Goal: Task Accomplishment & Management: Use online tool/utility

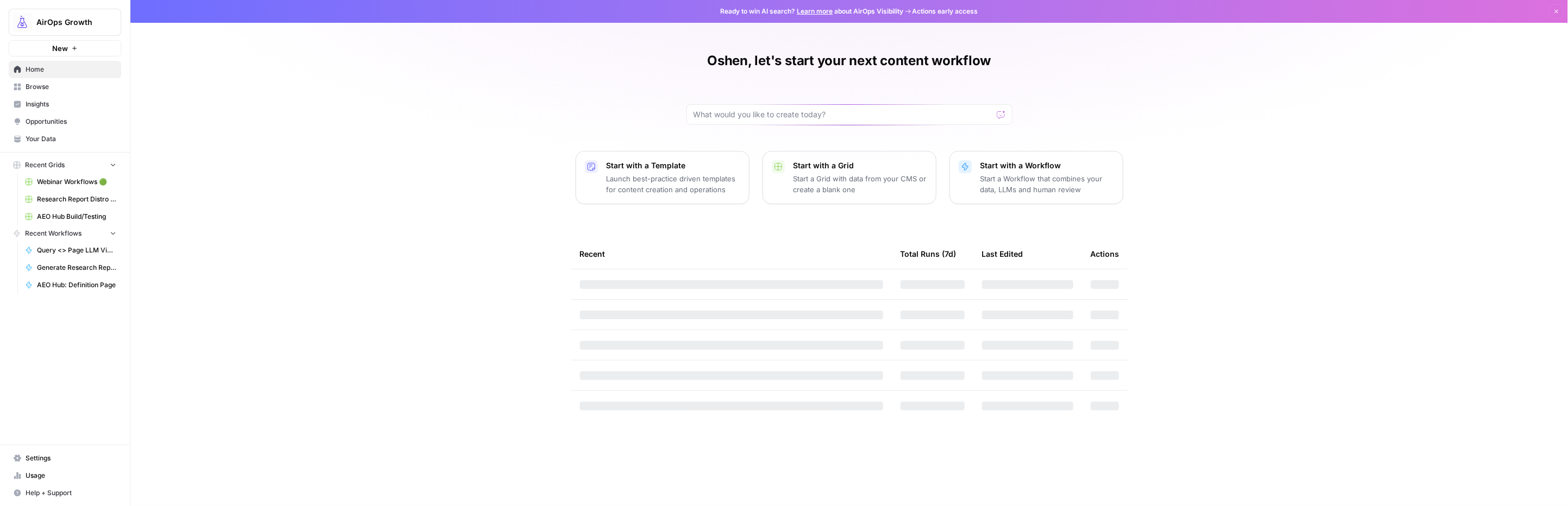
click at [55, 164] on span "Recent Grids" at bounding box center [45, 165] width 40 height 10
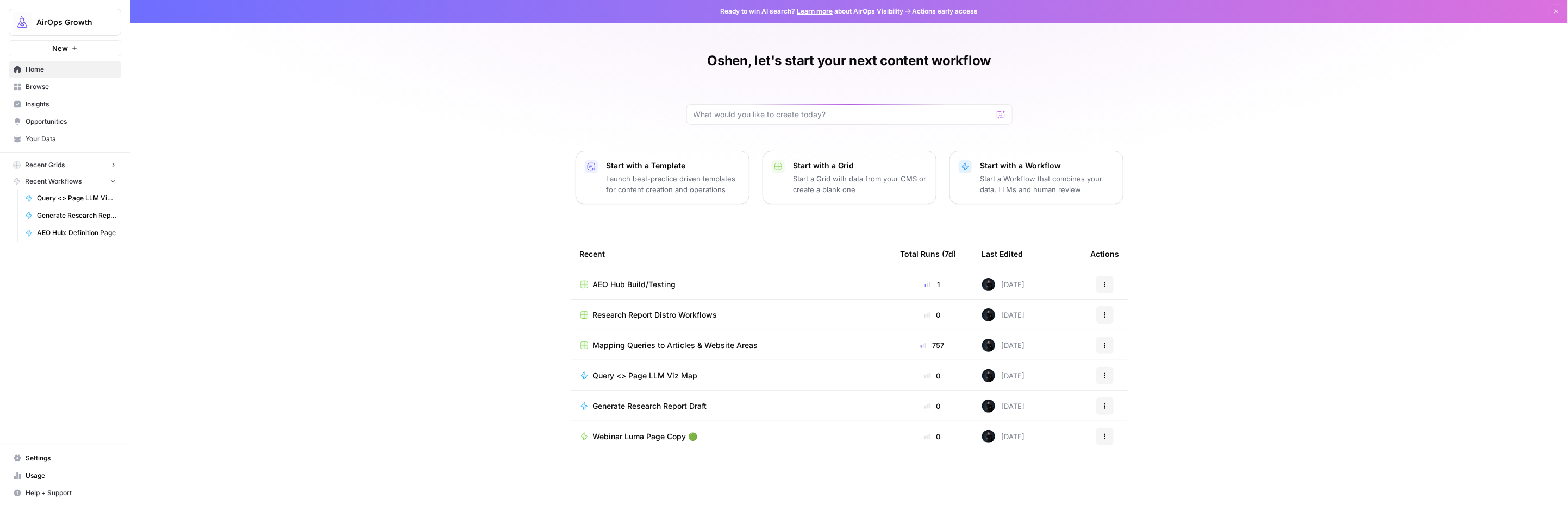
click at [55, 164] on span "Recent Grids" at bounding box center [45, 165] width 40 height 10
click at [30, 91] on span "Browse" at bounding box center [71, 87] width 91 height 10
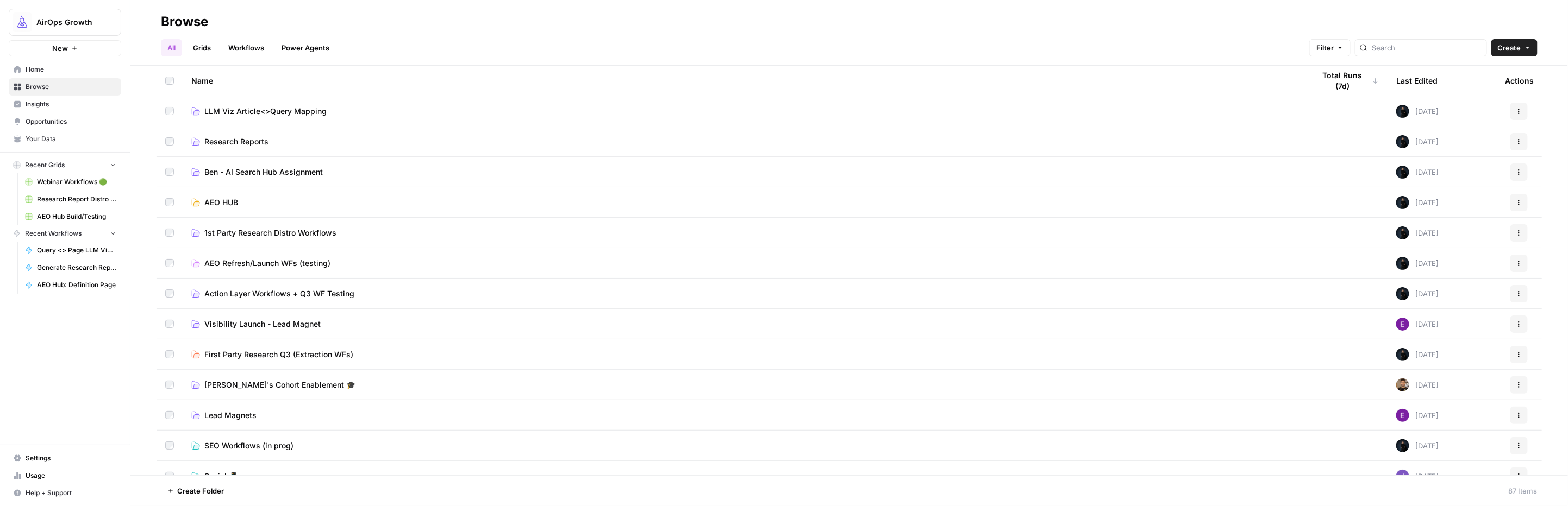
click at [231, 147] on td "Research Reports" at bounding box center [744, 141] width 1123 height 30
click at [224, 139] on span "Research Reports" at bounding box center [236, 141] width 64 height 11
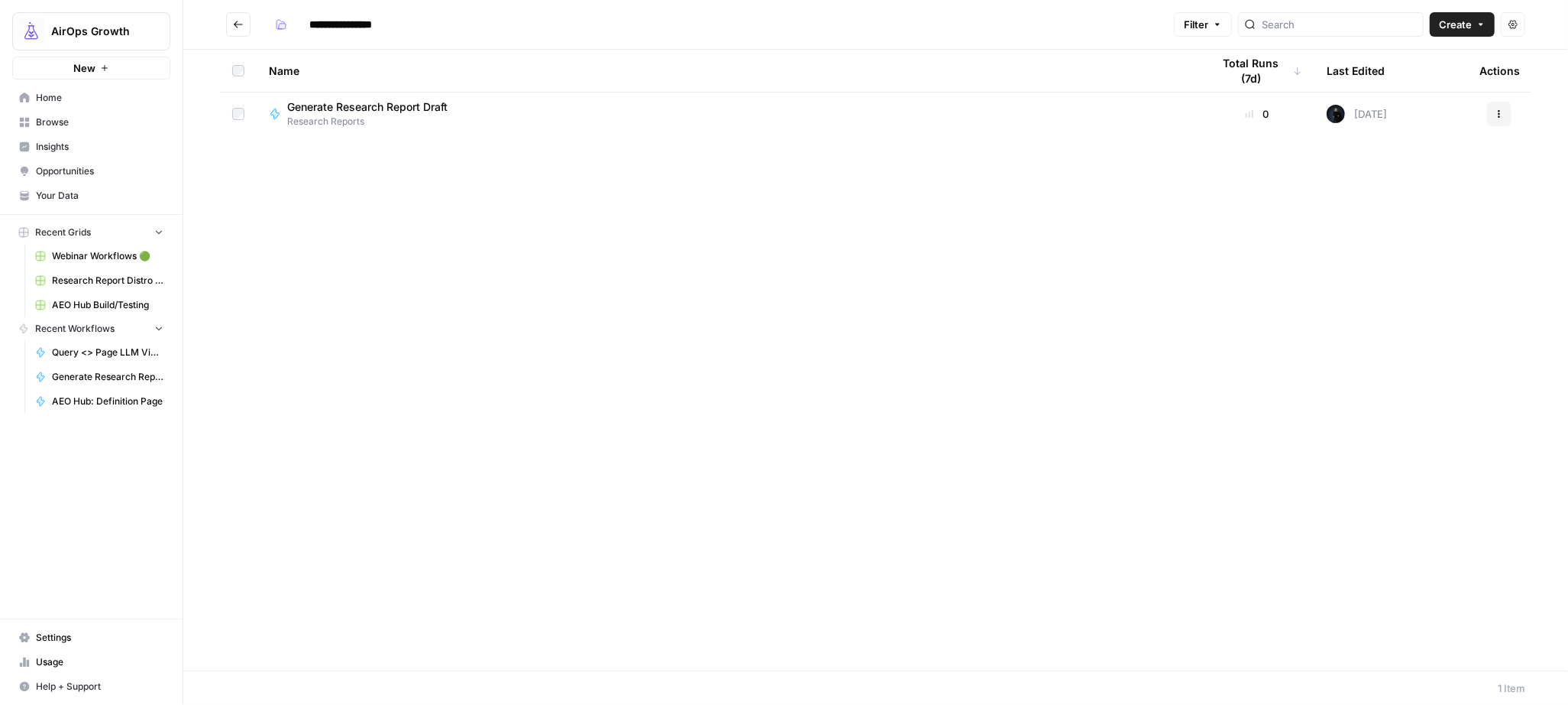
click at [67, 125] on span "Browse" at bounding box center [99, 122] width 127 height 14
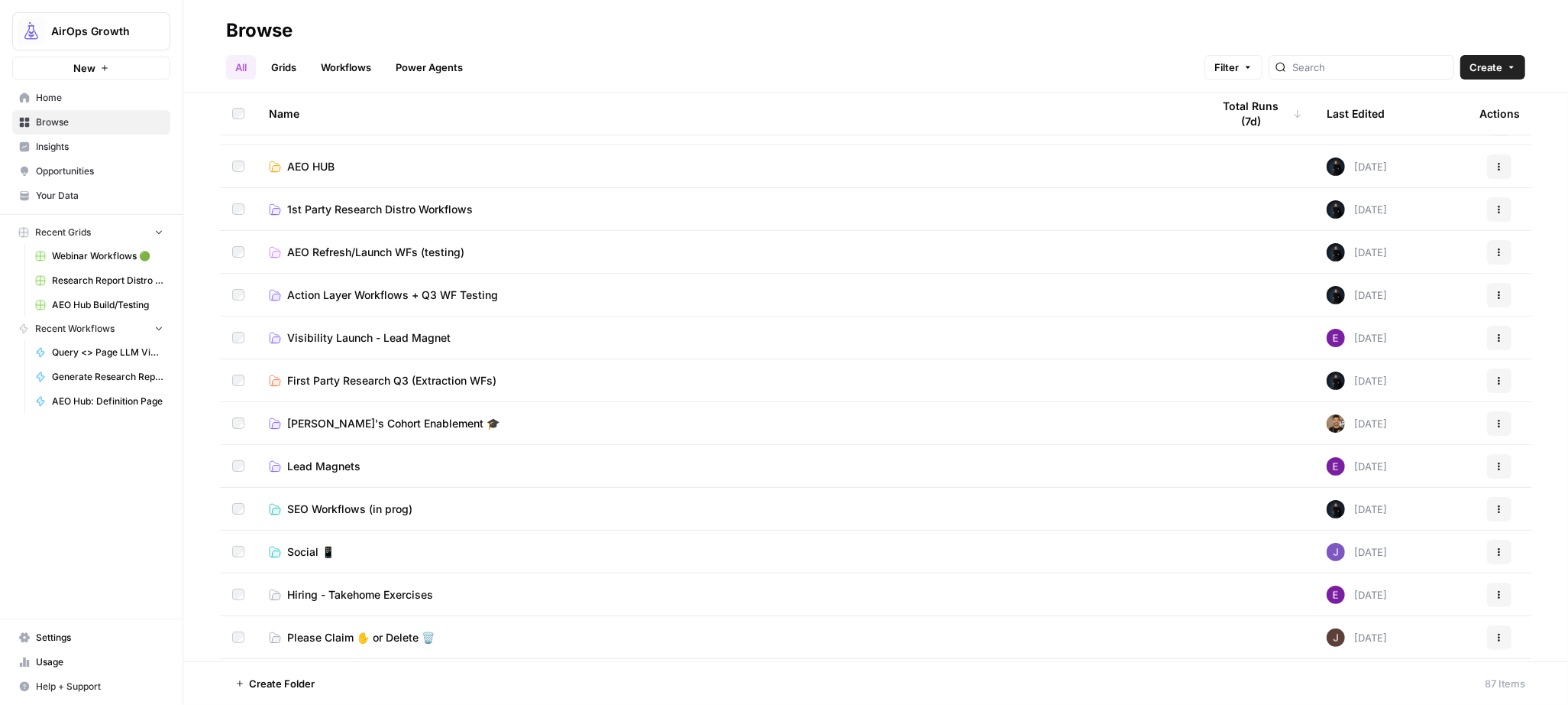
scroll to position [33, 0]
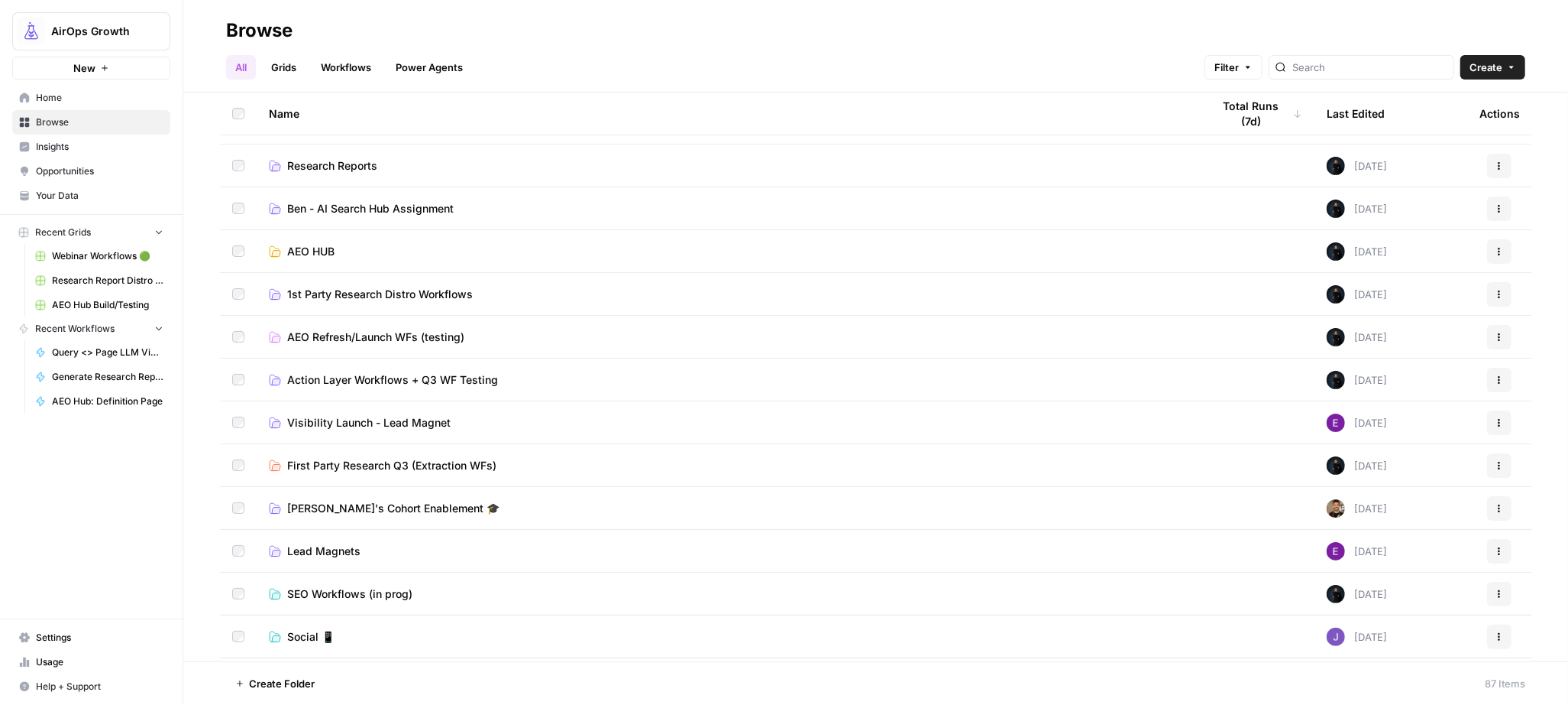
click at [462, 464] on span "First Party Research Q3 (Extraction WFs)" at bounding box center [392, 465] width 210 height 15
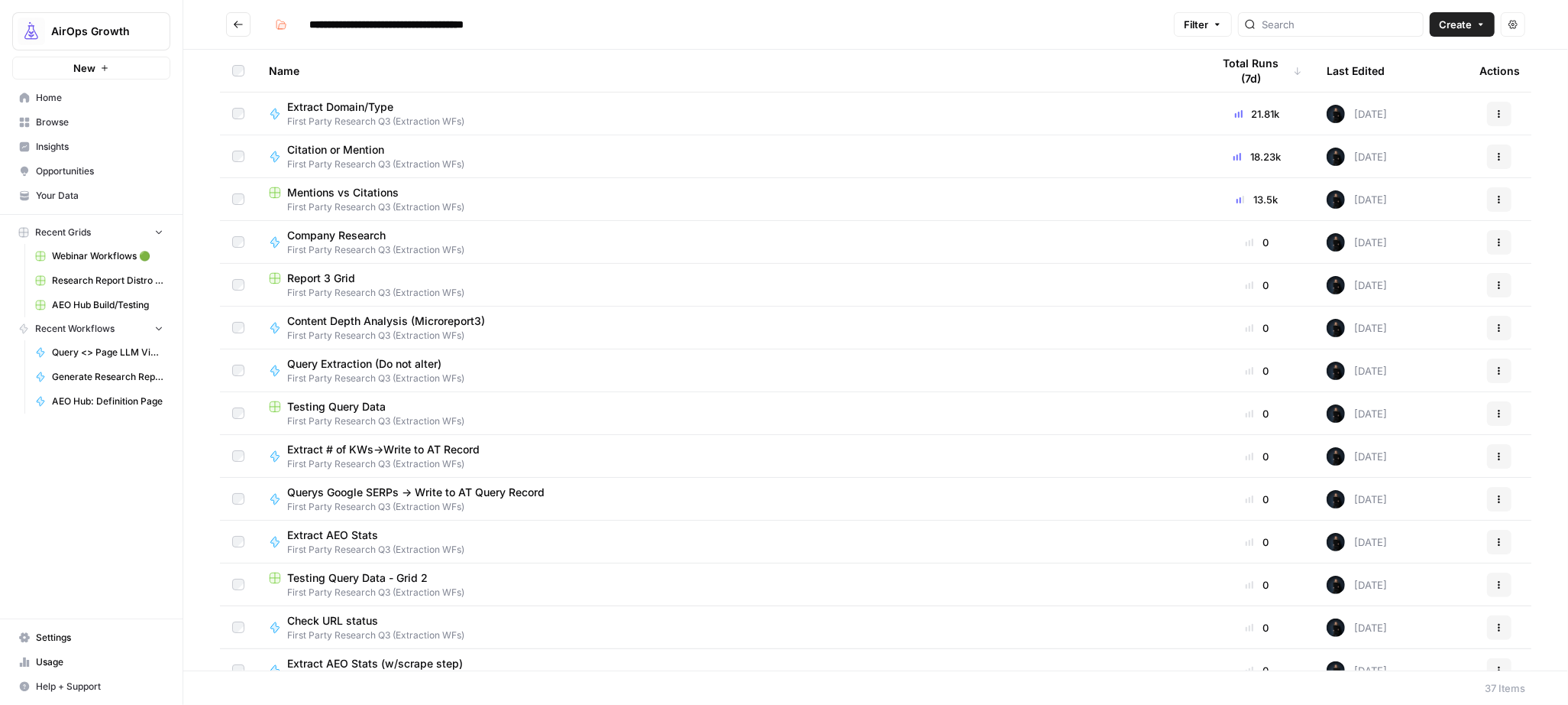
click at [374, 197] on span "Mentions vs Citations" at bounding box center [342, 193] width 111 height 15
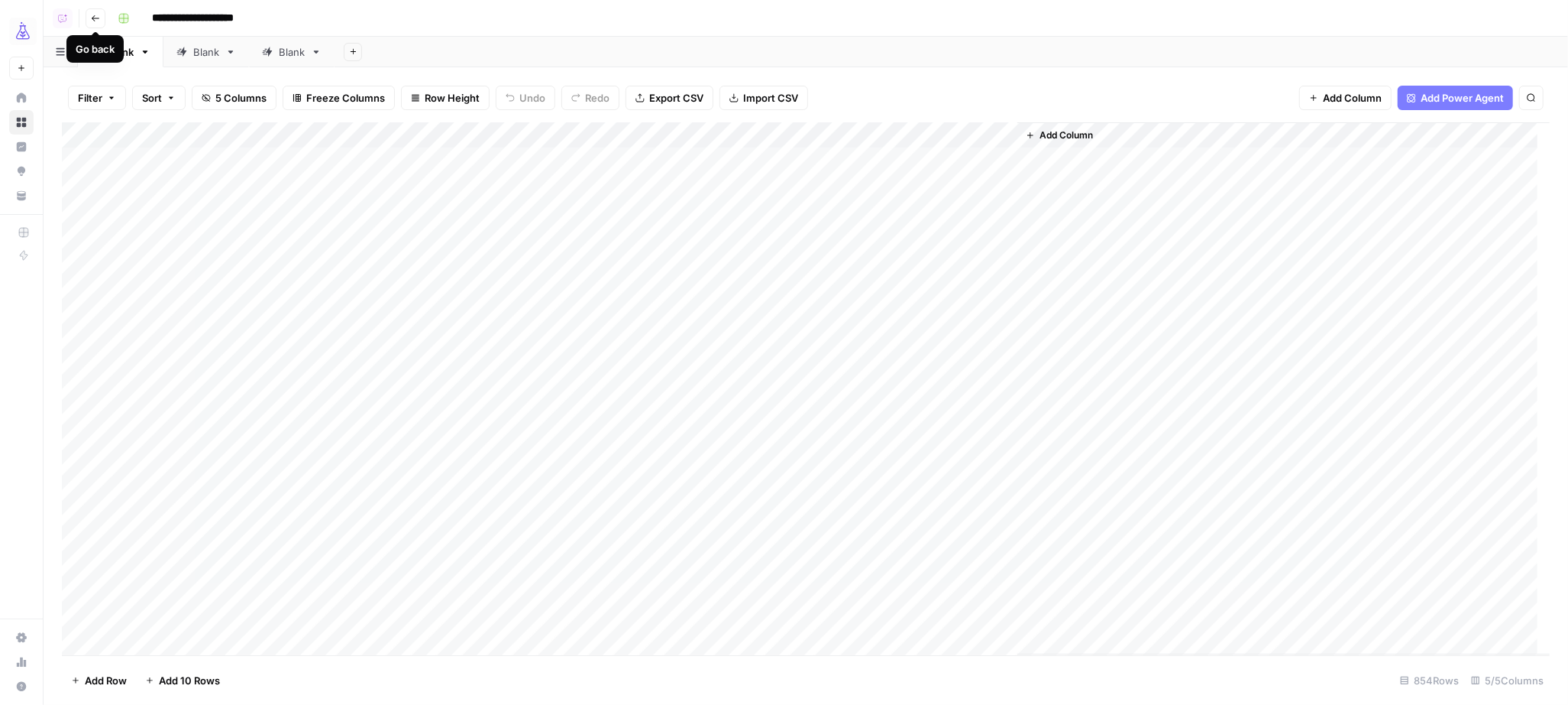
click at [99, 21] on icon "button" at bounding box center [96, 18] width 9 height 9
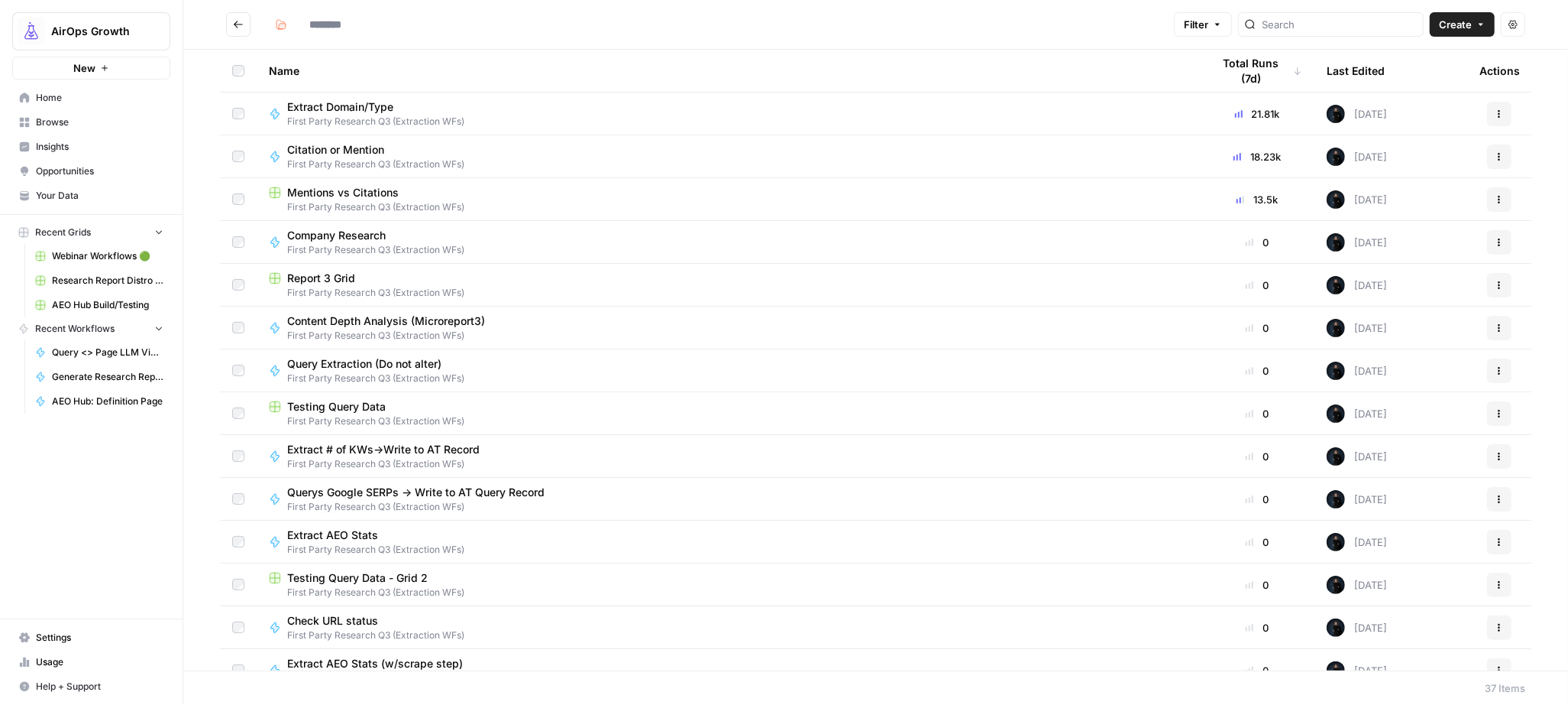
type input "**********"
click at [1473, 25] on button "Create" at bounding box center [1462, 24] width 65 height 24
click at [1417, 62] on span "Grid" at bounding box center [1433, 60] width 86 height 15
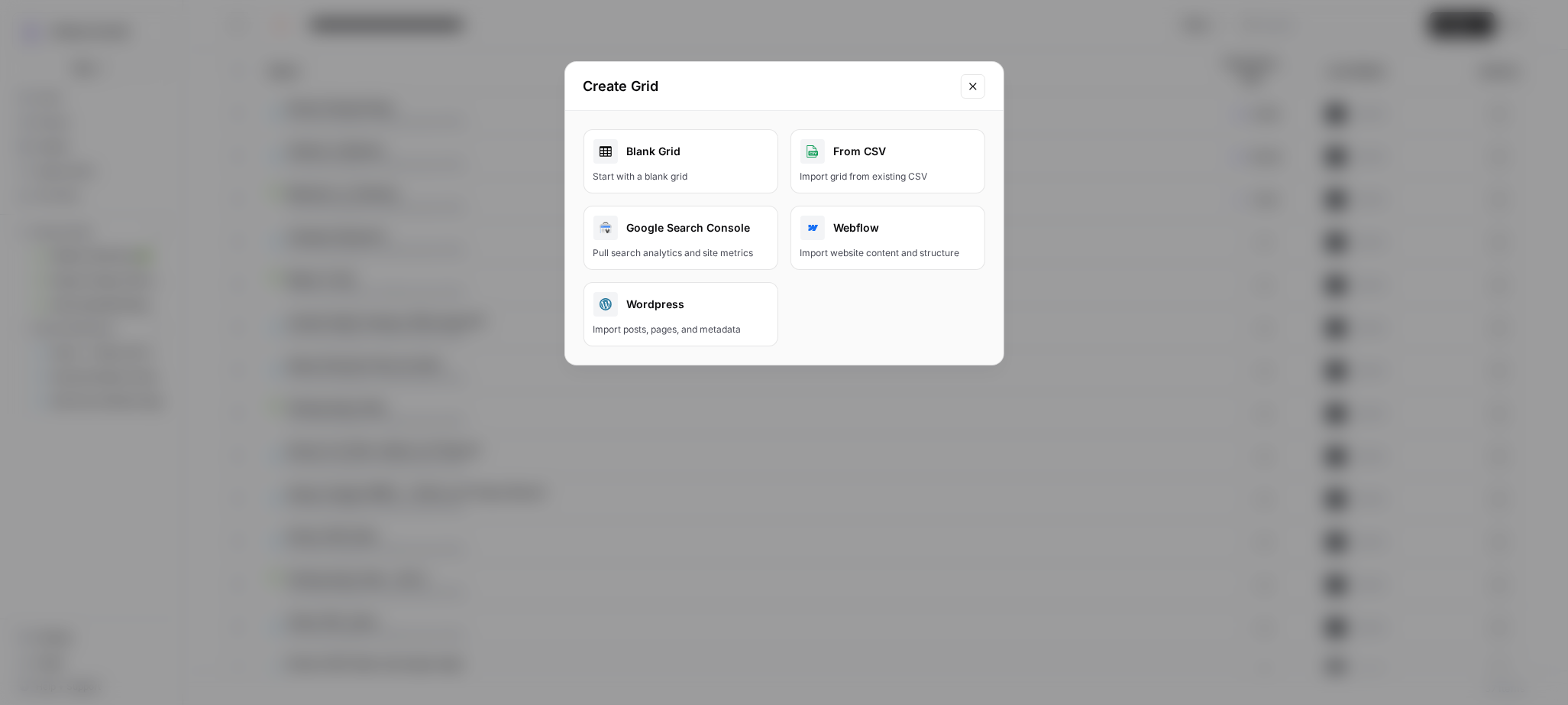
click at [661, 156] on div "Blank Grid" at bounding box center [681, 151] width 175 height 24
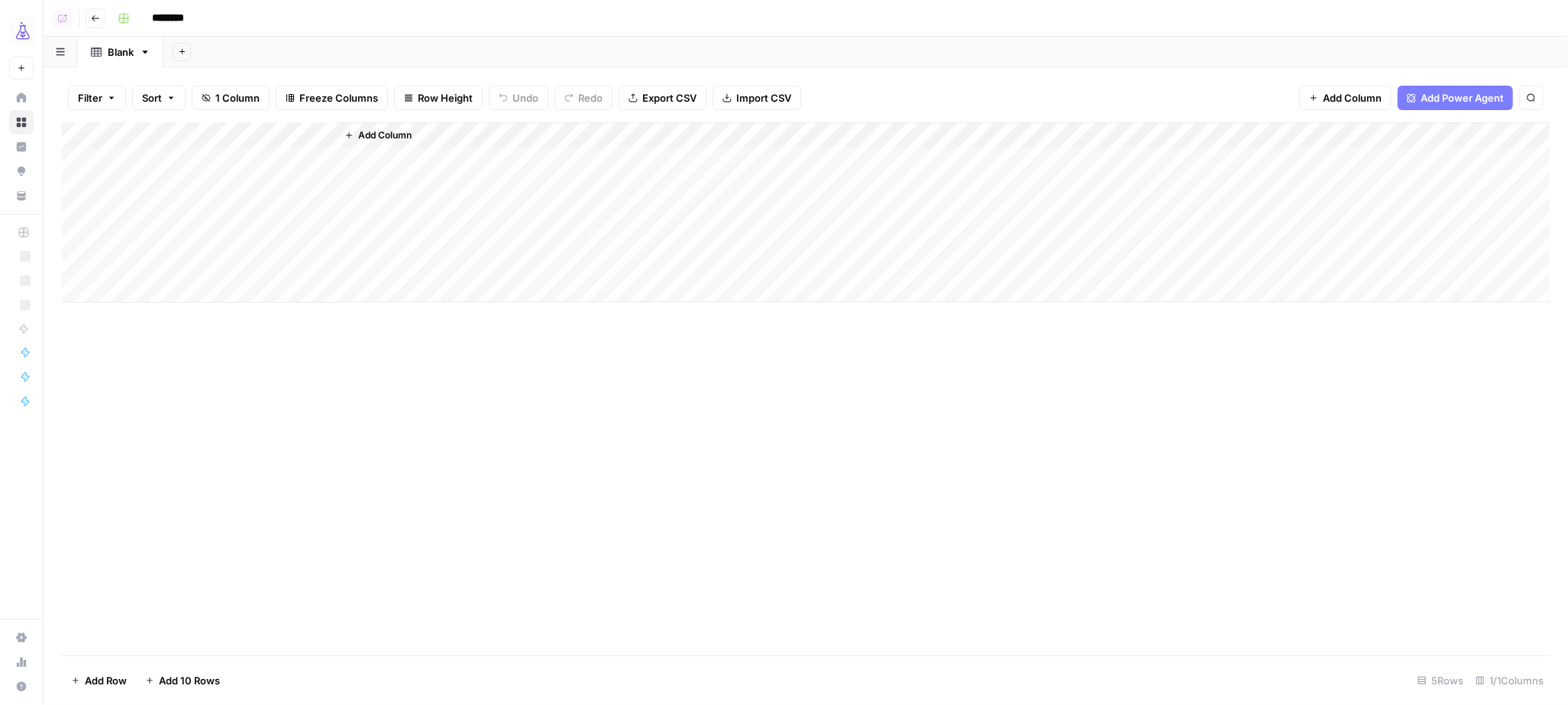
click at [182, 17] on input "********" at bounding box center [188, 18] width 86 height 24
type input "**********"
click at [282, 160] on div "Add Column" at bounding box center [807, 212] width 1489 height 181
click at [1435, 100] on span "Add Power Agent" at bounding box center [1462, 98] width 83 height 15
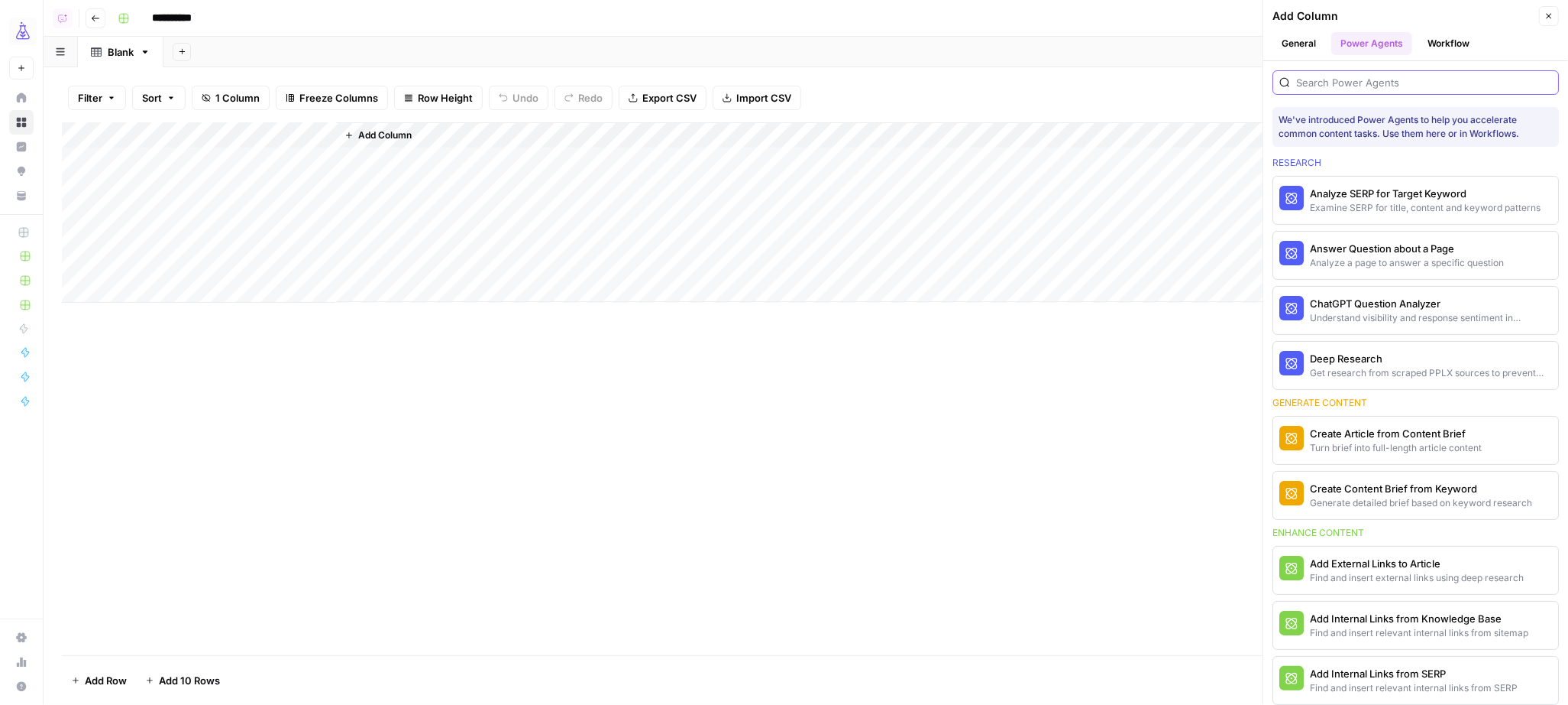
click at [1358, 85] on input "search" at bounding box center [1423, 82] width 256 height 15
type input "q"
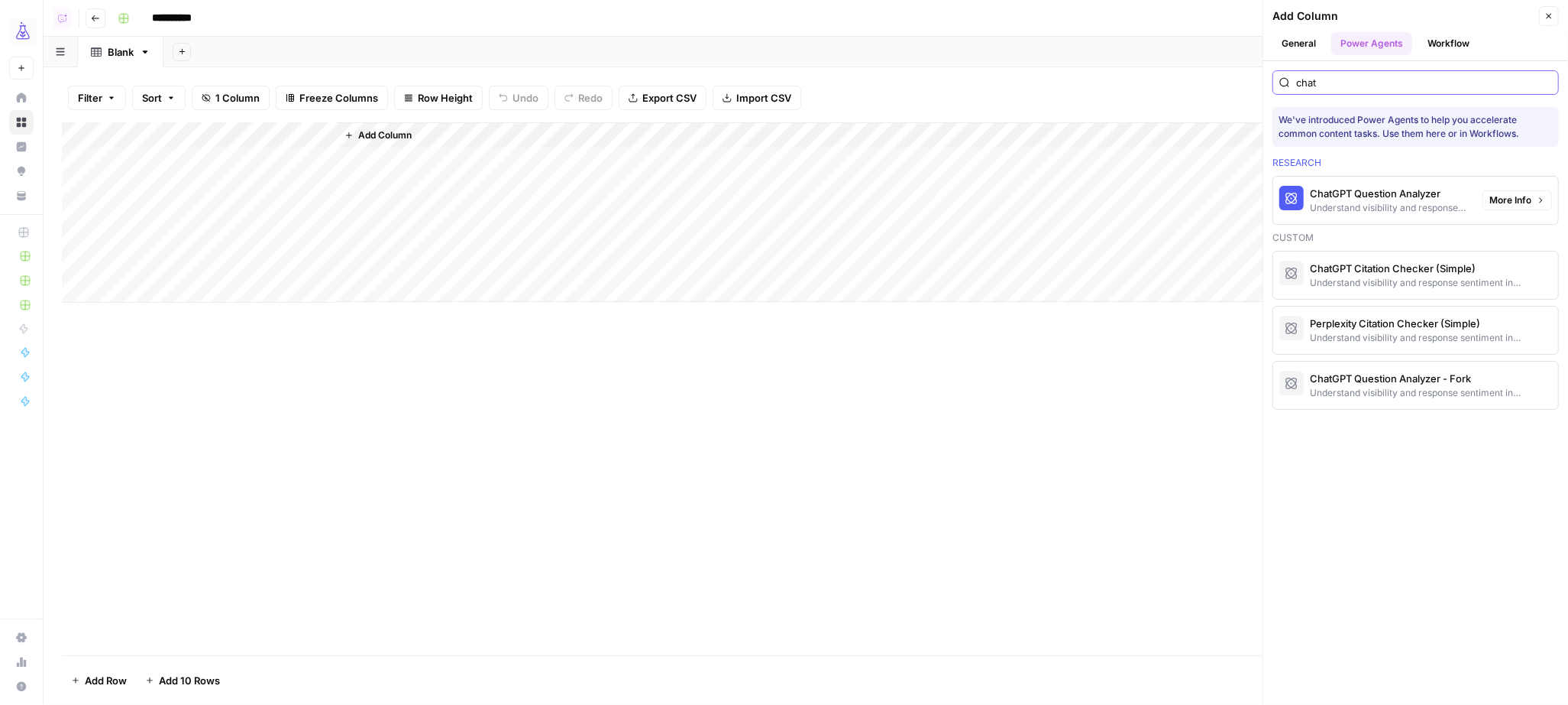
type input "chat"
click at [1508, 202] on span "More Info" at bounding box center [1510, 200] width 42 height 14
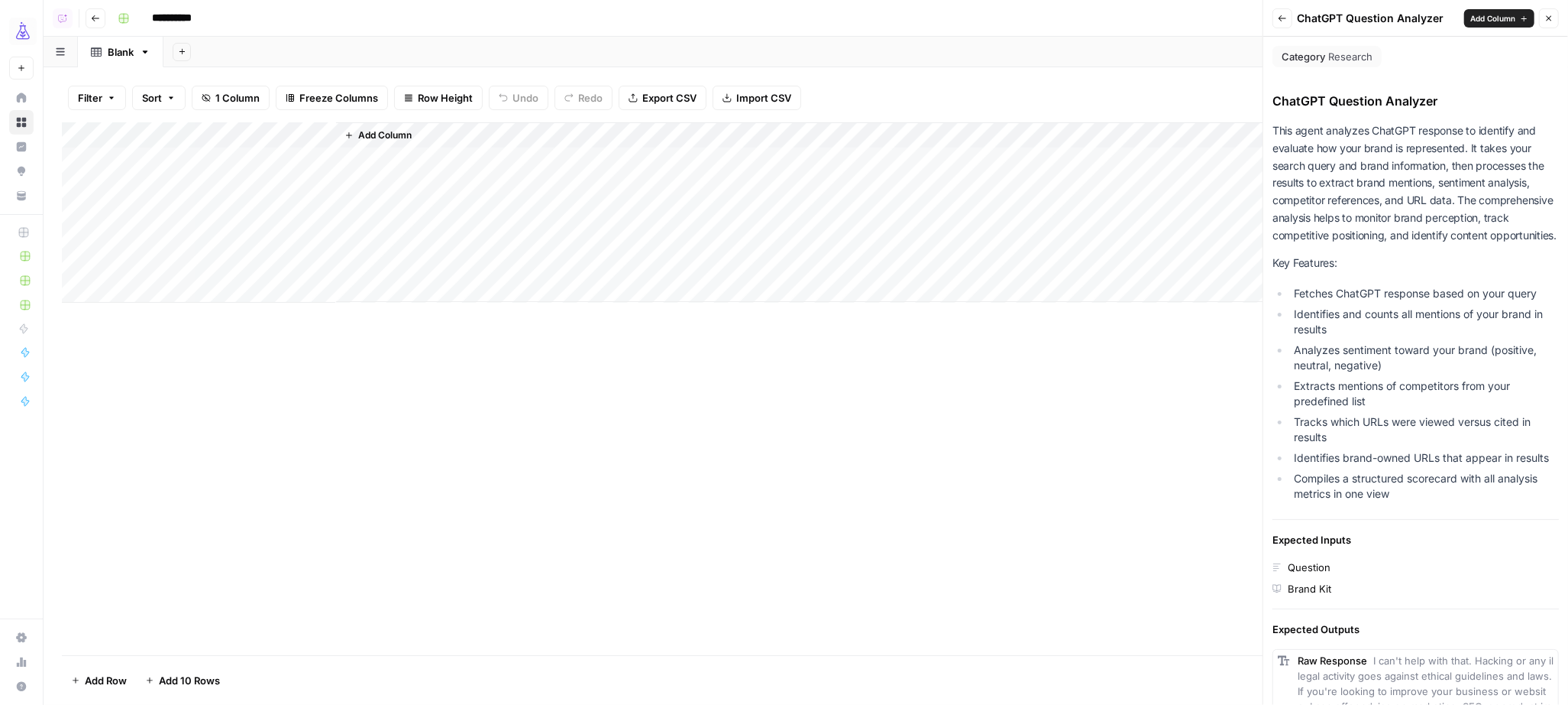
click at [1281, 23] on button "Back" at bounding box center [1283, 18] width 20 height 20
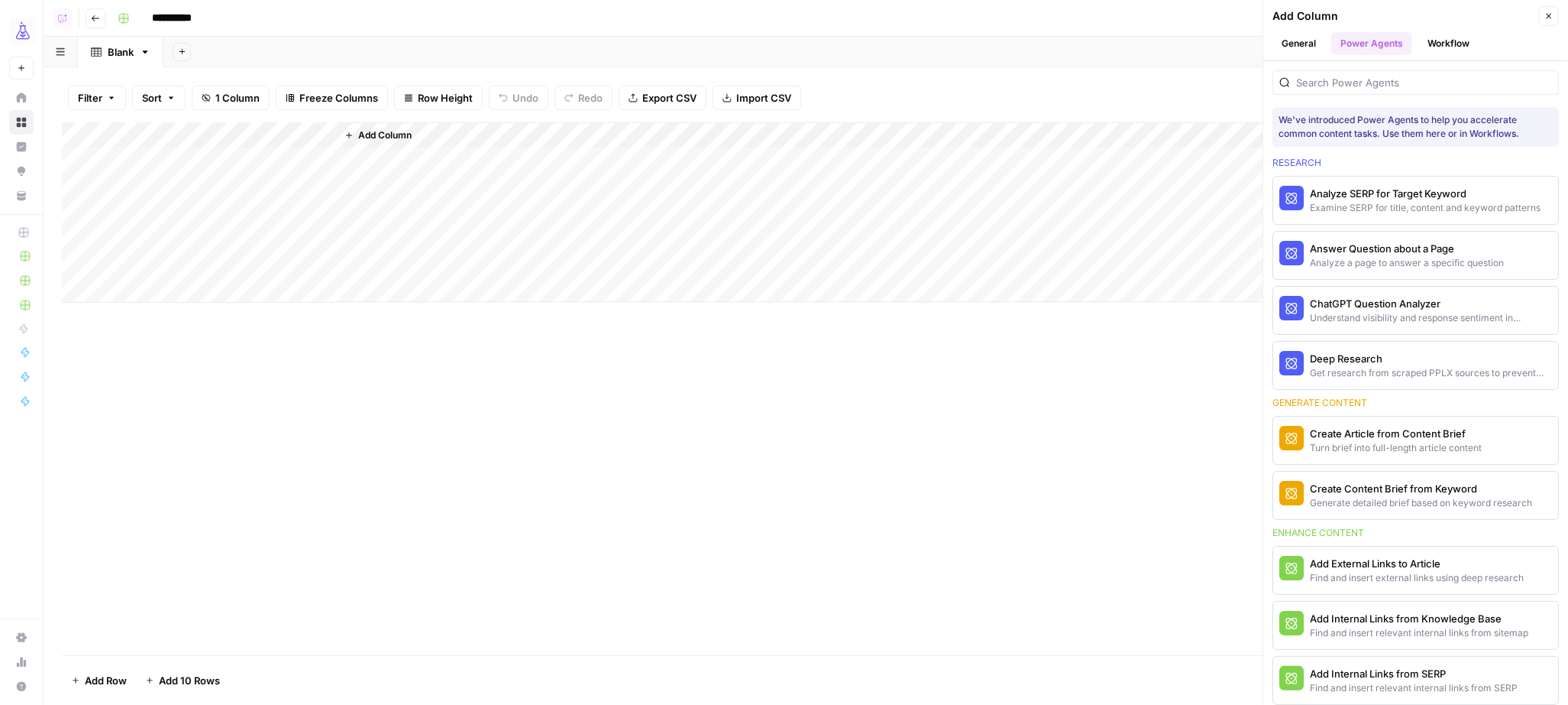
click at [379, 137] on span "Add Column" at bounding box center [385, 135] width 53 height 14
drag, startPoint x: 1308, startPoint y: 45, endPoint x: 1318, endPoint y: 56, distance: 14.9
click at [1307, 45] on button "General" at bounding box center [1299, 43] width 52 height 23
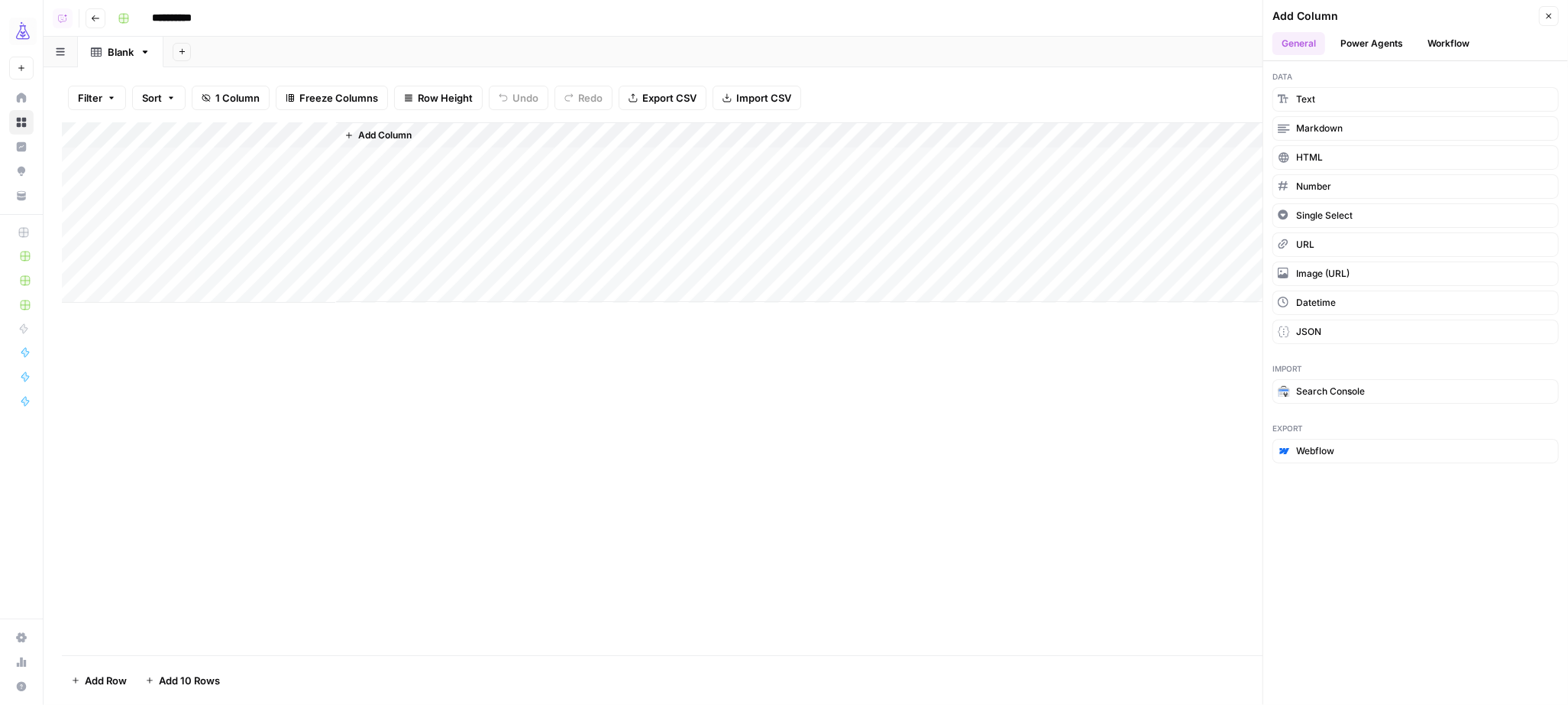
click at [1444, 39] on button "Workflow" at bounding box center [1449, 43] width 61 height 23
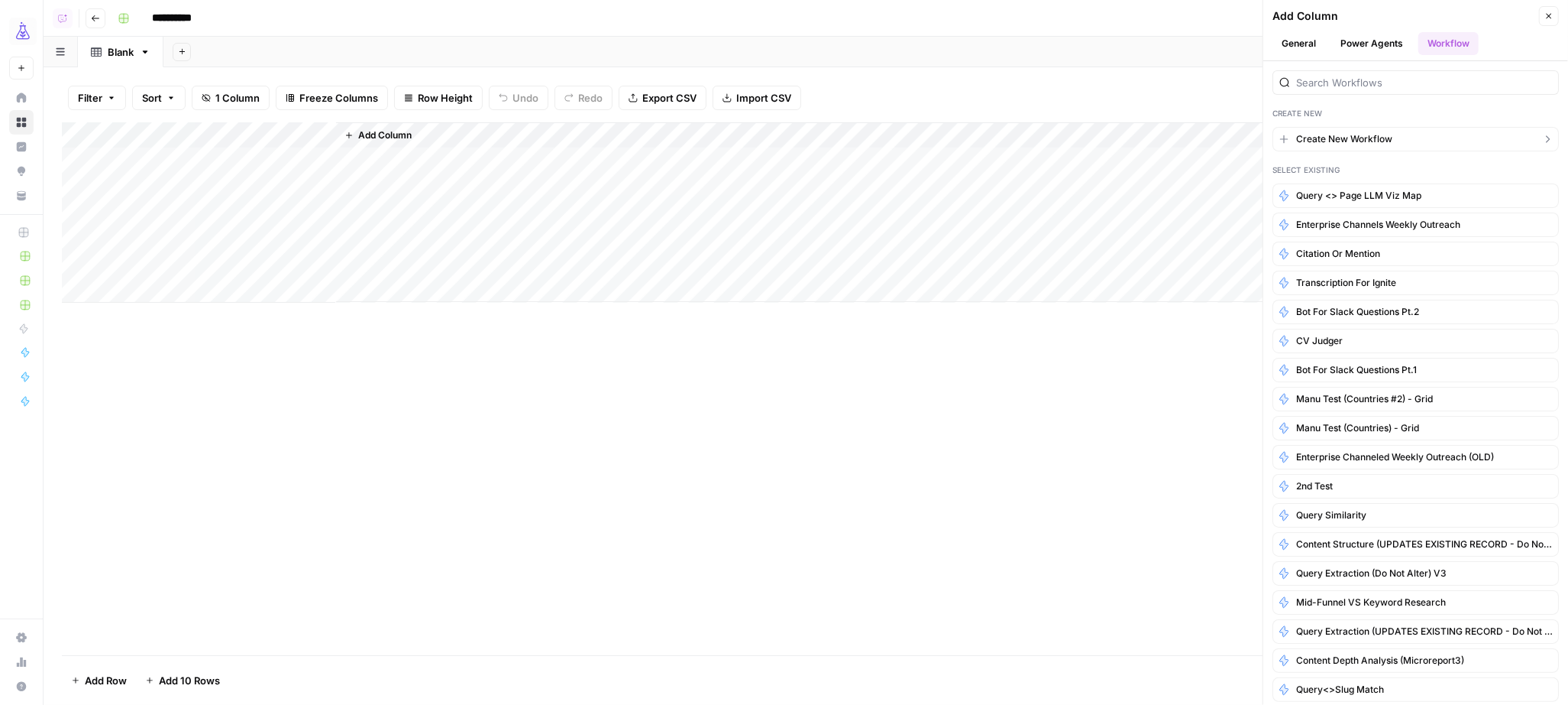
click at [1349, 136] on span "Create New Workflow" at bounding box center [1344, 138] width 97 height 14
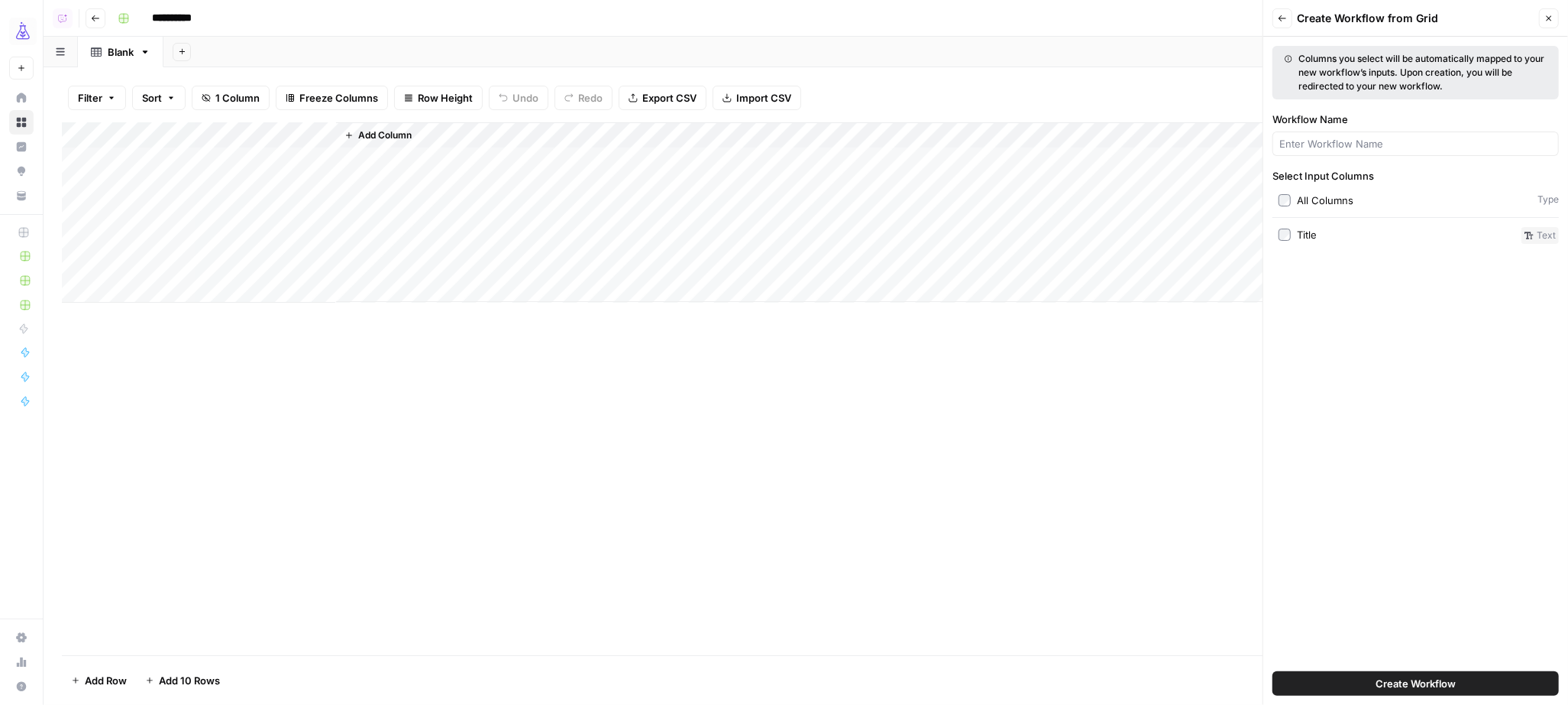
drag, startPoint x: 1451, startPoint y: 679, endPoint x: 1318, endPoint y: 617, distance: 146.7
click at [1451, 679] on span "Create Workflow" at bounding box center [1415, 683] width 80 height 15
click at [163, 136] on div "Add Column" at bounding box center [807, 212] width 1489 height 181
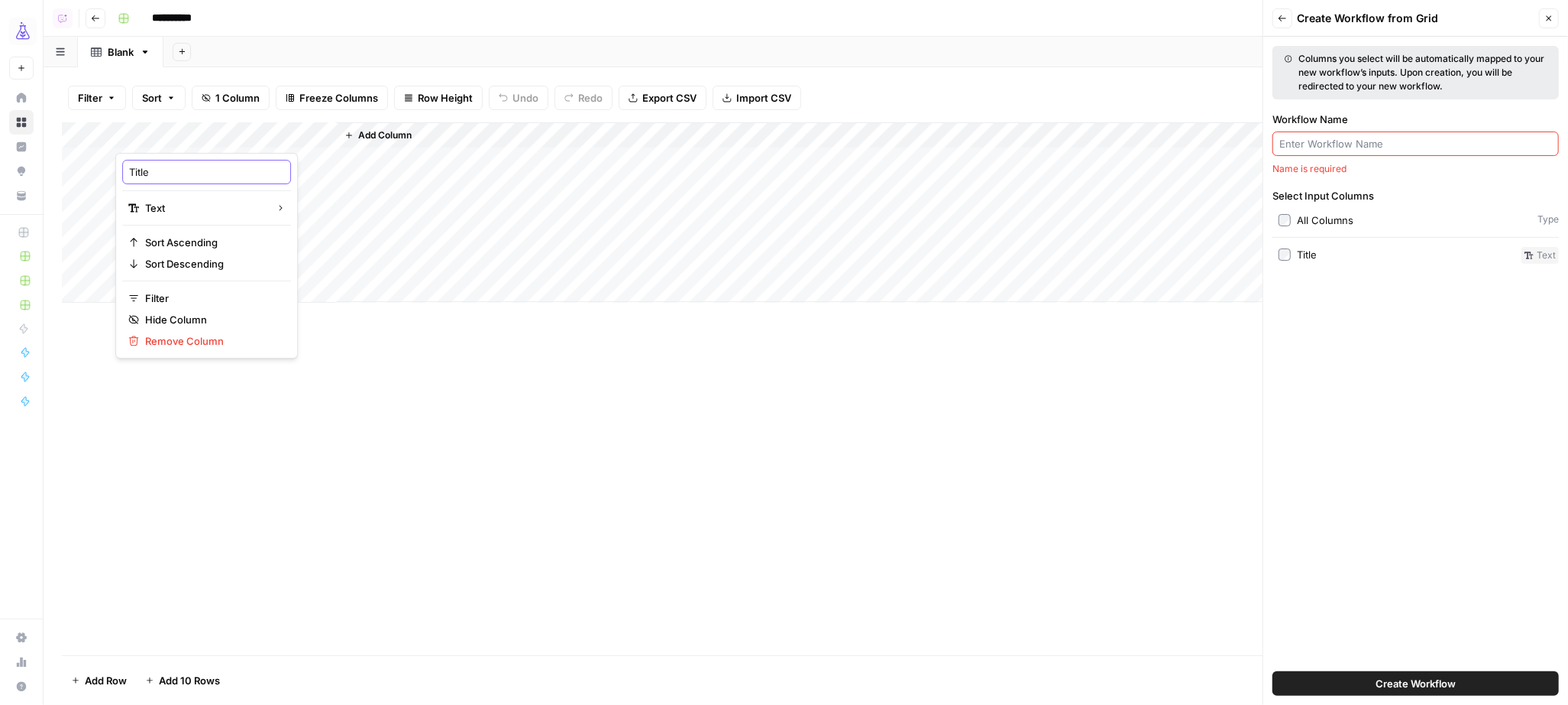
click at [157, 171] on input "Title" at bounding box center [207, 172] width 155 height 15
type input "query"
click at [442, 225] on div "Add Column" at bounding box center [943, 212] width 1214 height 180
click at [1413, 150] on input "Workflow Name" at bounding box center [1416, 144] width 273 height 15
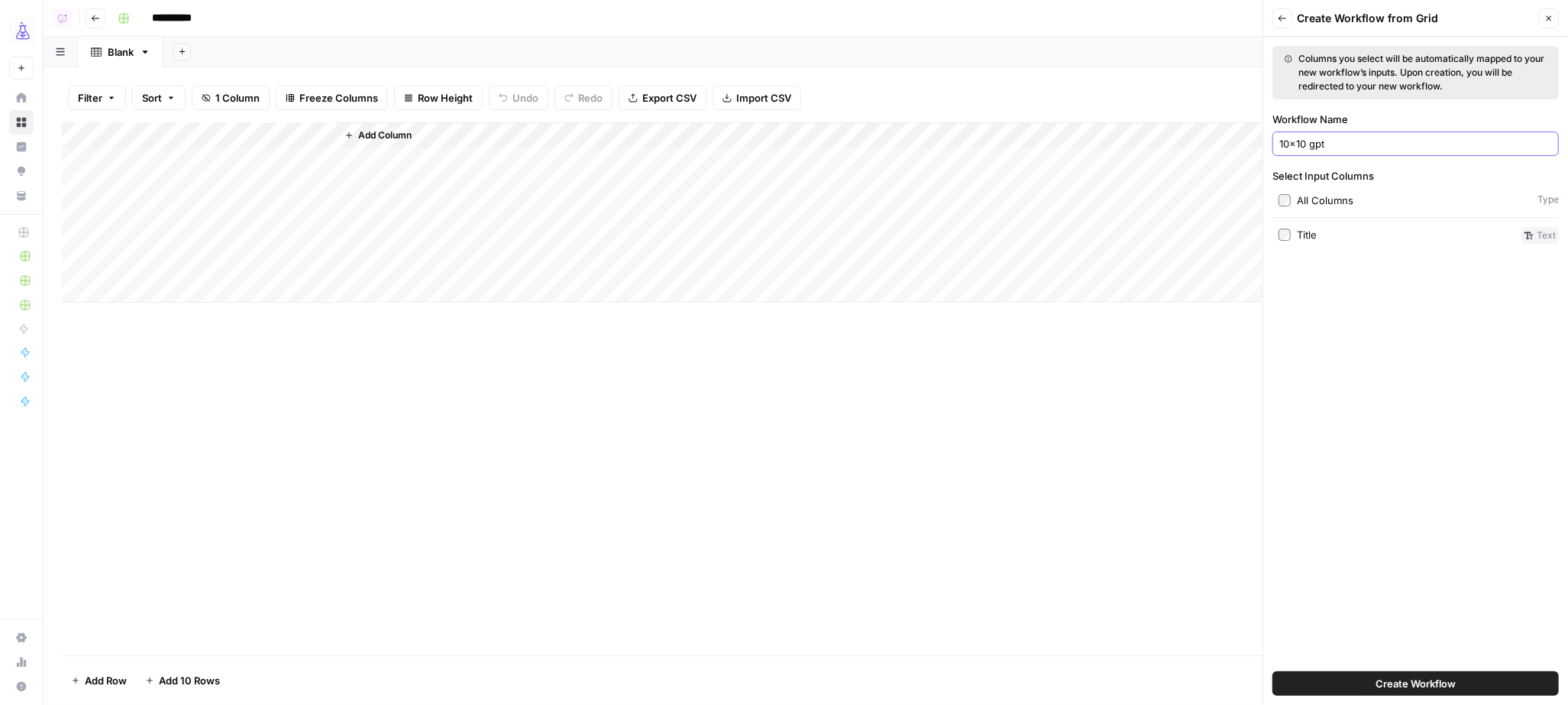
type input "10x10 gpt"
click at [1423, 681] on span "Create Workflow" at bounding box center [1415, 683] width 80 height 15
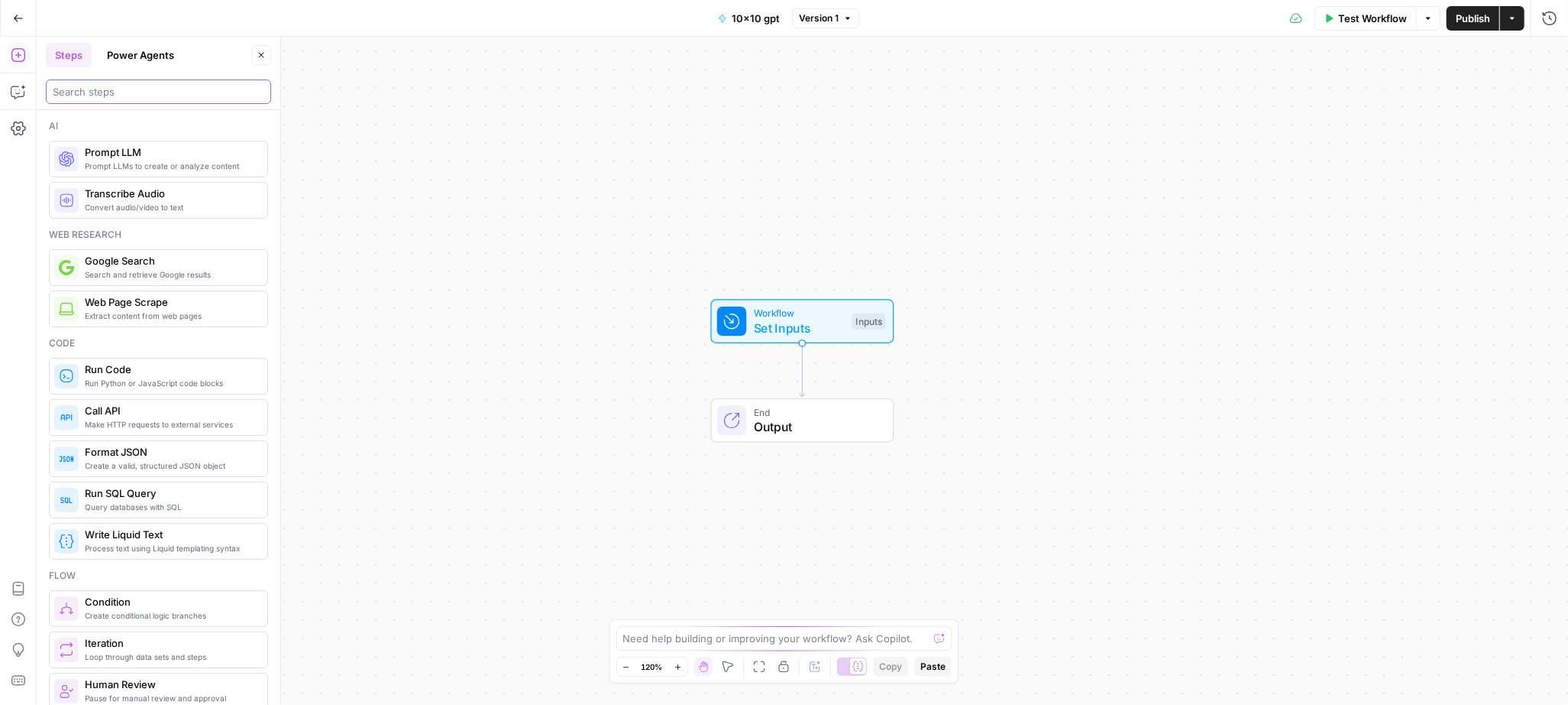
click at [121, 98] on input "search" at bounding box center [158, 91] width 211 height 15
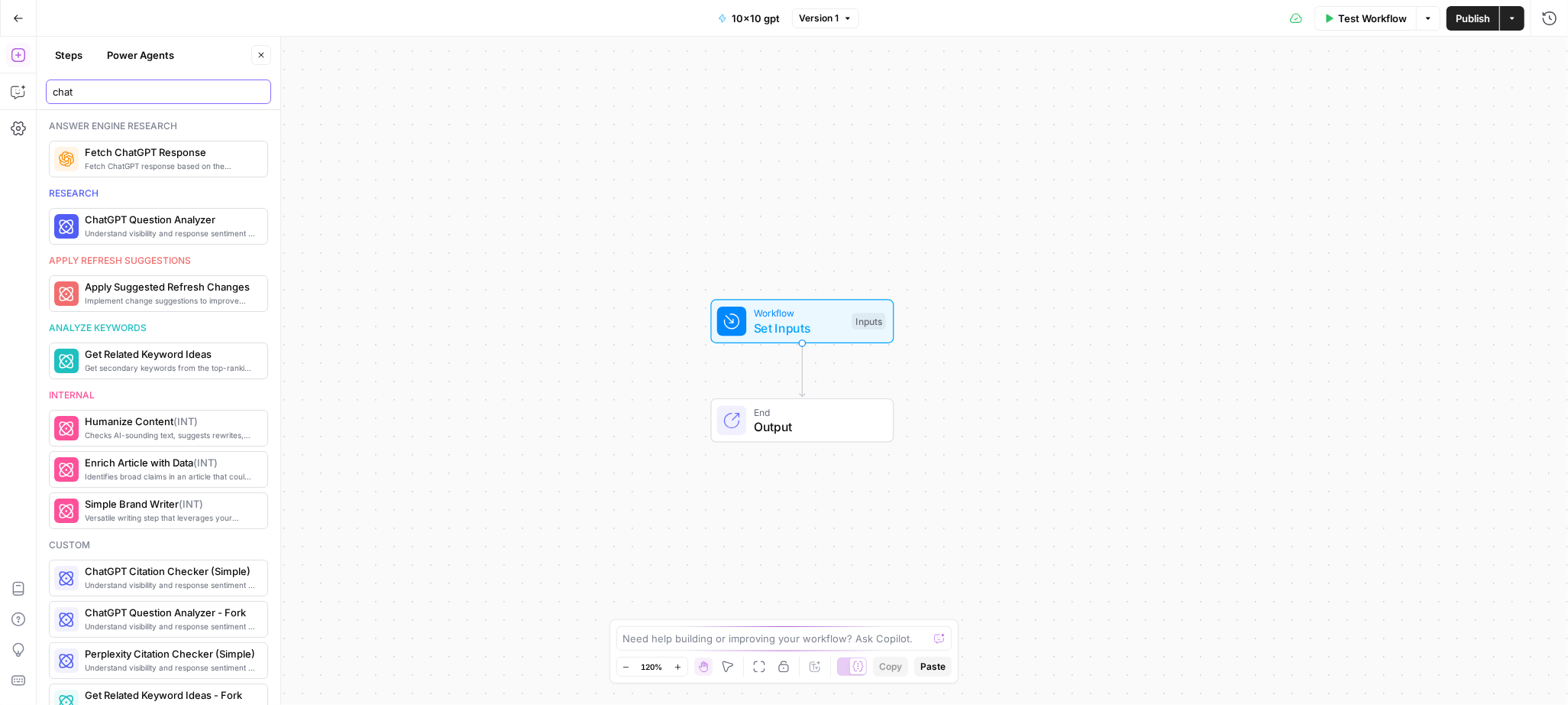
type input "chat"
click at [146, 156] on span "Fetch ChatGPT Response" at bounding box center [170, 152] width 171 height 15
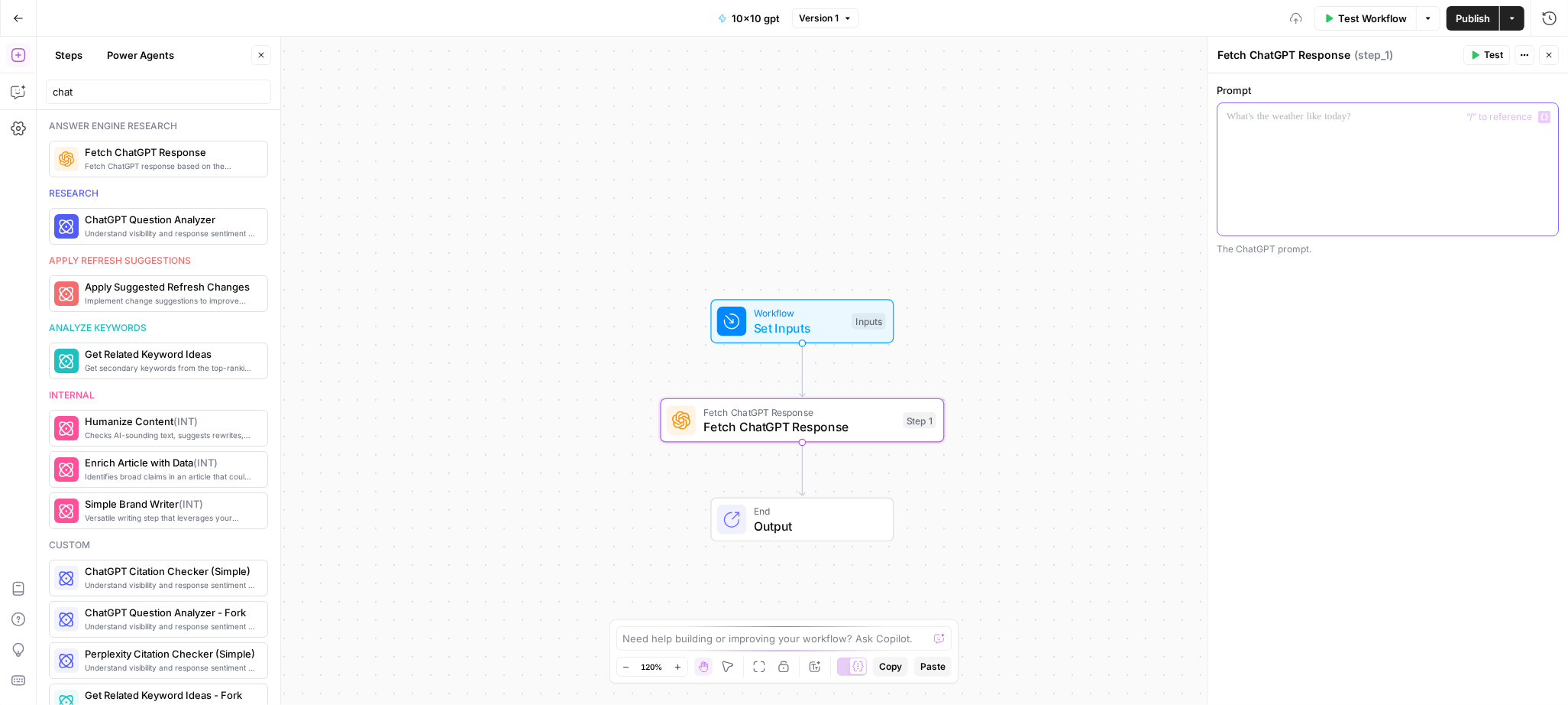
click at [1286, 124] on p at bounding box center [1387, 117] width 322 height 15
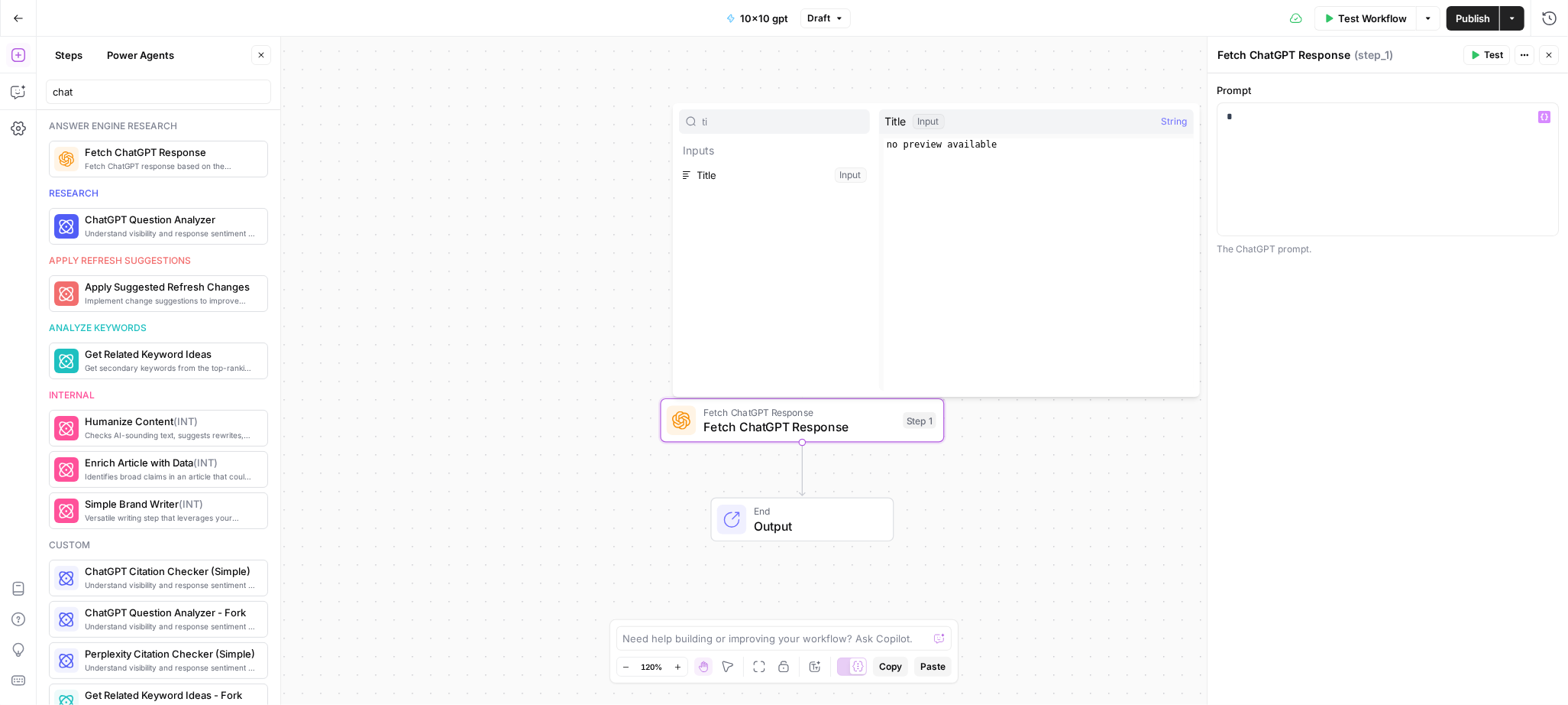
type input "ti"
click at [1285, 140] on div "*" at bounding box center [1387, 169] width 341 height 132
type input "["
type input "prompt"
drag, startPoint x: 1489, startPoint y: 184, endPoint x: 1434, endPoint y: 172, distance: 56.3
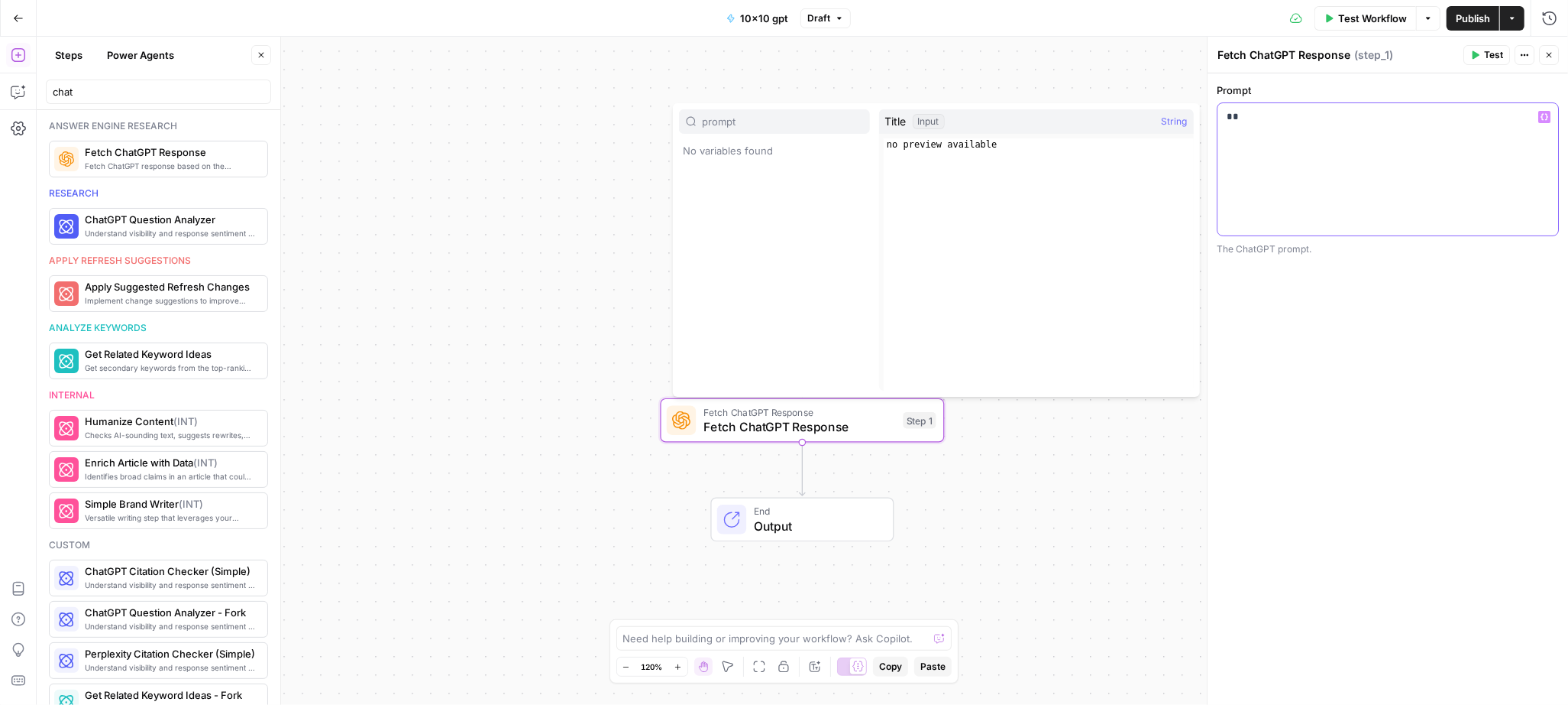
click at [1489, 184] on div "**" at bounding box center [1387, 169] width 341 height 132
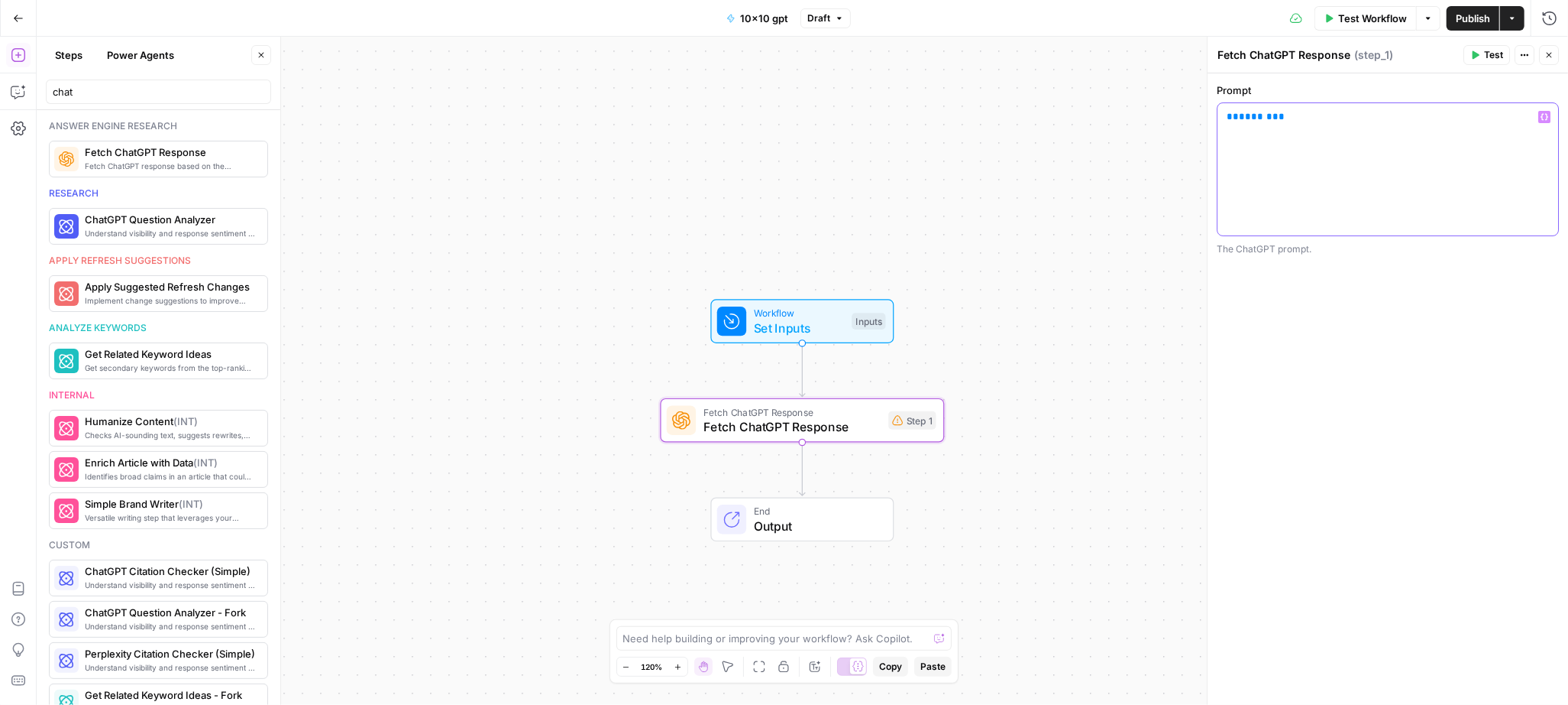
drag, startPoint x: 1270, startPoint y: 118, endPoint x: 1278, endPoint y: 132, distance: 16.1
click at [1244, 119] on p "** ****** **" at bounding box center [1387, 117] width 322 height 15
click at [817, 306] on span "Workflow" at bounding box center [799, 313] width 91 height 14
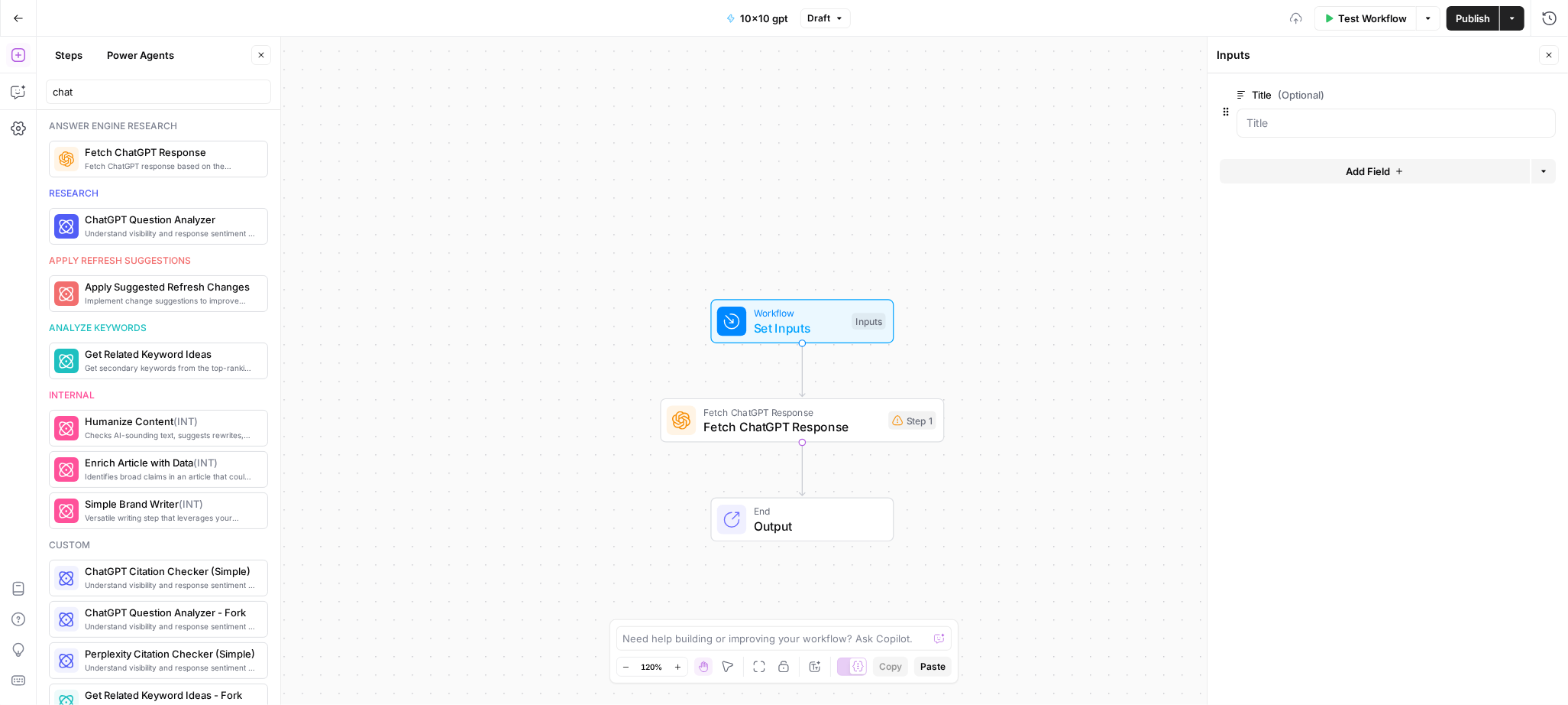
click at [1257, 89] on label "Title (Optional)" at bounding box center [1353, 94] width 233 height 15
click at [1257, 116] on input "Title (Optional)" at bounding box center [1396, 123] width 300 height 15
click at [1484, 92] on span "edit field" at bounding box center [1498, 95] width 33 height 13
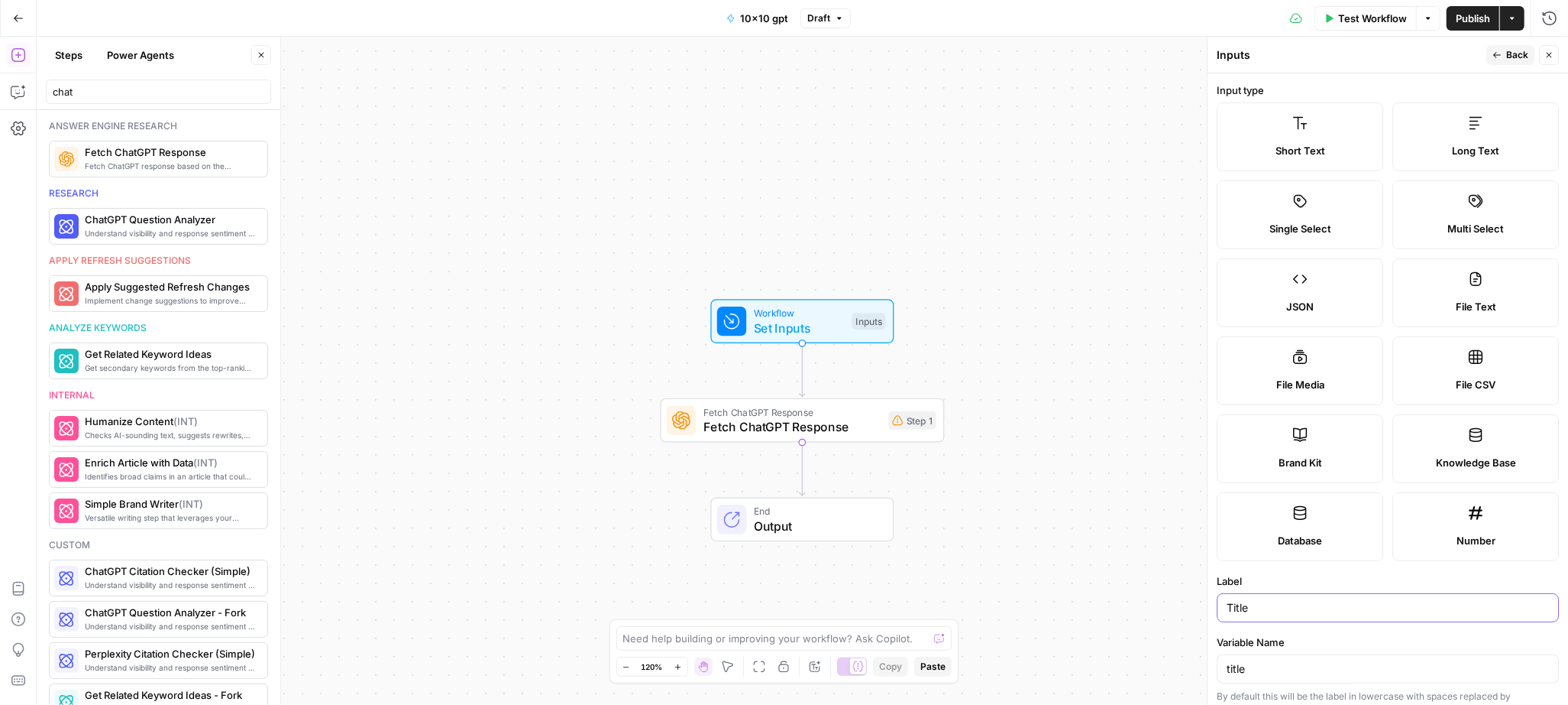
click at [1244, 615] on input "Title" at bounding box center [1387, 607] width 322 height 15
type input "query"
click at [1240, 670] on input "title" at bounding box center [1387, 669] width 322 height 15
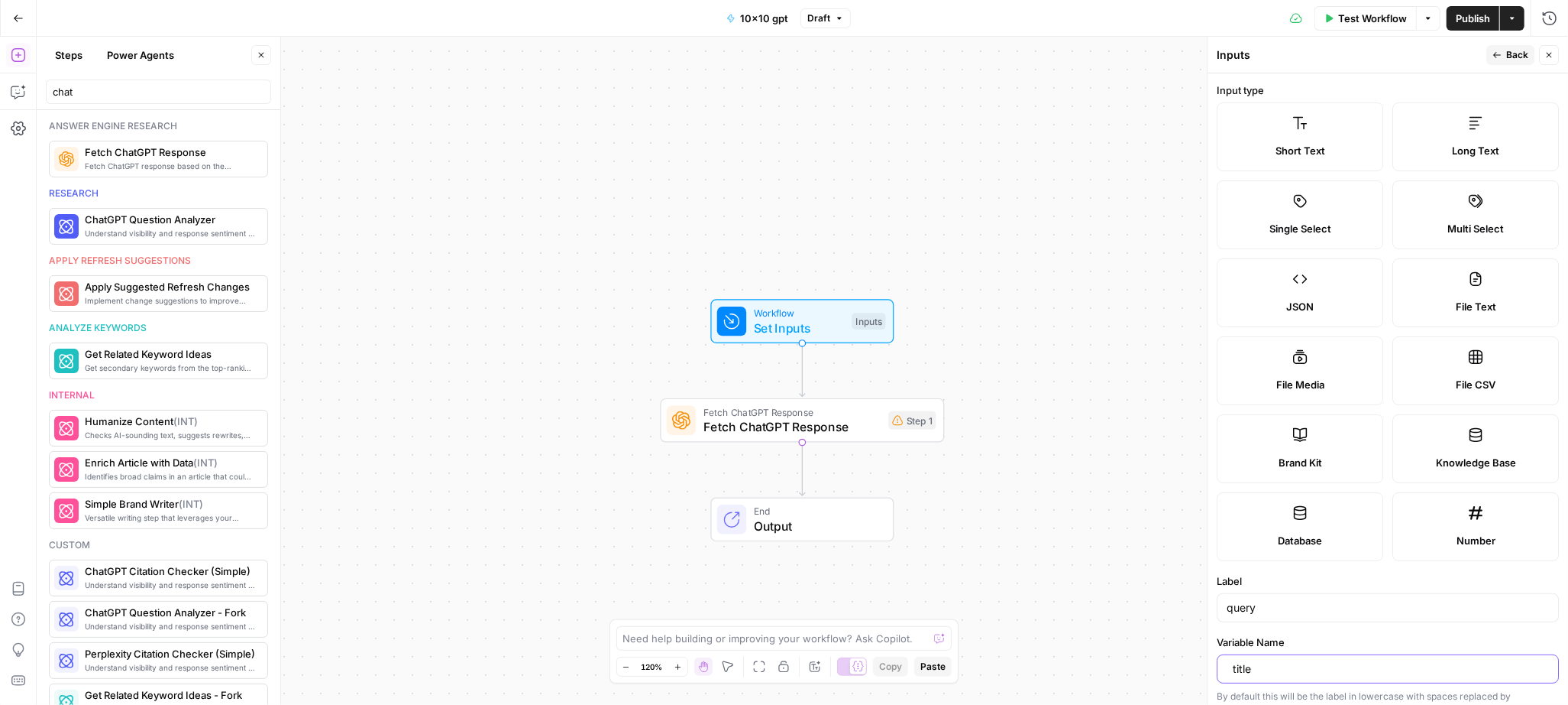
click at [1240, 670] on input "title" at bounding box center [1391, 669] width 316 height 15
type input "query"
drag, startPoint x: 1514, startPoint y: 55, endPoint x: 1190, endPoint y: 107, distance: 328.1
click at [1510, 55] on span "Back" at bounding box center [1517, 54] width 23 height 14
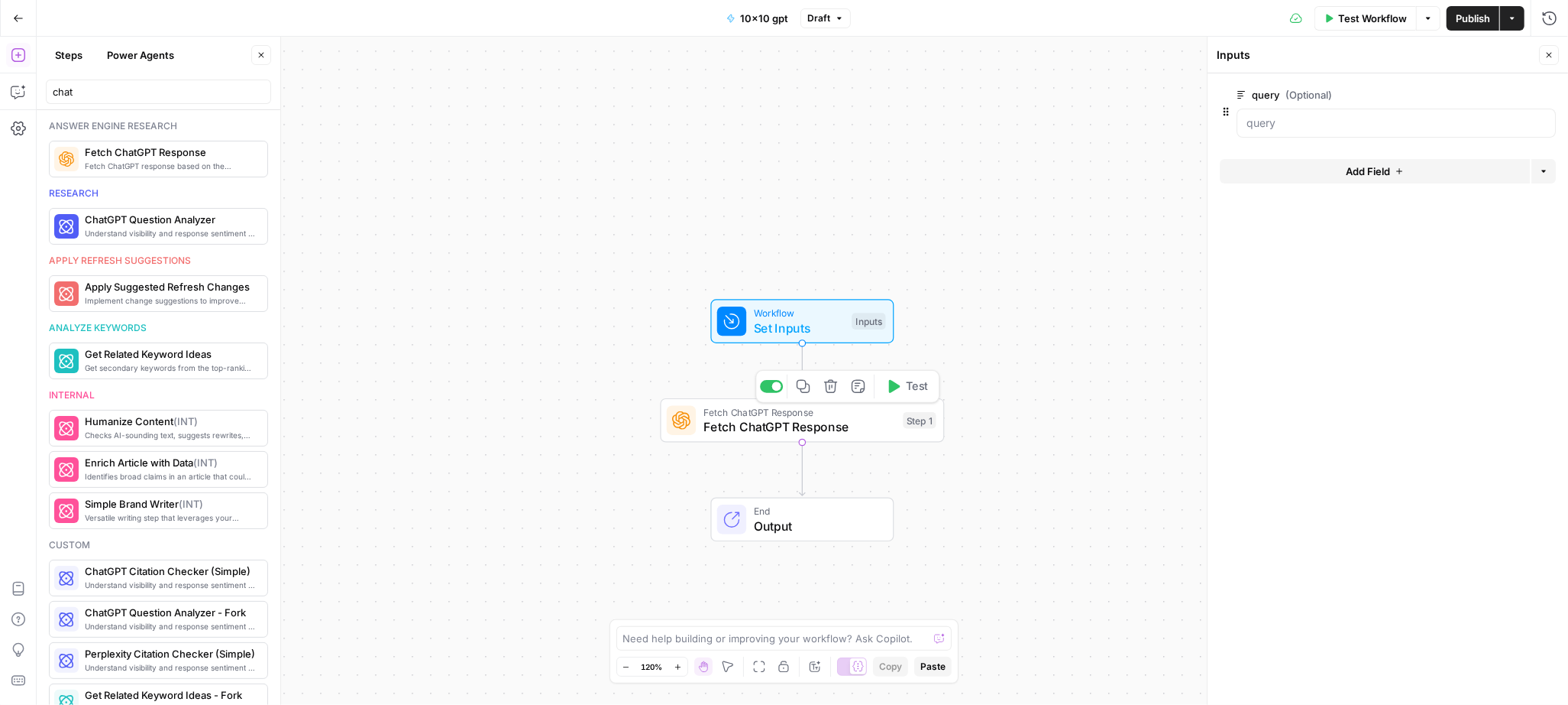
click at [893, 417] on div "Fetch ChatGPT Response Fetch ChatGPT Response" at bounding box center [799, 419] width 192 height 32
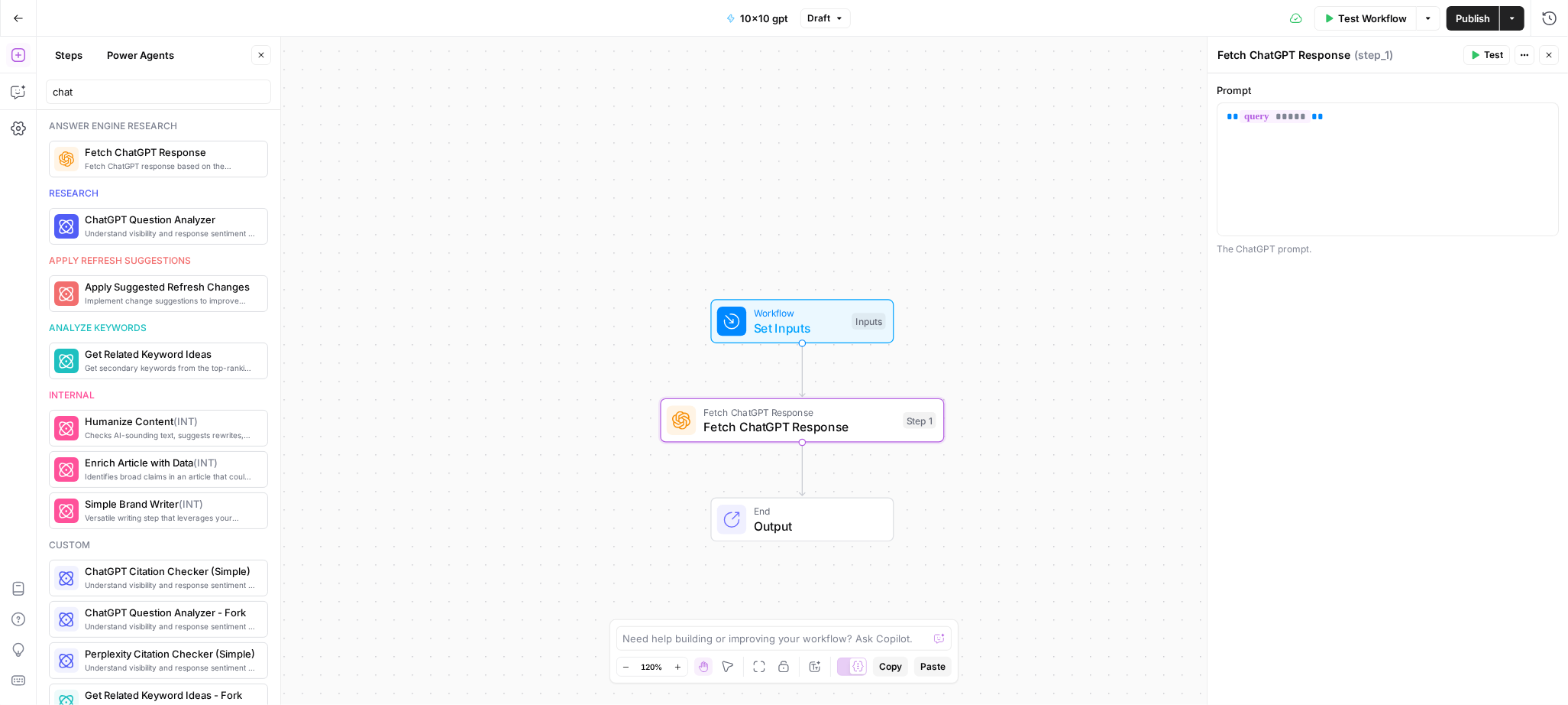
click at [1346, 17] on span "Test Workflow" at bounding box center [1373, 18] width 69 height 15
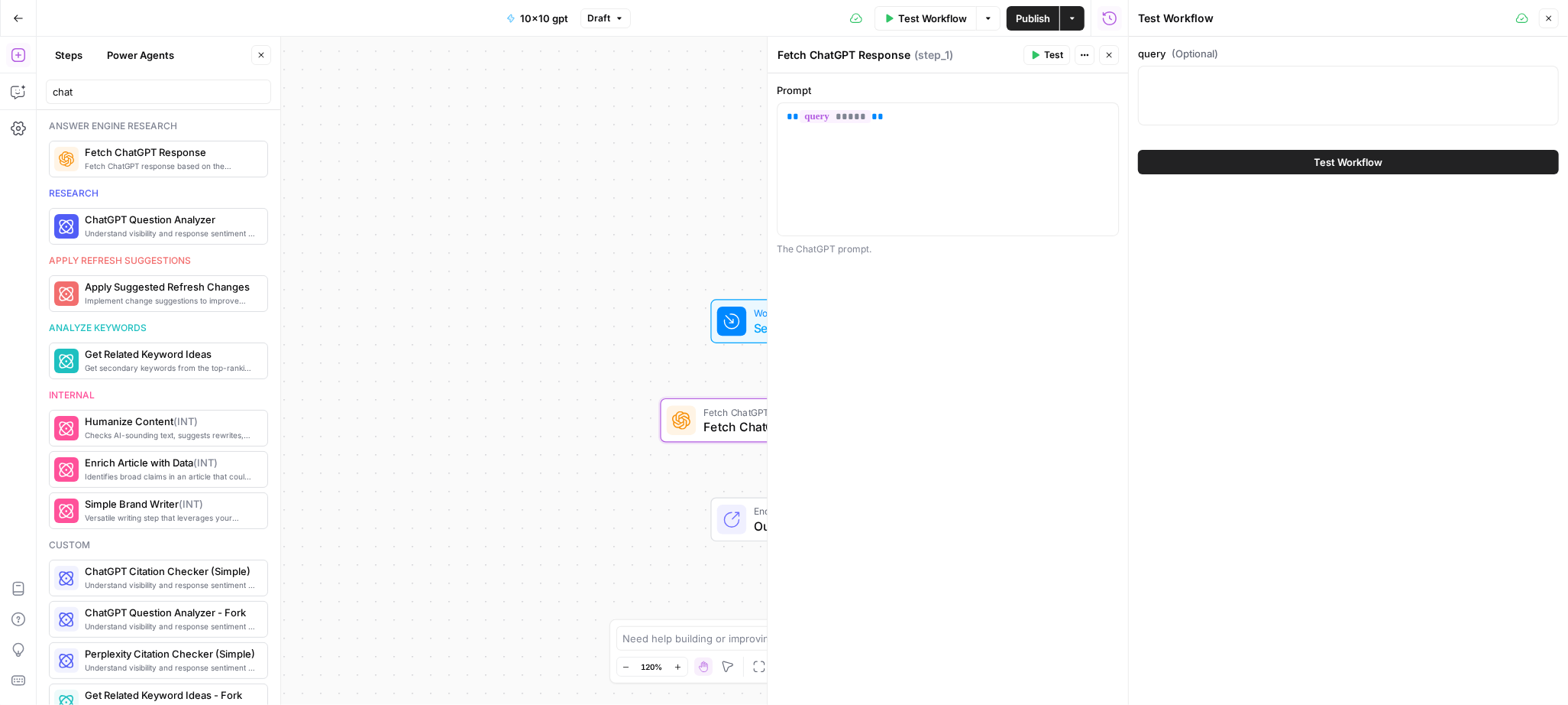
click at [1198, 89] on div at bounding box center [1349, 96] width 421 height 60
paste textarea "Are there AI platforms that auto-score leads based on firmographics and technog…"
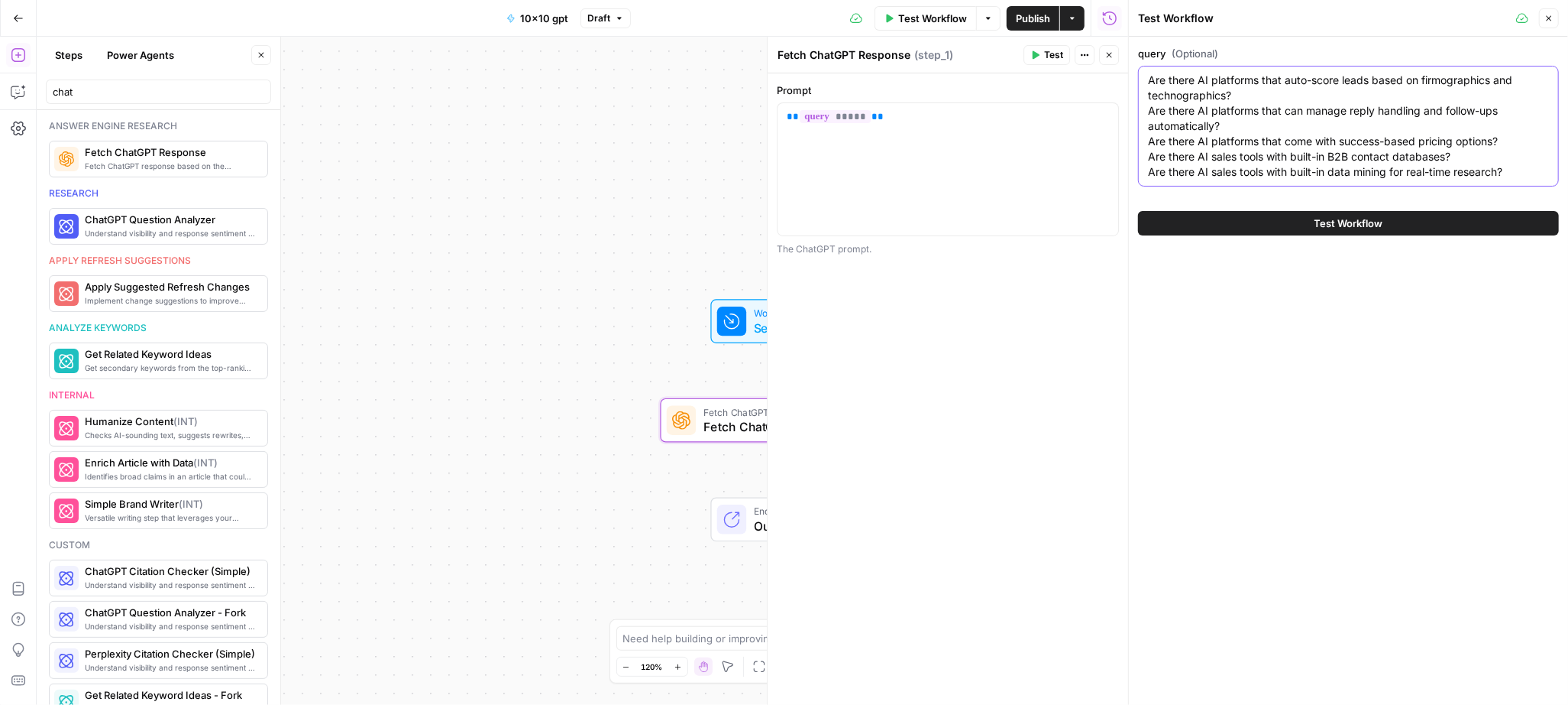
drag, startPoint x: 1507, startPoint y: 173, endPoint x: 1125, endPoint y: 114, distance: 386.5
click at [1128, 113] on div "Test Workflow Close query (Optional) Are there AI platforms that auto-score lea…" at bounding box center [1348, 352] width 440 height 705
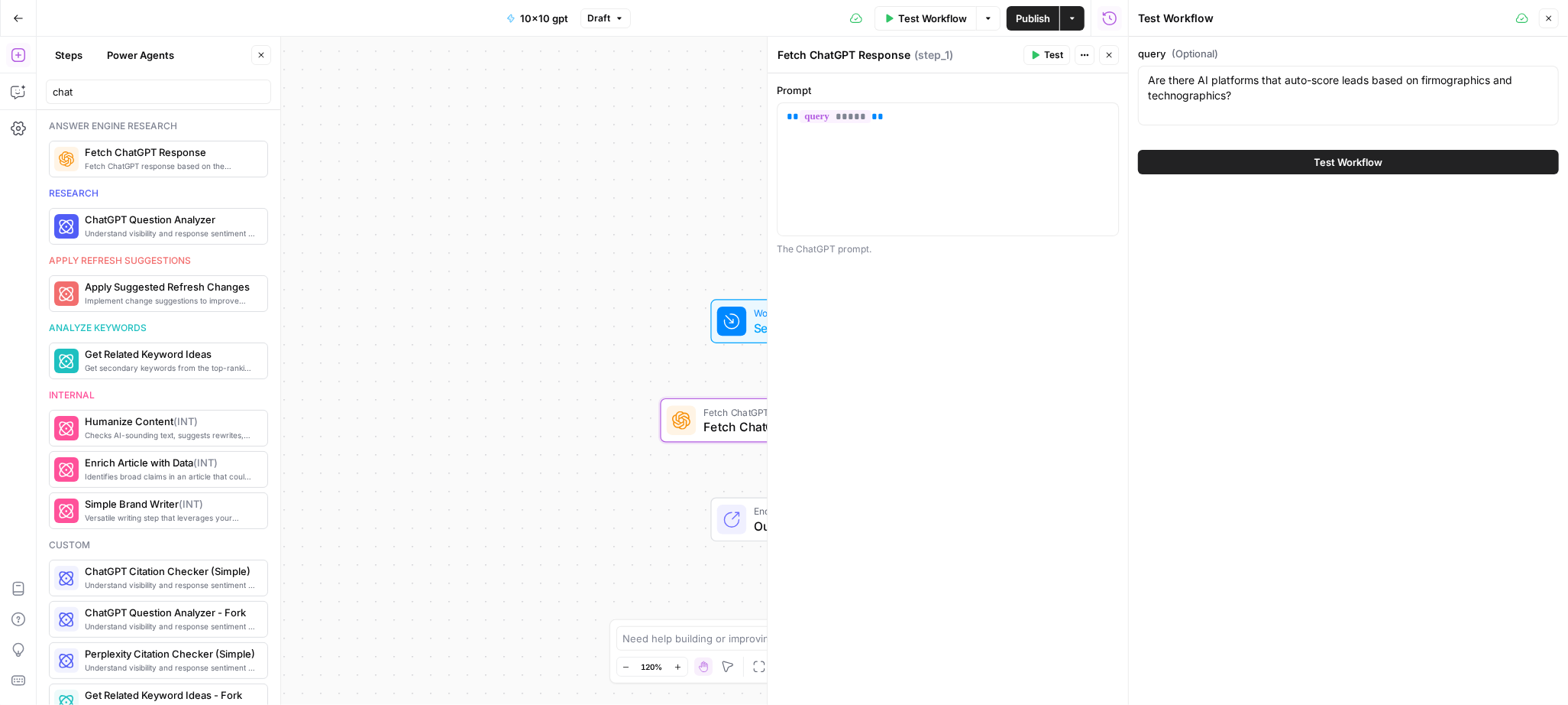
click at [1198, 111] on div "Are there AI platforms that auto-score leads based on firmographics and technog…" at bounding box center [1349, 96] width 421 height 60
type textarea "Are there AI platforms that auto-score leads based on firmographics and technog…"
click at [1197, 151] on button "Test Workflow" at bounding box center [1349, 162] width 421 height 24
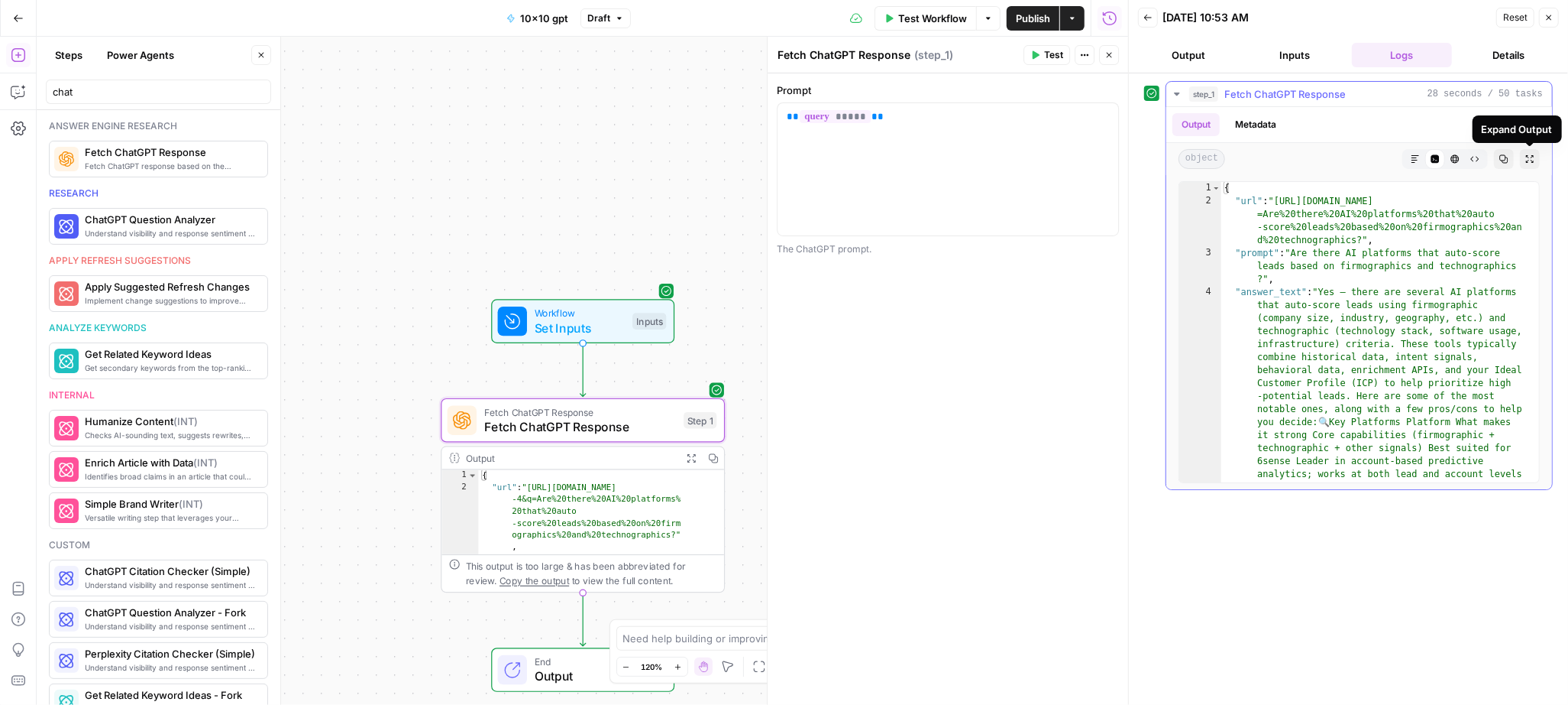
click at [1524, 161] on button "Expand Output" at bounding box center [1530, 159] width 20 height 20
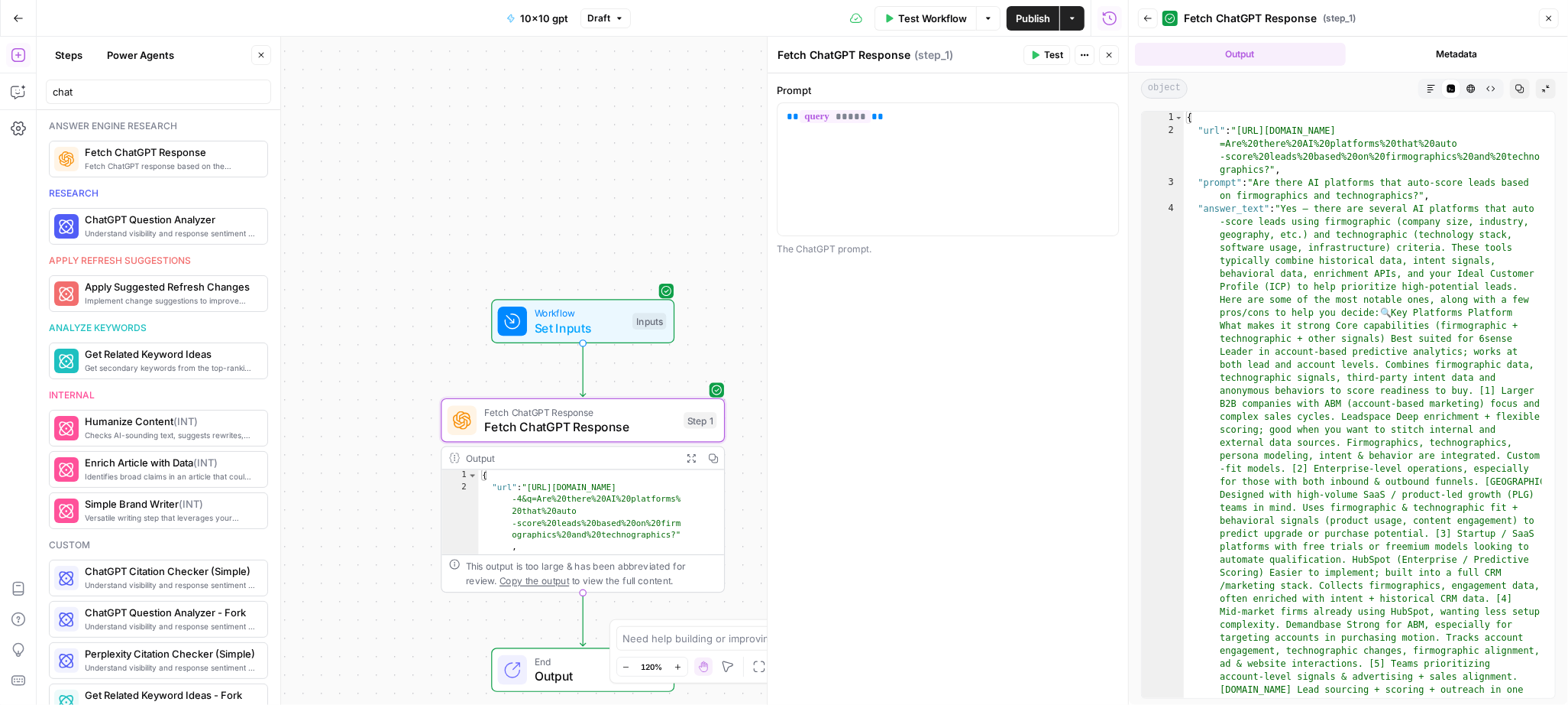
scroll to position [1, 0]
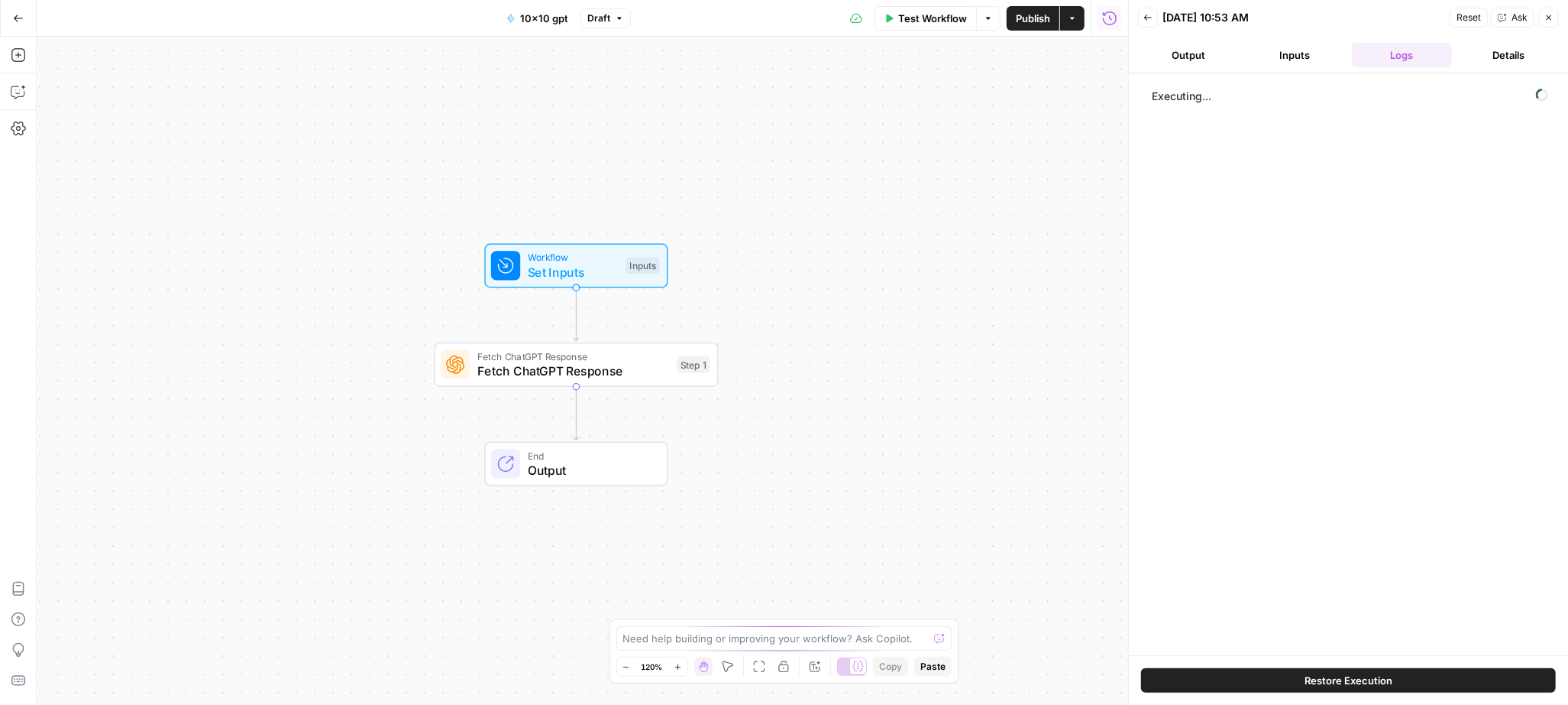
click at [25, 17] on button "Go Back" at bounding box center [18, 18] width 27 height 27
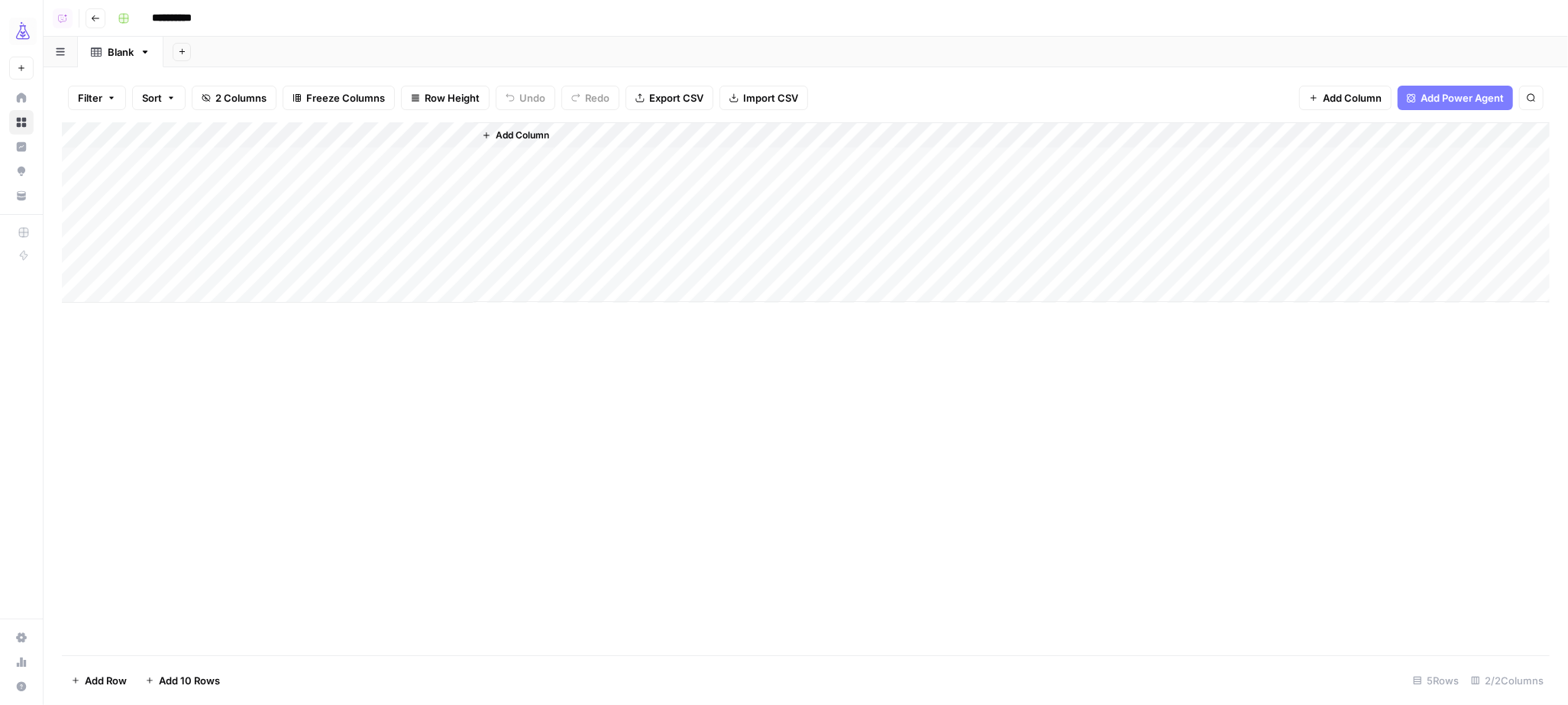
click at [205, 136] on div "Add Column" at bounding box center [807, 212] width 1489 height 181
click at [131, 170] on input "Title" at bounding box center [207, 172] width 155 height 15
type input "query"
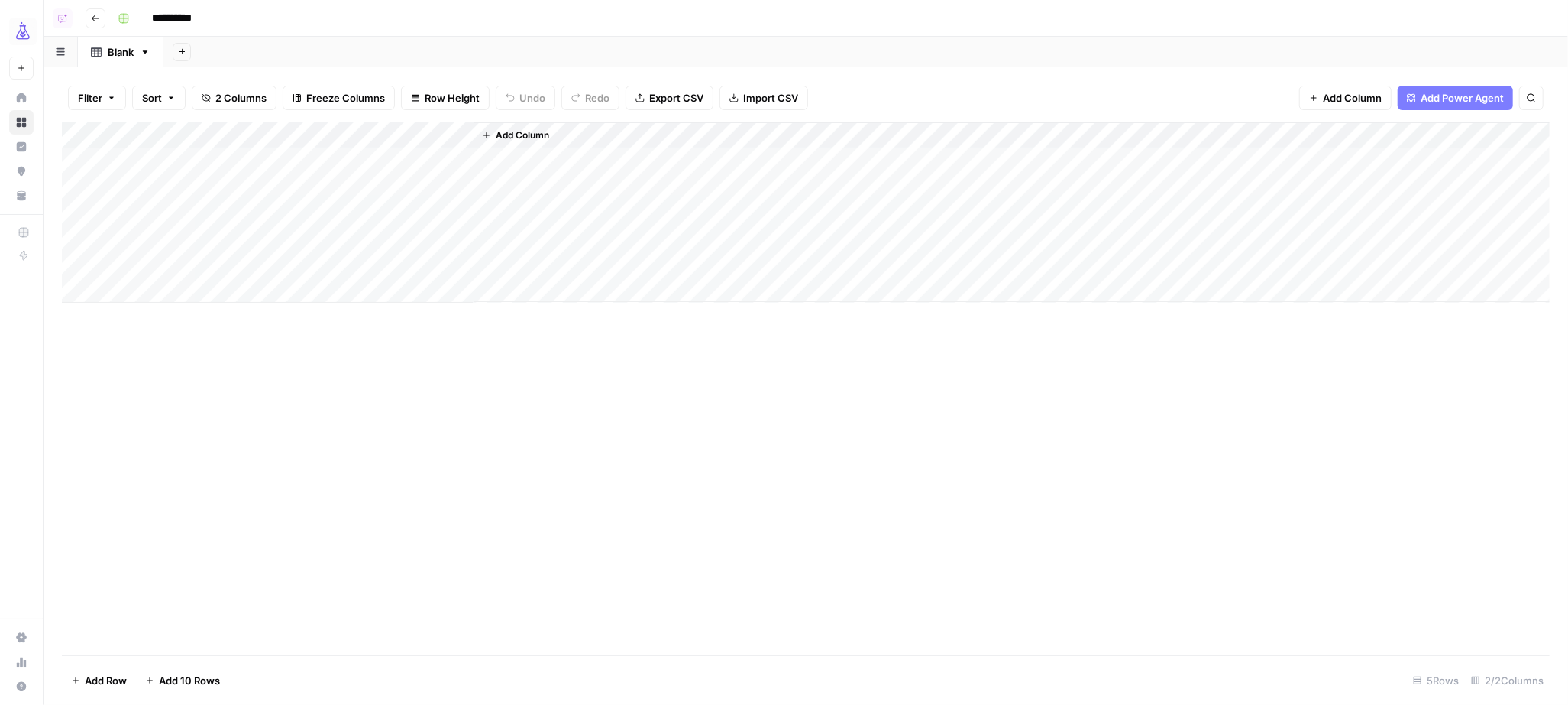
click at [483, 127] on button "Add Column" at bounding box center [516, 136] width 79 height 20
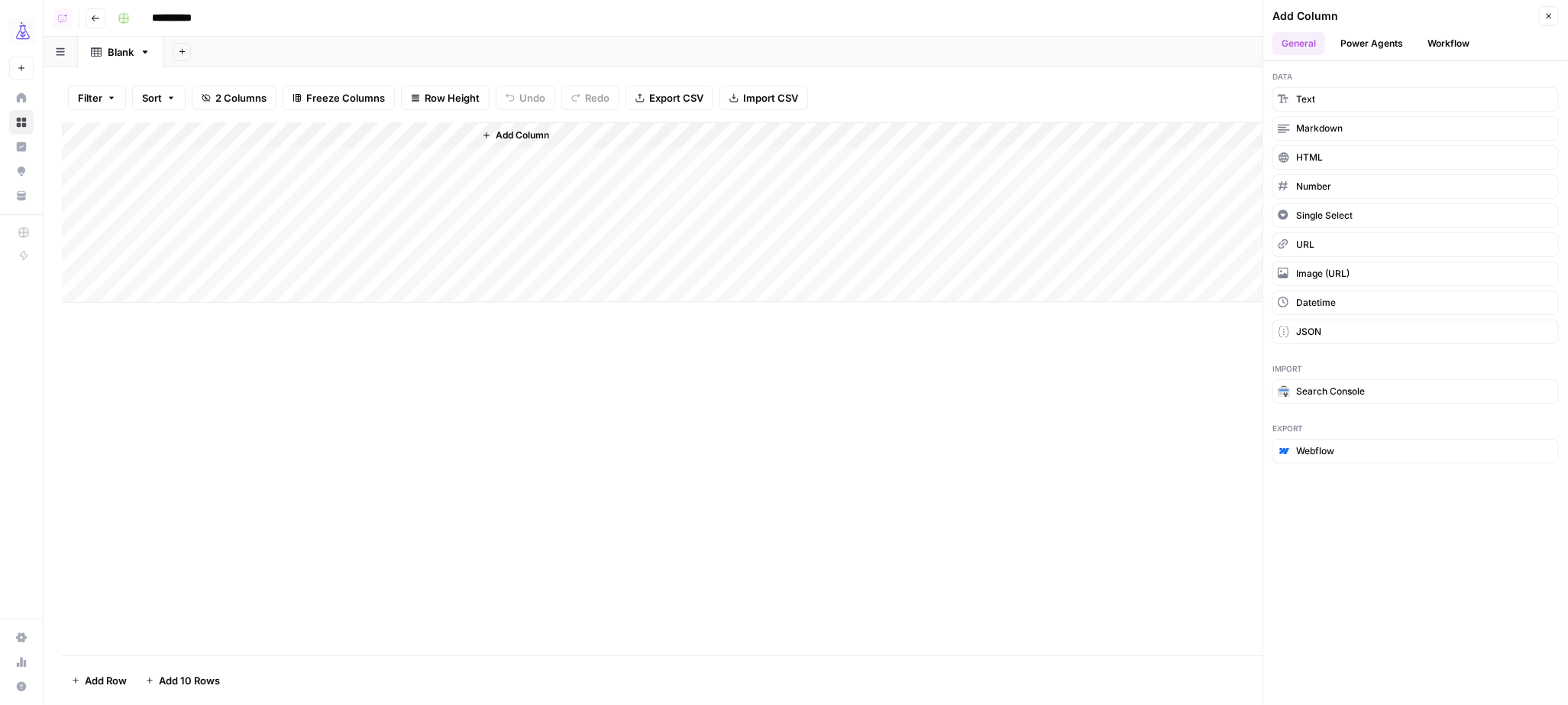
click at [527, 127] on button "Add Column" at bounding box center [516, 136] width 79 height 20
click at [523, 134] on span "Add Column" at bounding box center [522, 135] width 53 height 14
click at [1388, 41] on button "Power Agents" at bounding box center [1372, 43] width 81 height 23
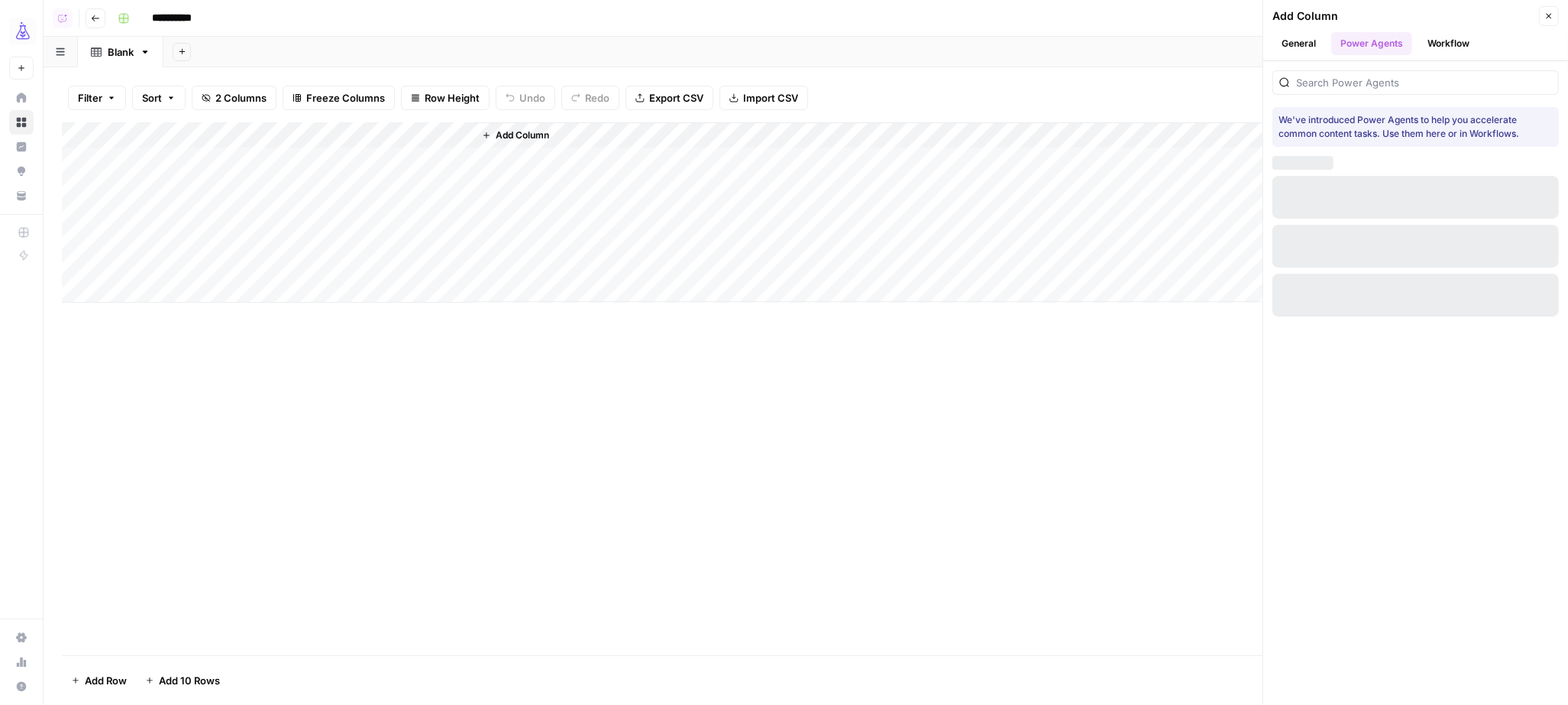
click at [1453, 38] on button "Workflow" at bounding box center [1449, 43] width 61 height 23
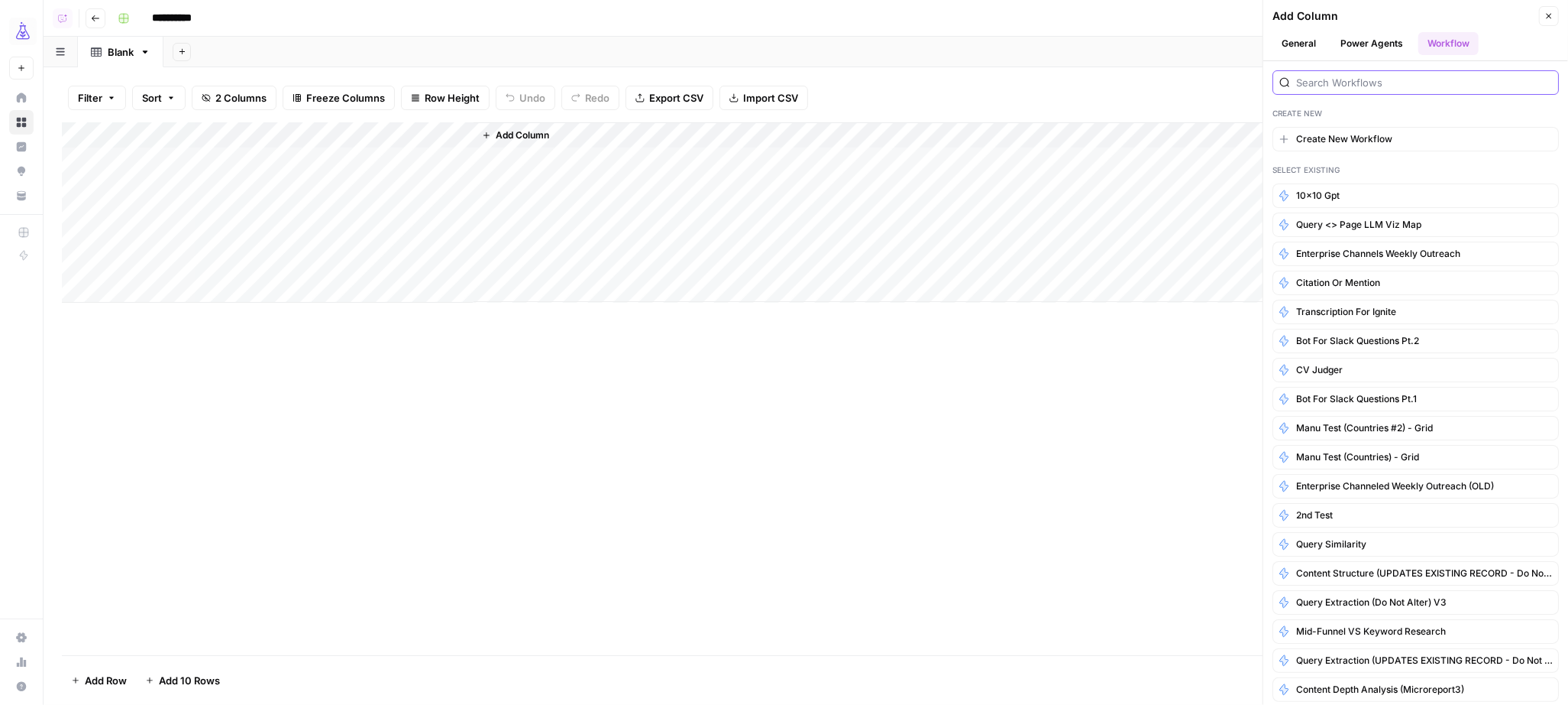
click at [1349, 78] on input "search" at bounding box center [1423, 82] width 256 height 15
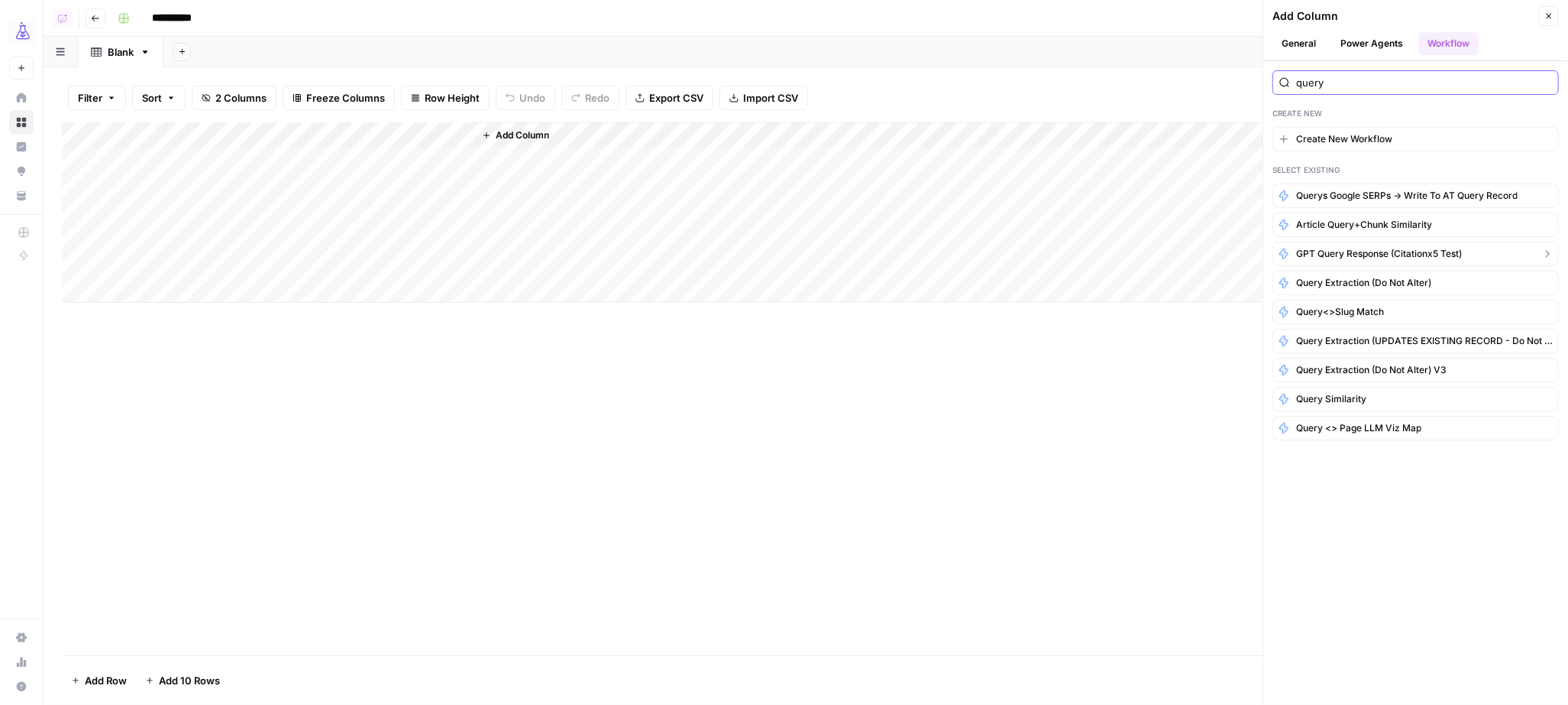
type input "query"
click at [1548, 256] on icon "button" at bounding box center [1548, 254] width 4 height 7
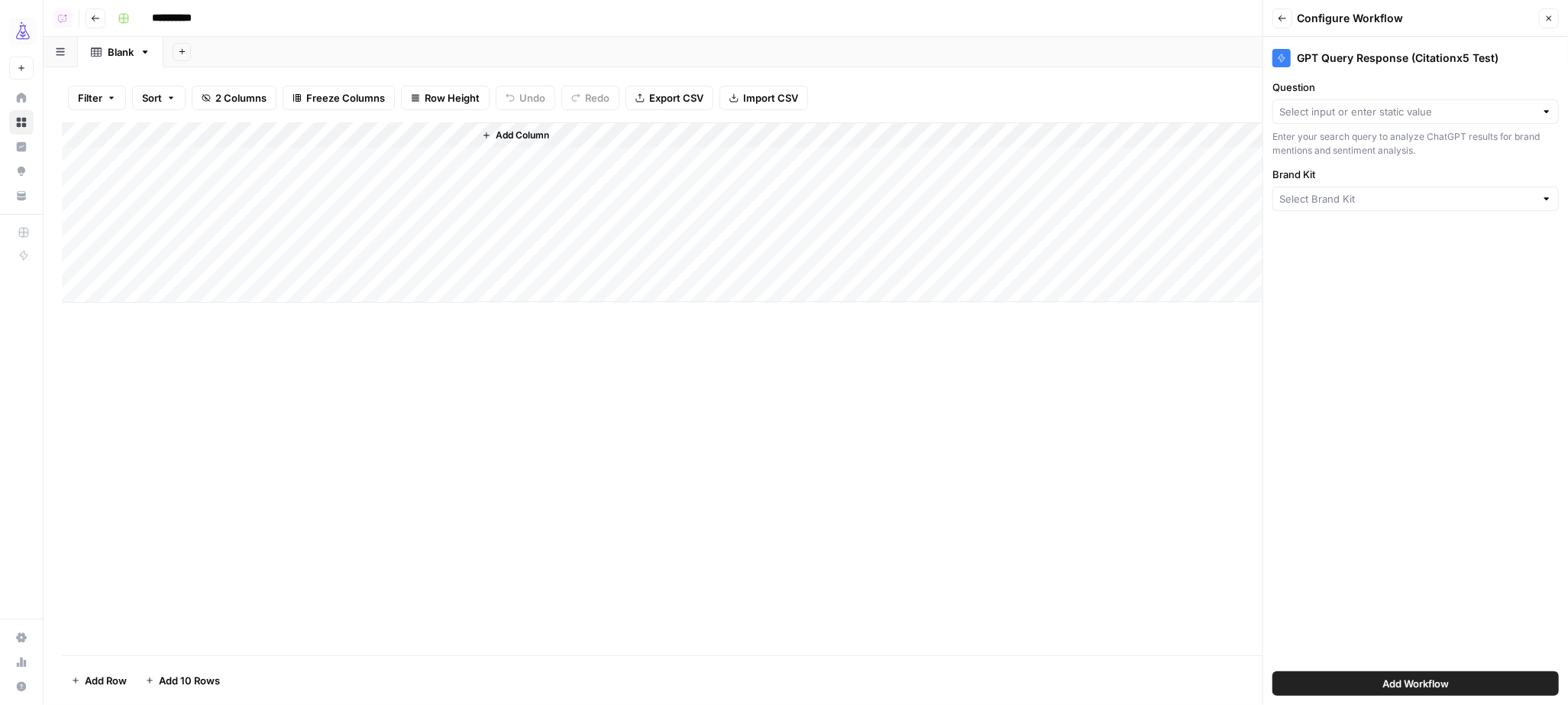
type input "Create New Column"
click at [1281, 24] on button "Back" at bounding box center [1283, 18] width 20 height 20
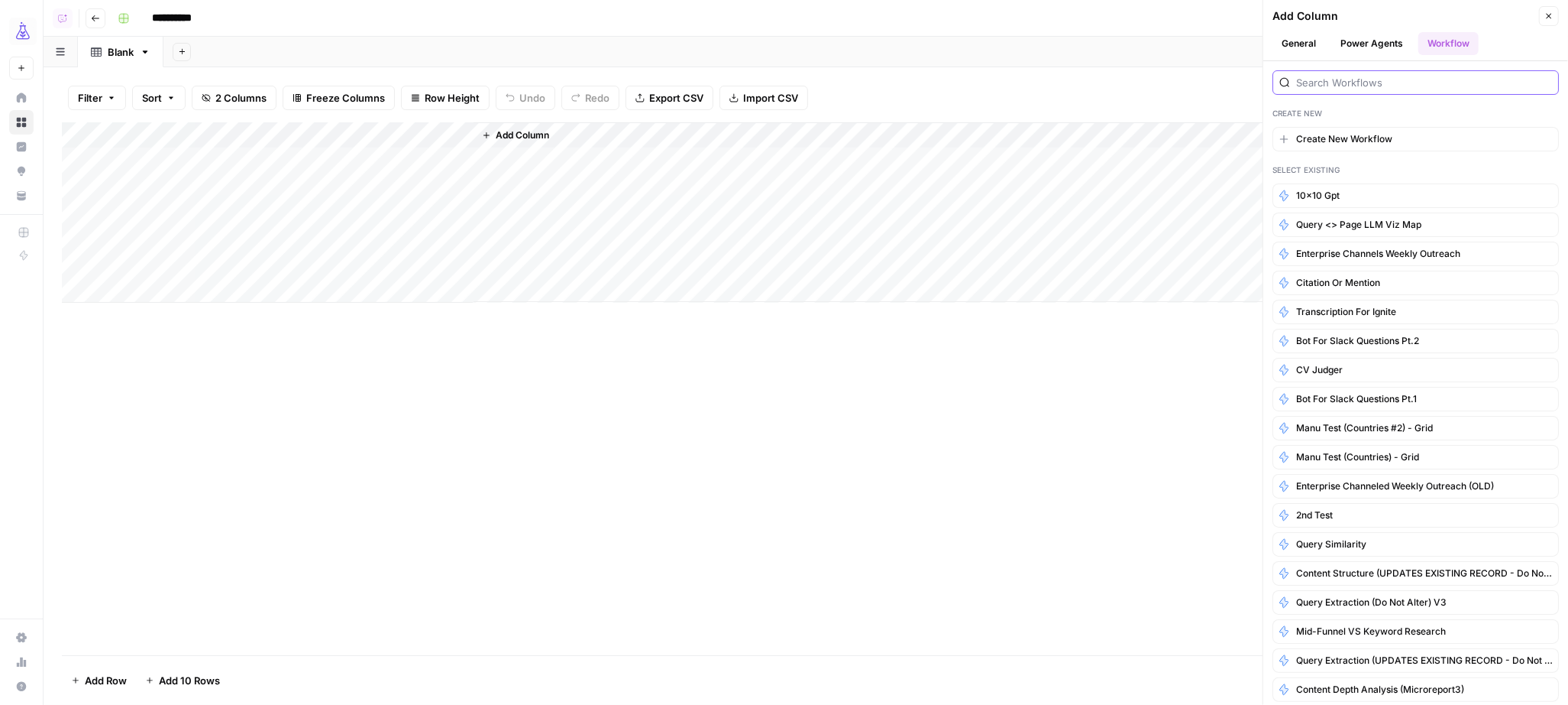
click at [1333, 81] on input "search" at bounding box center [1423, 82] width 256 height 15
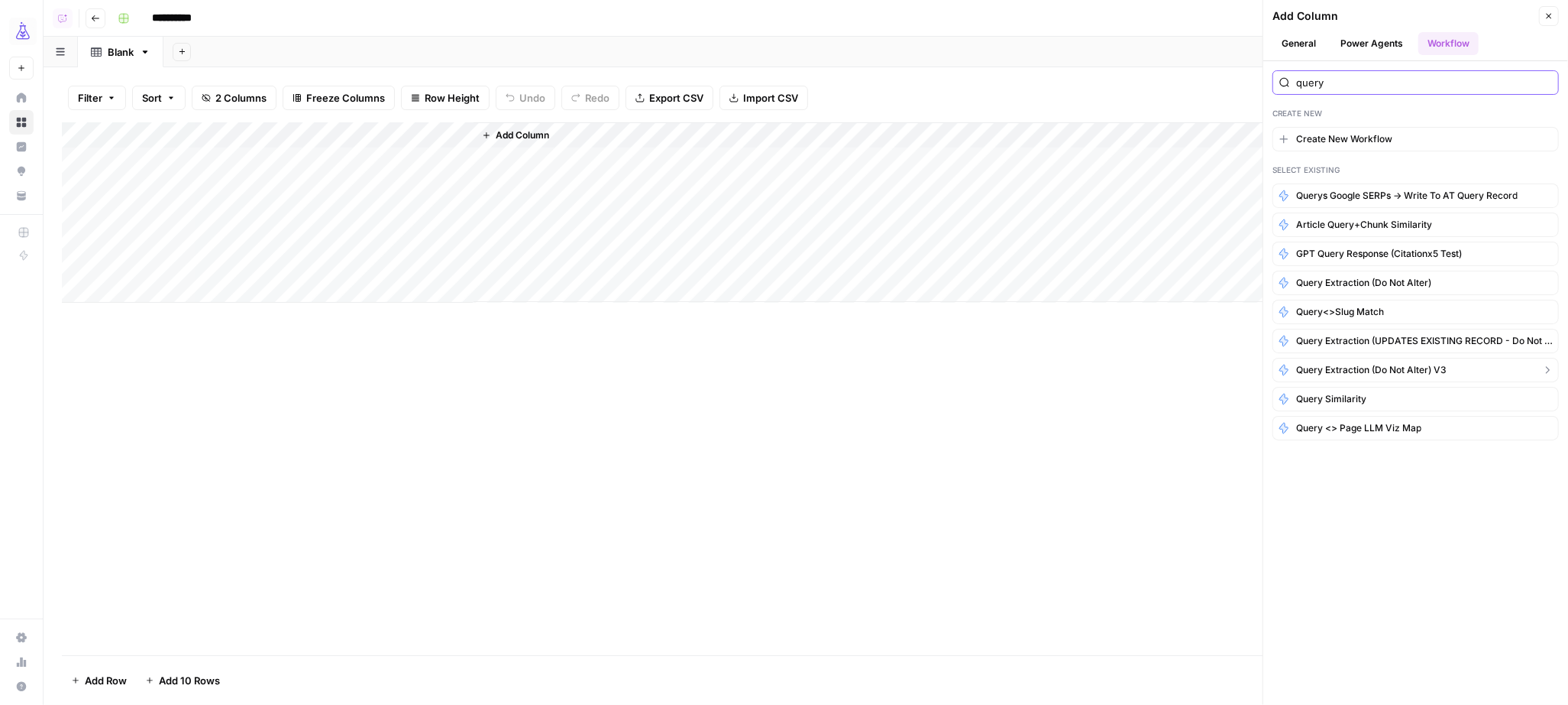
type input "query"
click at [1385, 373] on span "Query Extraction (Do not alter) v3" at bounding box center [1371, 370] width 151 height 14
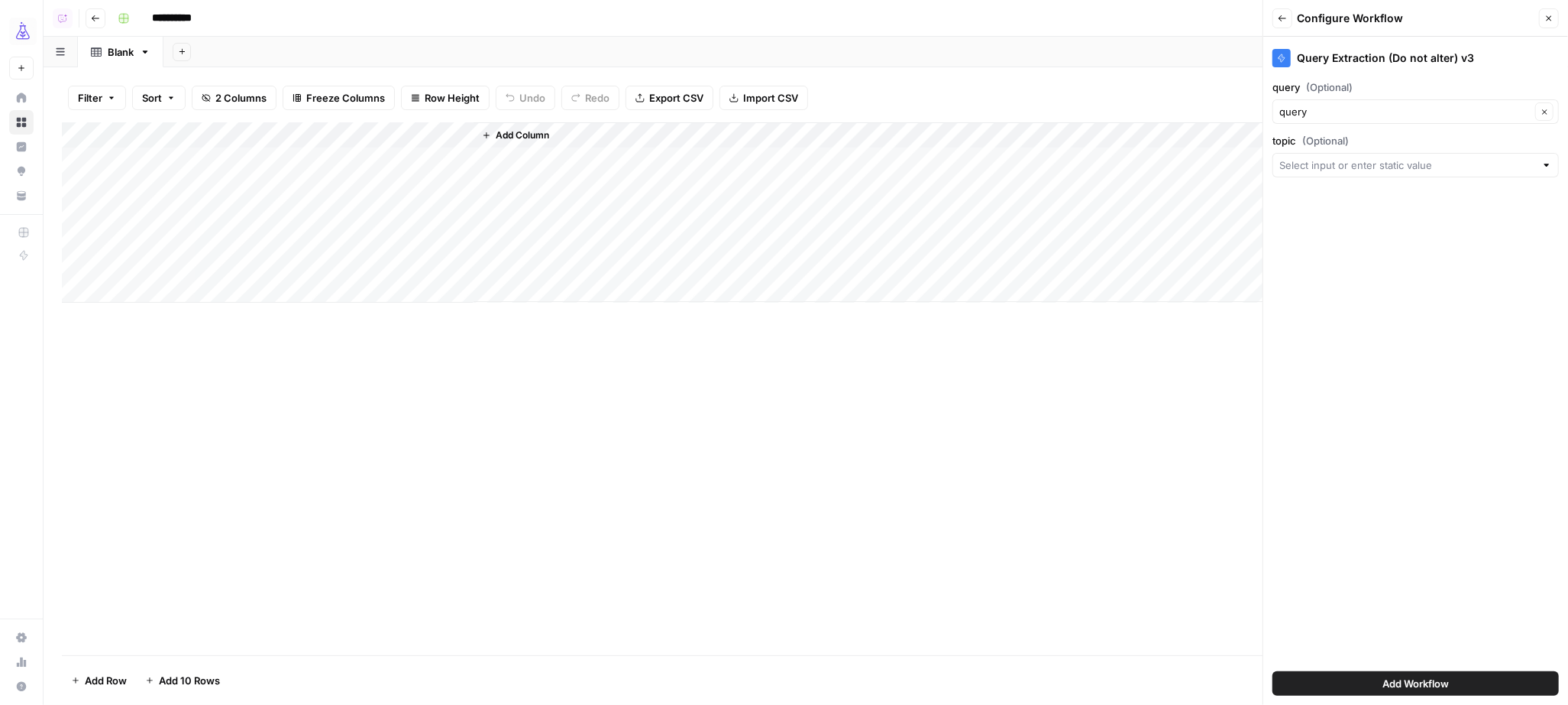
click at [1365, 683] on button "Add Workflow" at bounding box center [1415, 683] width 286 height 24
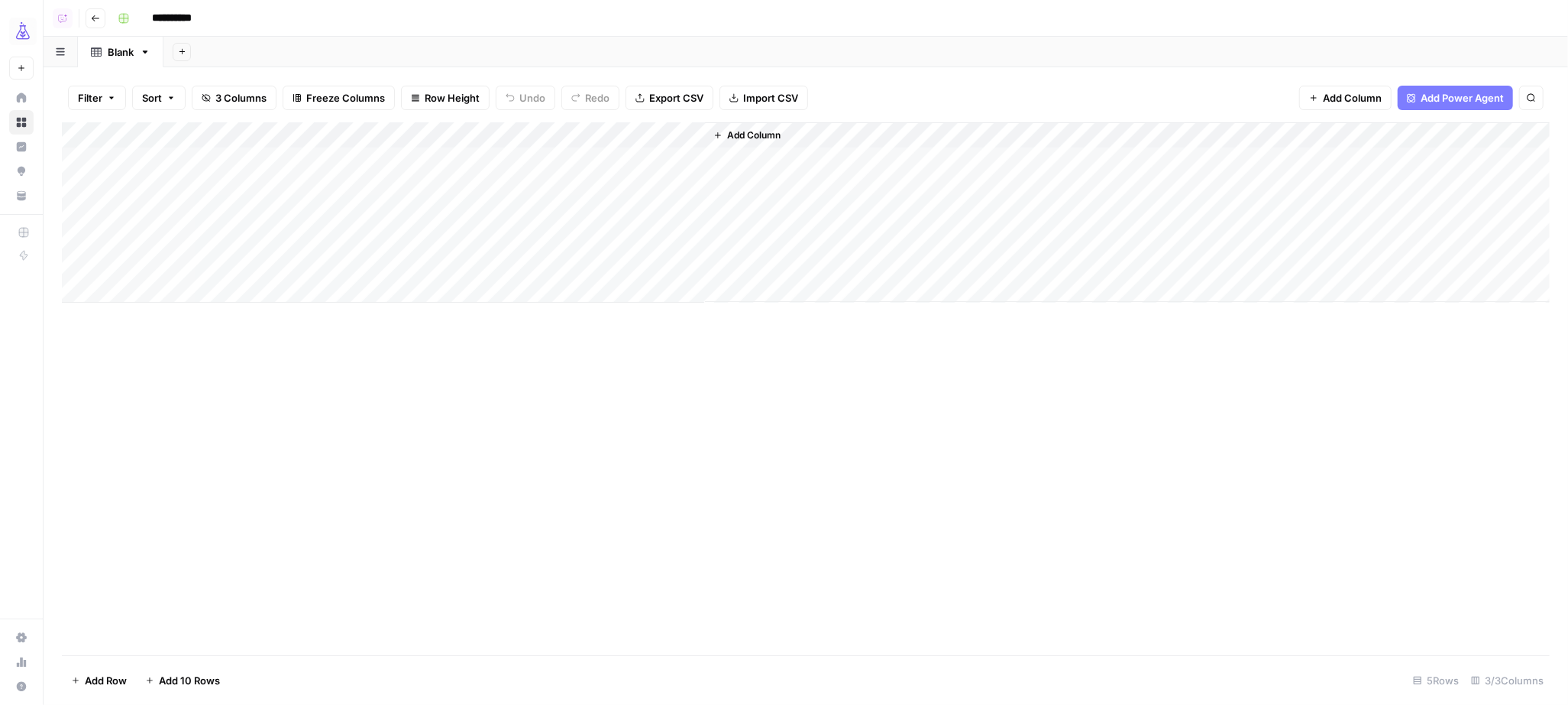
click at [672, 137] on div "Add Column" at bounding box center [807, 212] width 1489 height 181
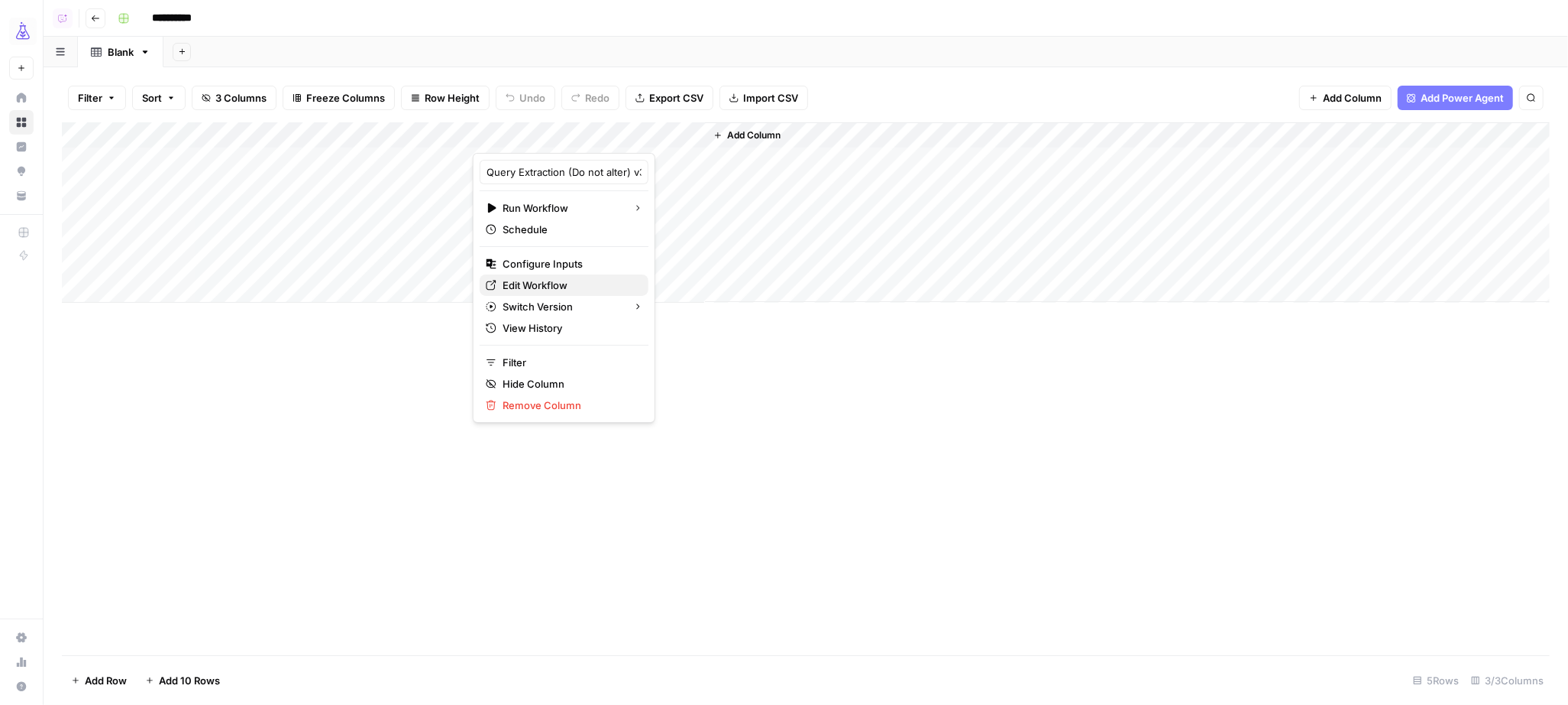
click at [533, 284] on span "Edit Workflow" at bounding box center [570, 285] width 134 height 15
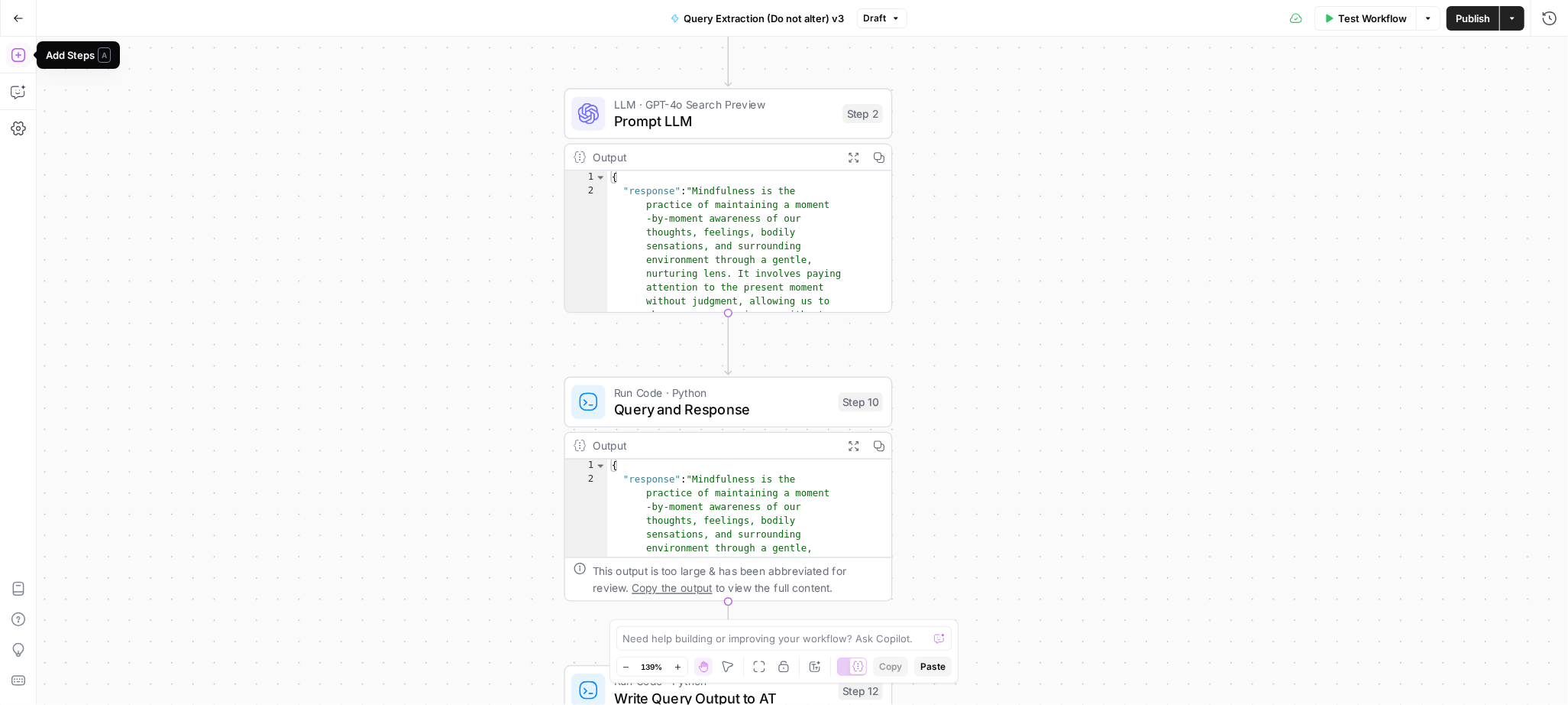
click at [16, 60] on icon "button" at bounding box center [18, 54] width 15 height 15
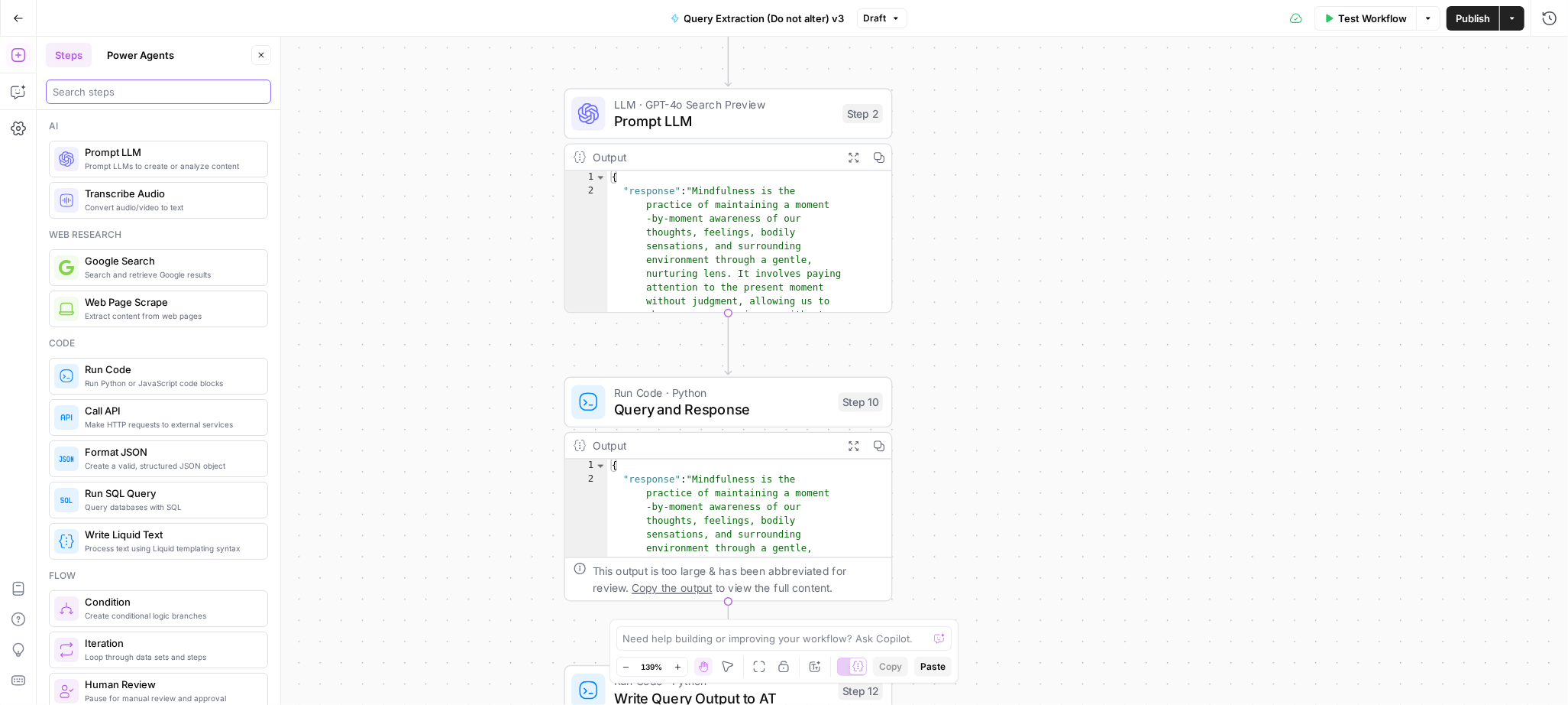
click at [111, 90] on input "search" at bounding box center [158, 91] width 211 height 15
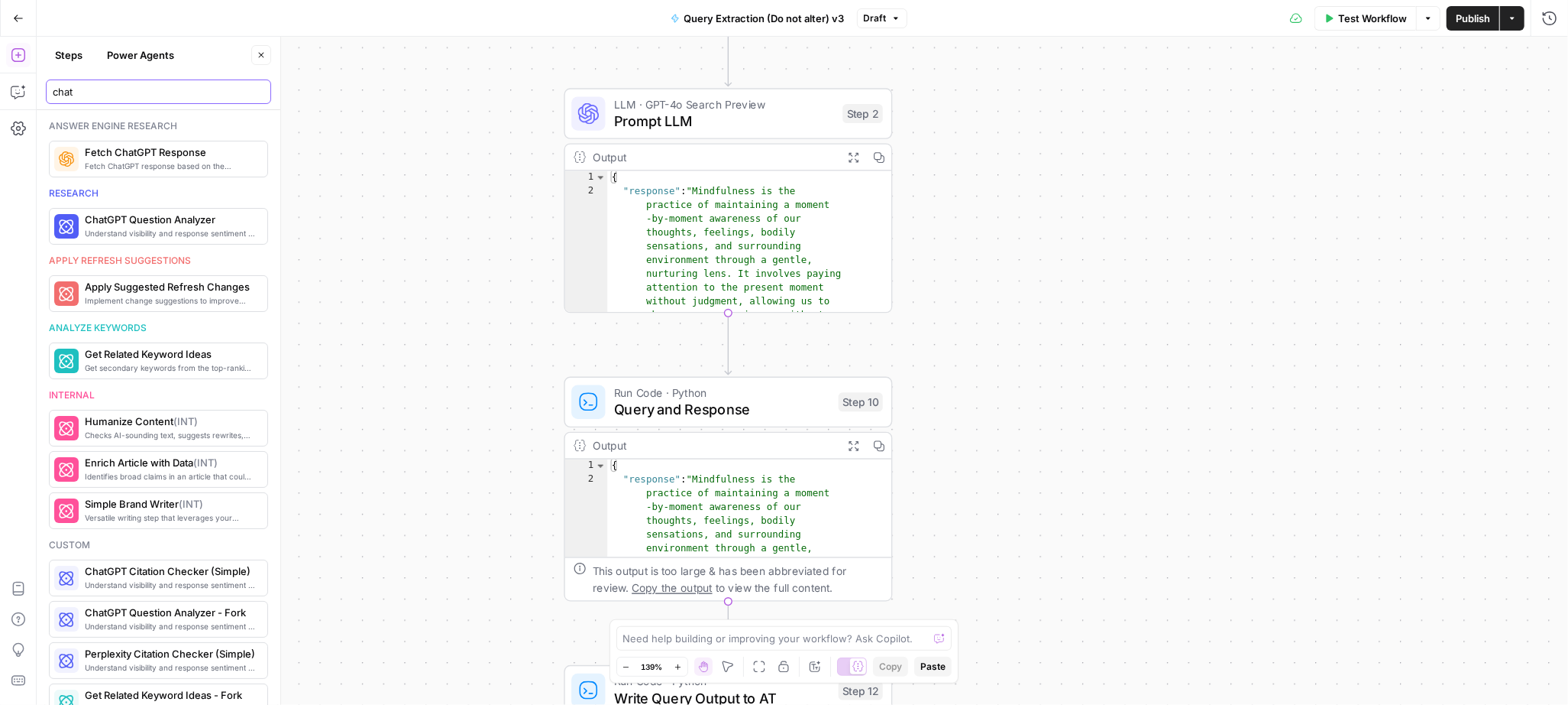
type input "chat"
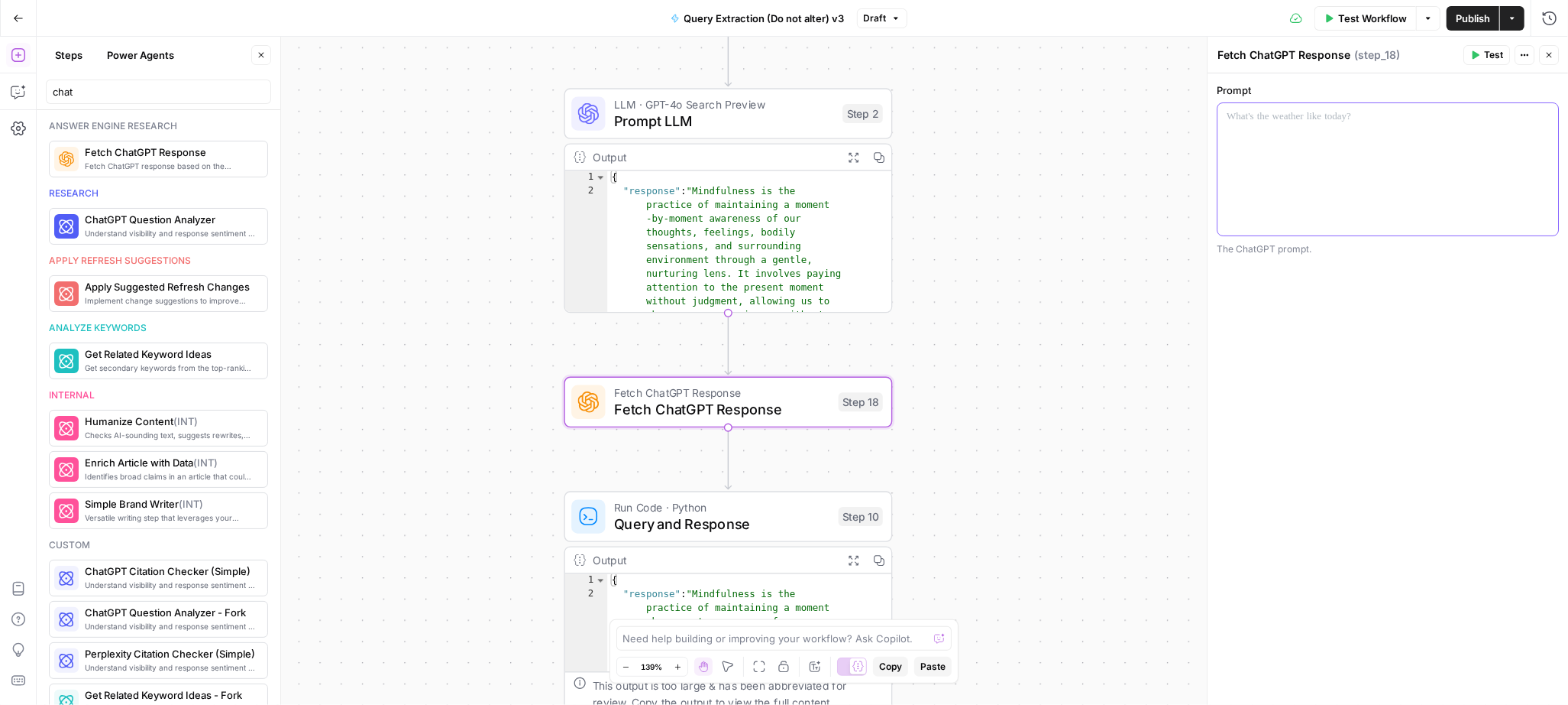
click at [1271, 150] on div at bounding box center [1387, 169] width 341 height 132
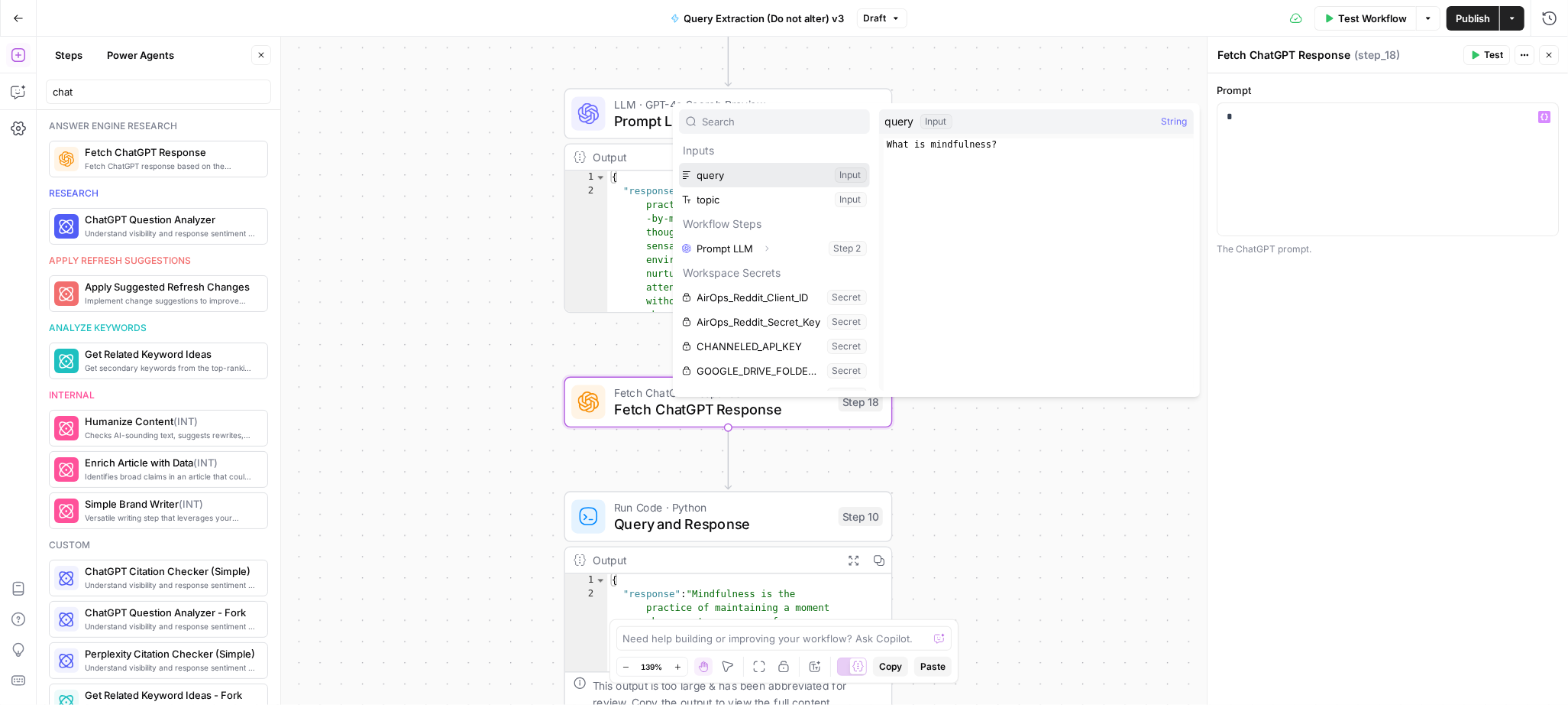
click at [760, 166] on button "Select variable query" at bounding box center [774, 174] width 191 height 24
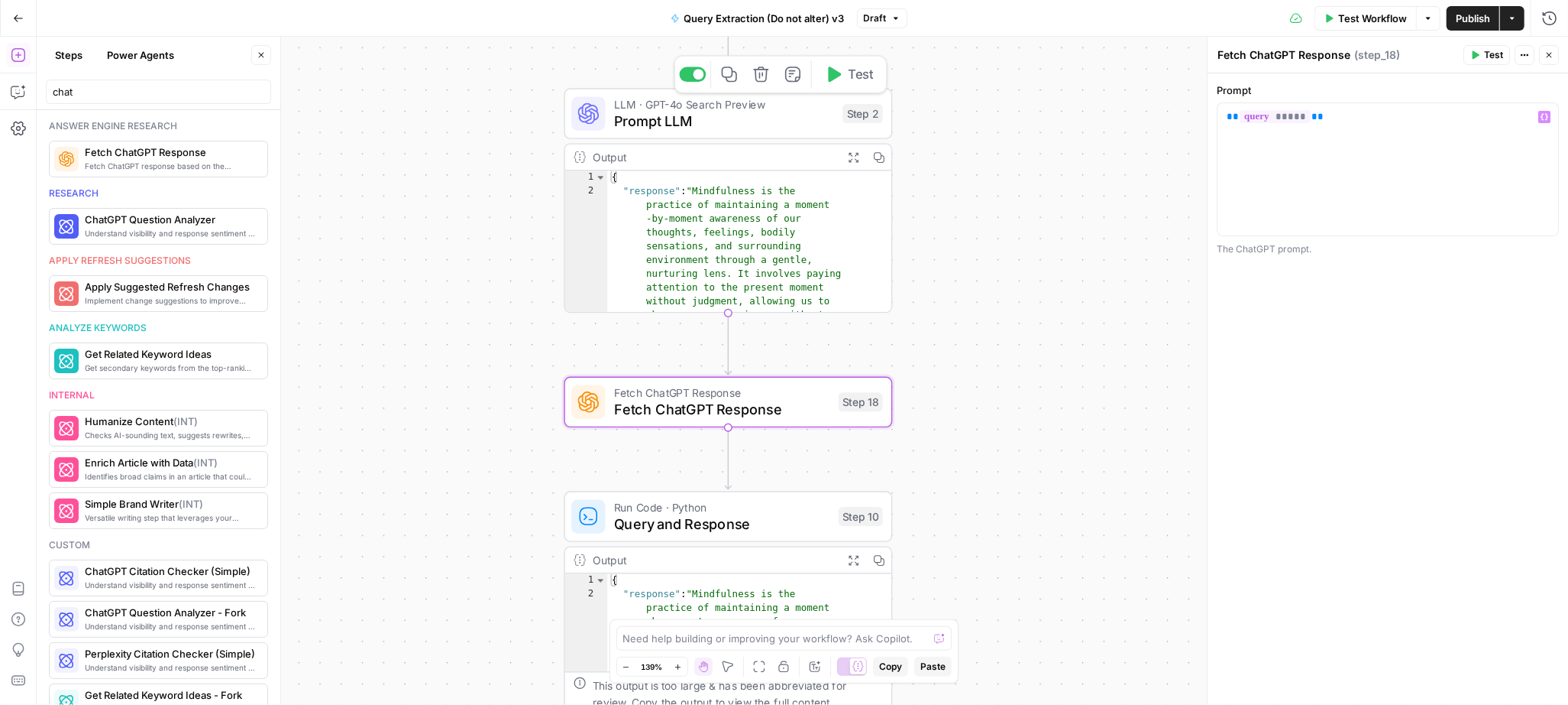
click at [690, 76] on div at bounding box center [693, 74] width 27 height 14
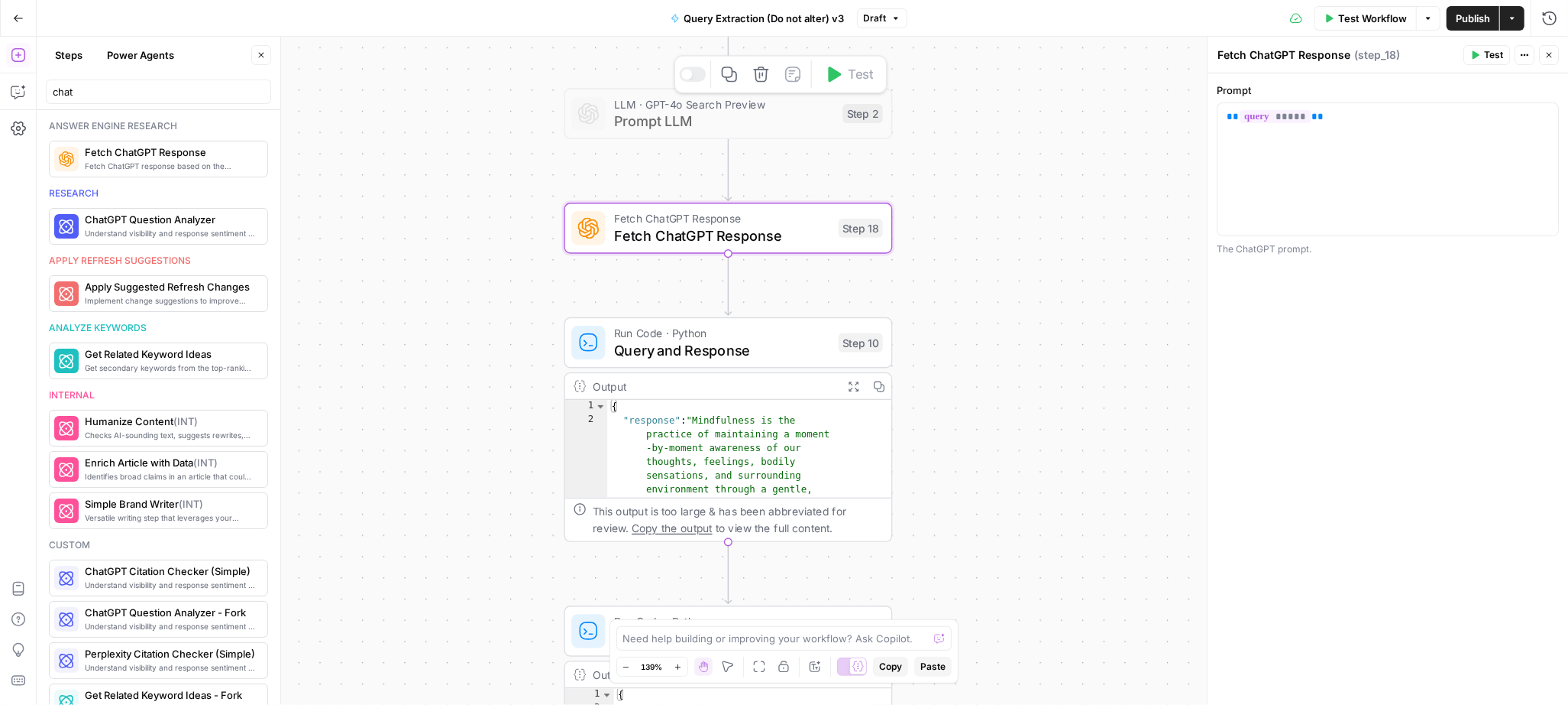
drag, startPoint x: 691, startPoint y: 72, endPoint x: 691, endPoint y: 92, distance: 20.0
click at [691, 72] on div at bounding box center [693, 74] width 27 height 14
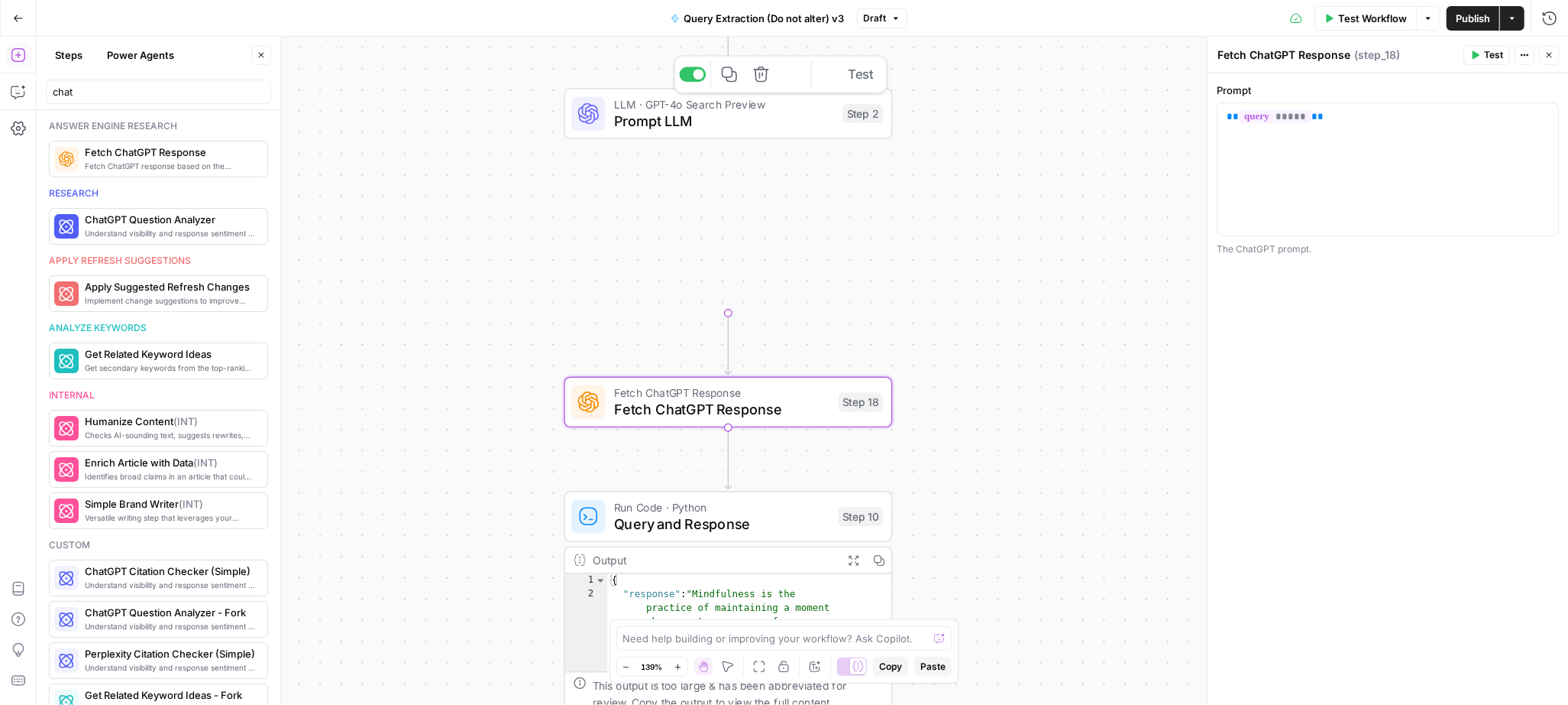
click at [691, 122] on span "Prompt LLM" at bounding box center [724, 121] width 220 height 22
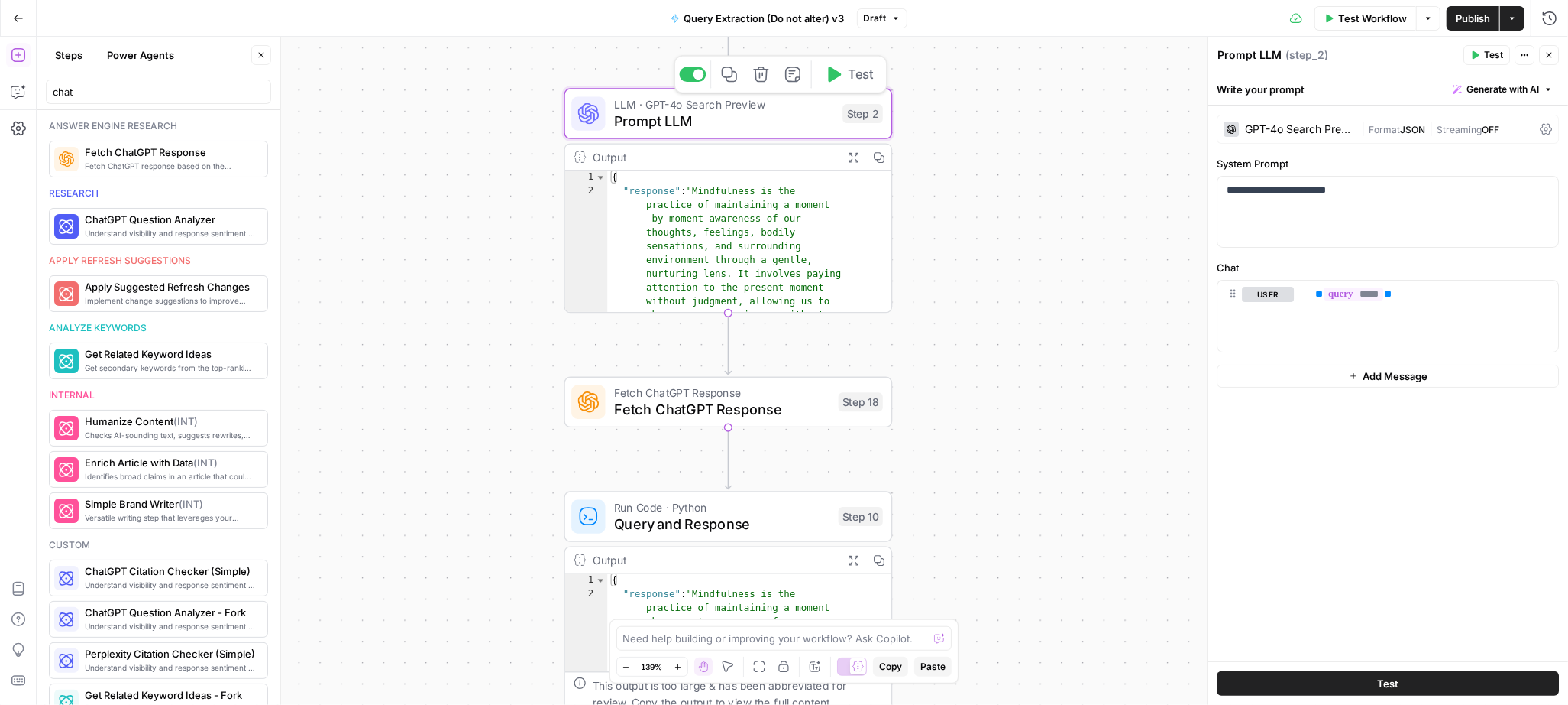
drag, startPoint x: 687, startPoint y: 77, endPoint x: 699, endPoint y: 146, distance: 70.0
click at [687, 77] on div at bounding box center [693, 74] width 27 height 14
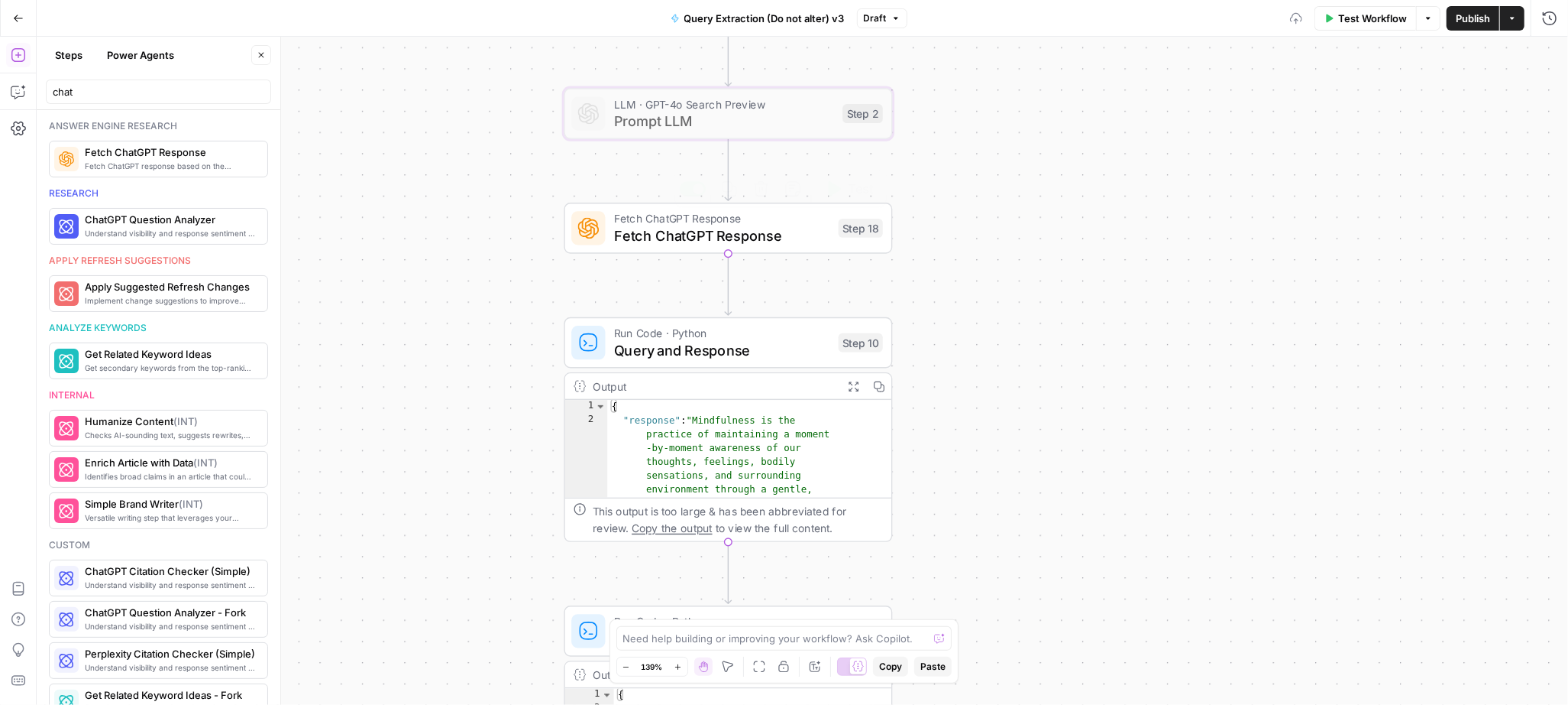
click at [767, 230] on span "Fetch ChatGPT Response" at bounding box center [722, 236] width 216 height 22
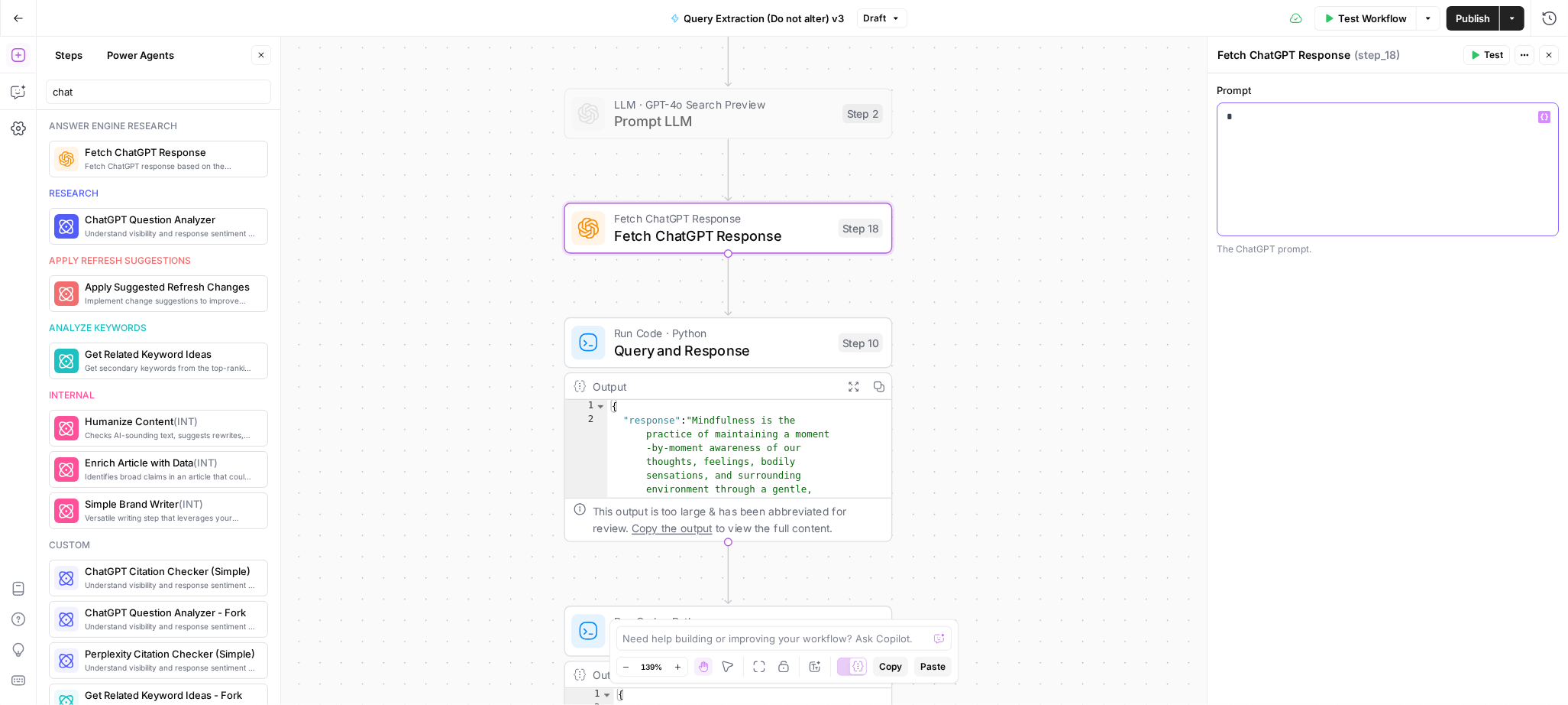
click at [1328, 148] on div "*" at bounding box center [1387, 169] width 341 height 132
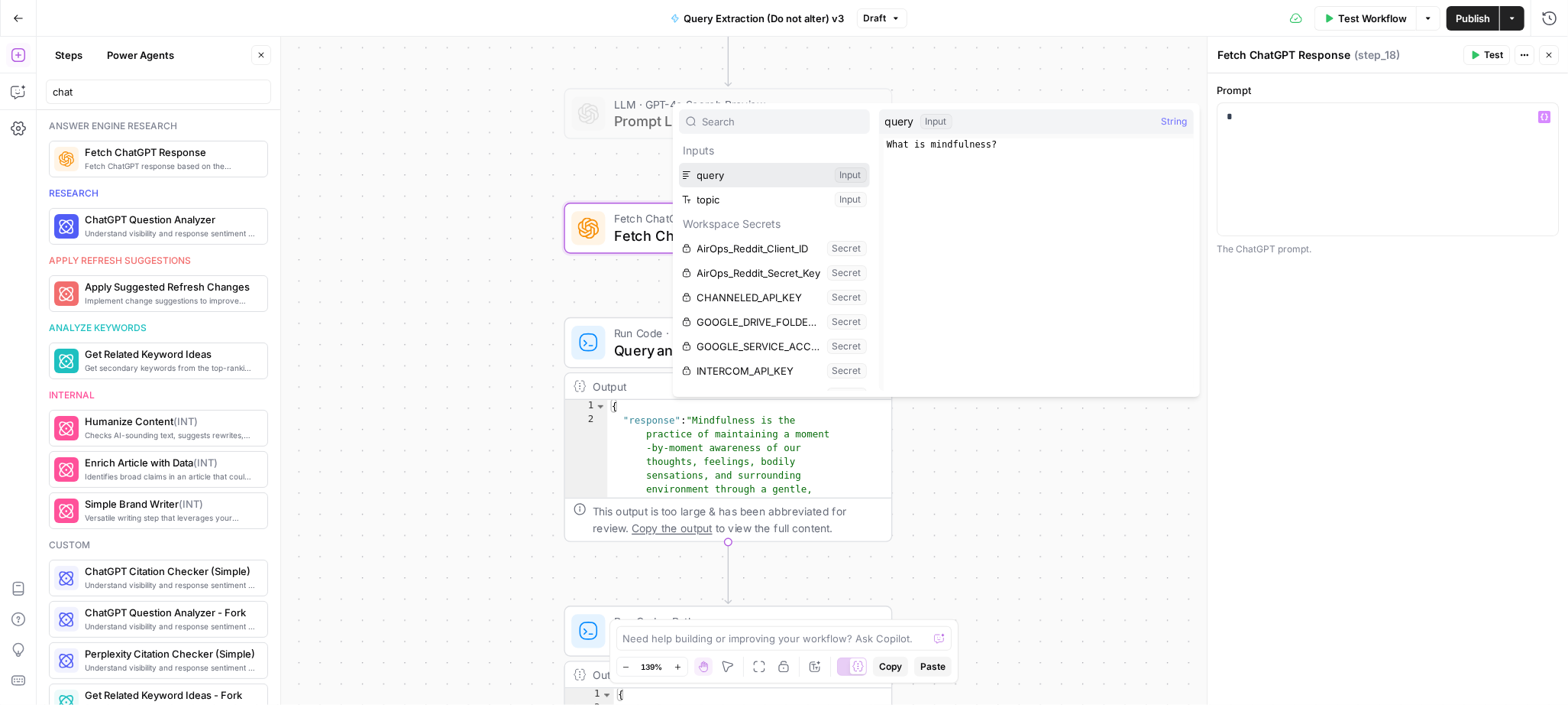
click at [701, 171] on button "Select variable query" at bounding box center [774, 174] width 191 height 24
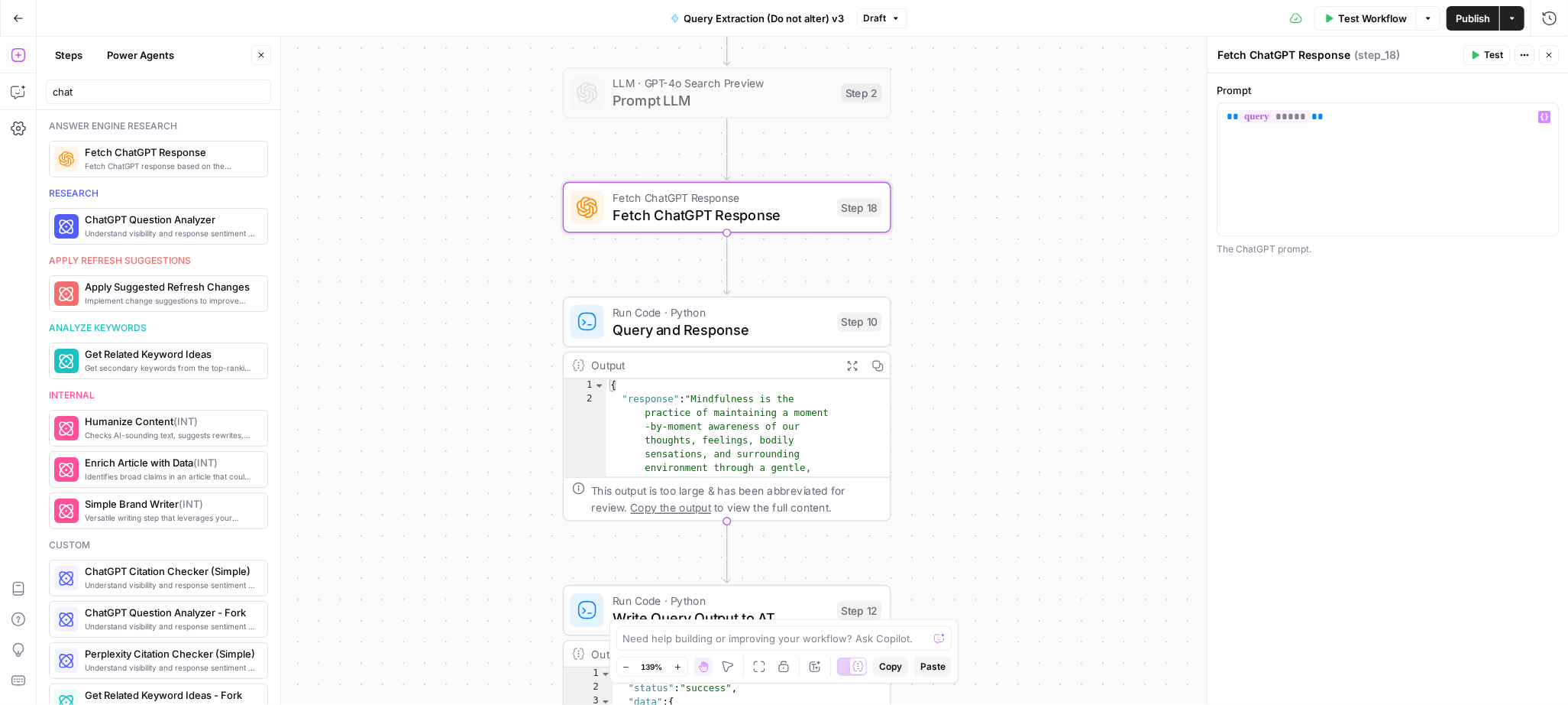
click at [1385, 23] on span "Test Workflow" at bounding box center [1373, 18] width 69 height 15
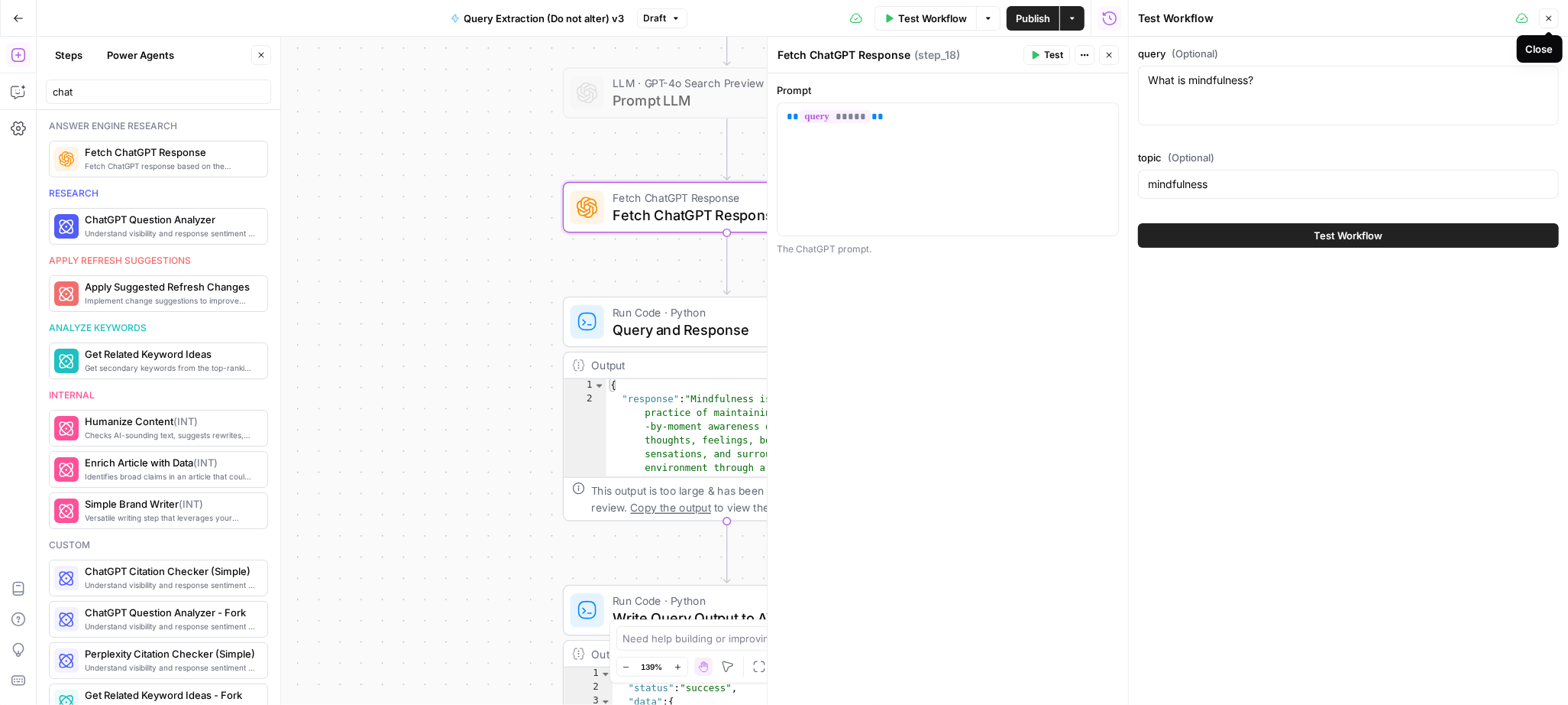
click at [1546, 16] on icon "button" at bounding box center [1549, 18] width 9 height 9
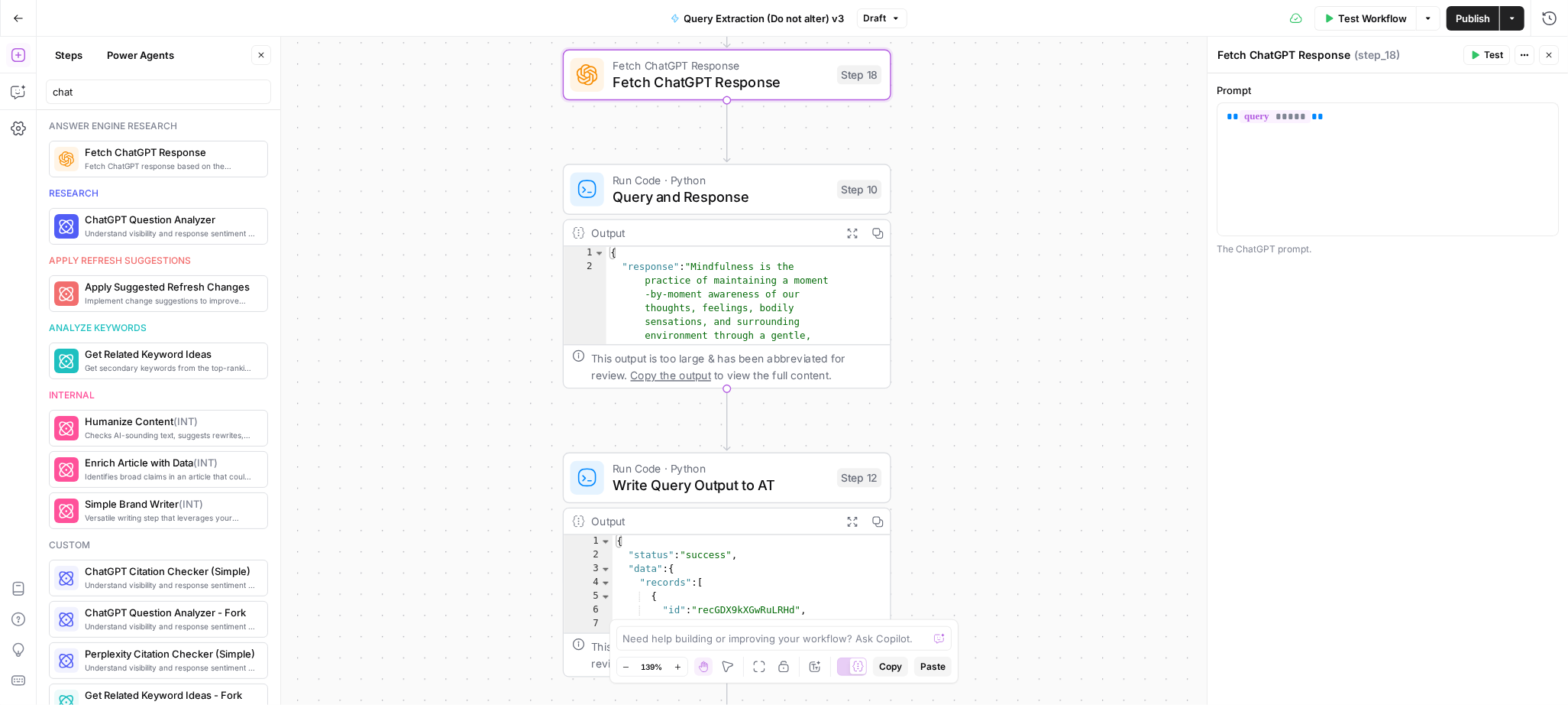
click at [16, 53] on icon "button" at bounding box center [17, 54] width 14 height 14
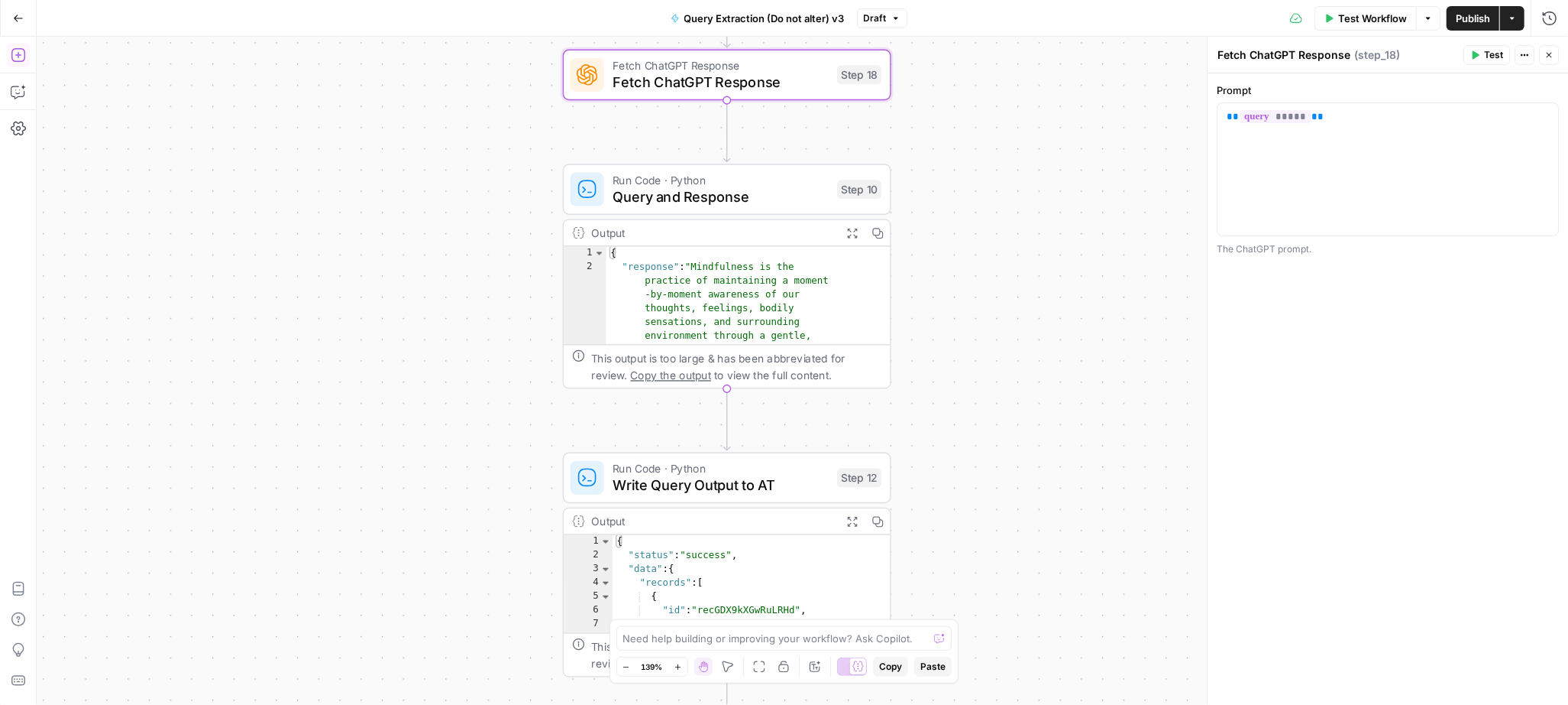
click at [13, 52] on icon "button" at bounding box center [18, 54] width 15 height 15
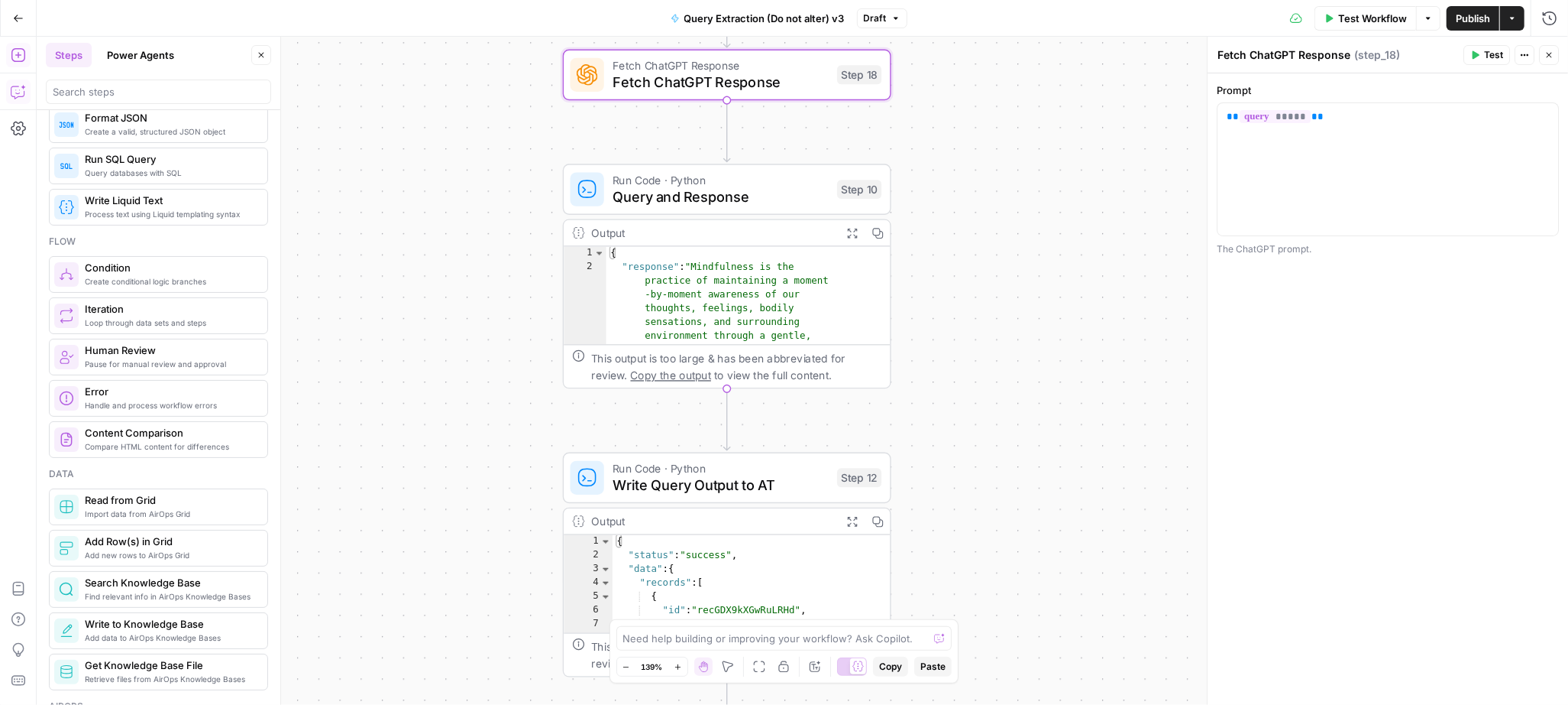
scroll to position [334, 0]
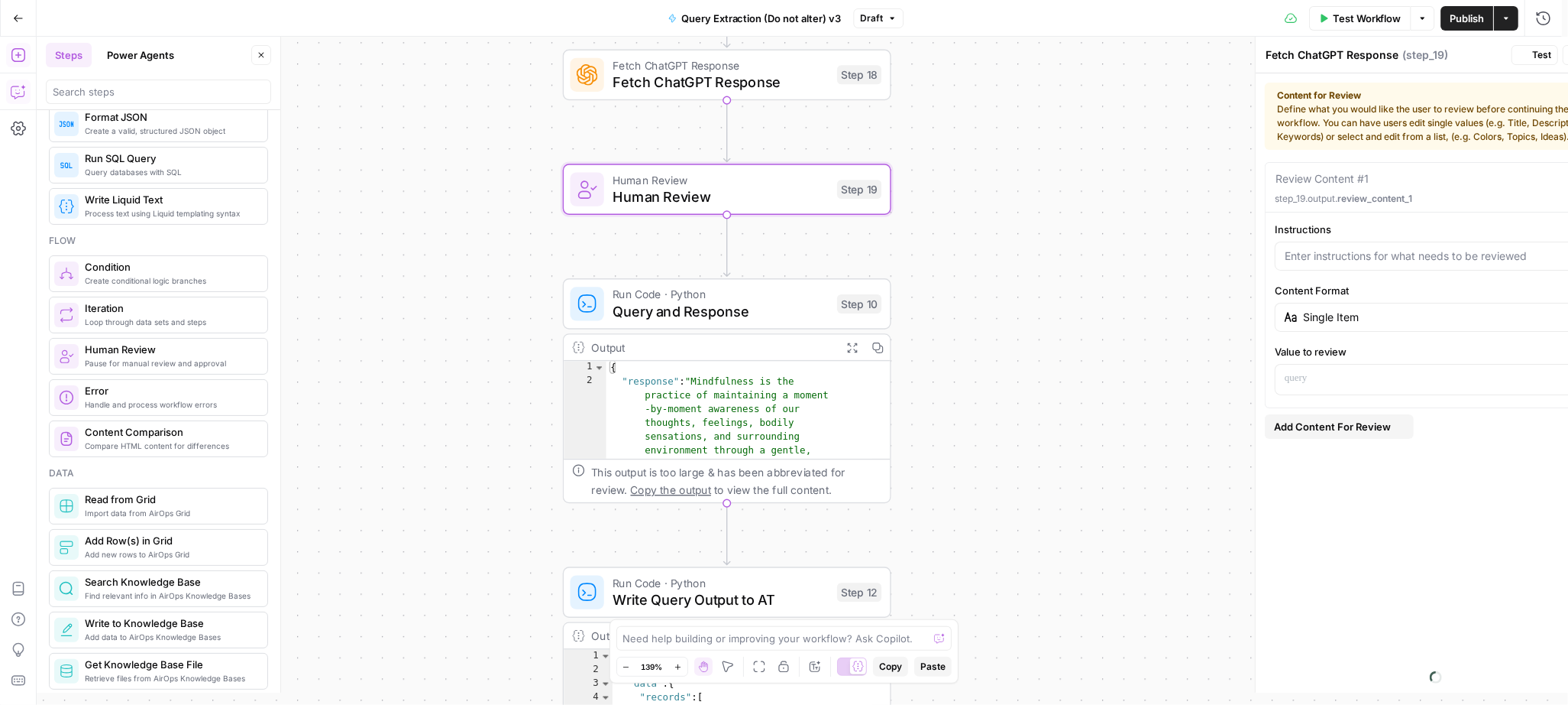
type textarea "Human Review"
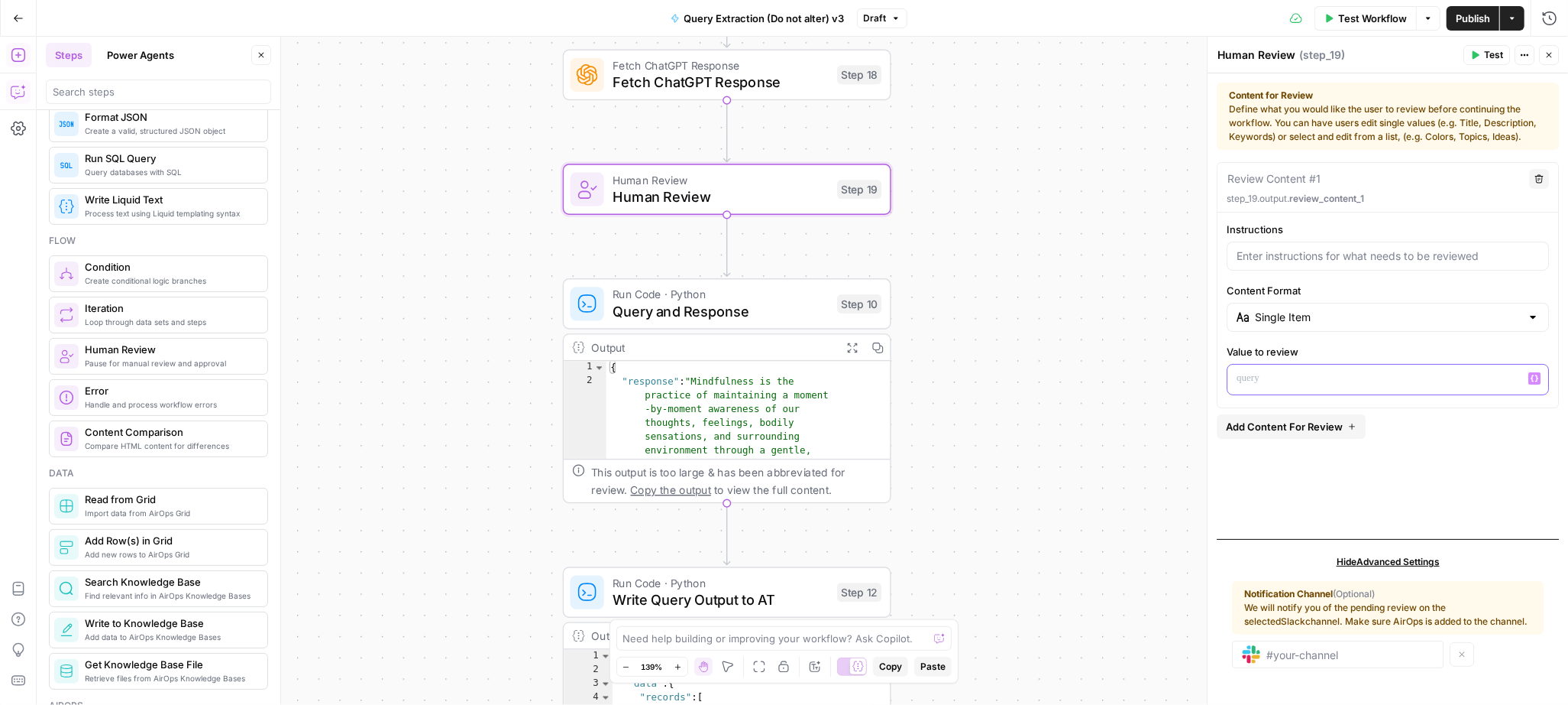
click at [1281, 378] on p at bounding box center [1387, 378] width 303 height 15
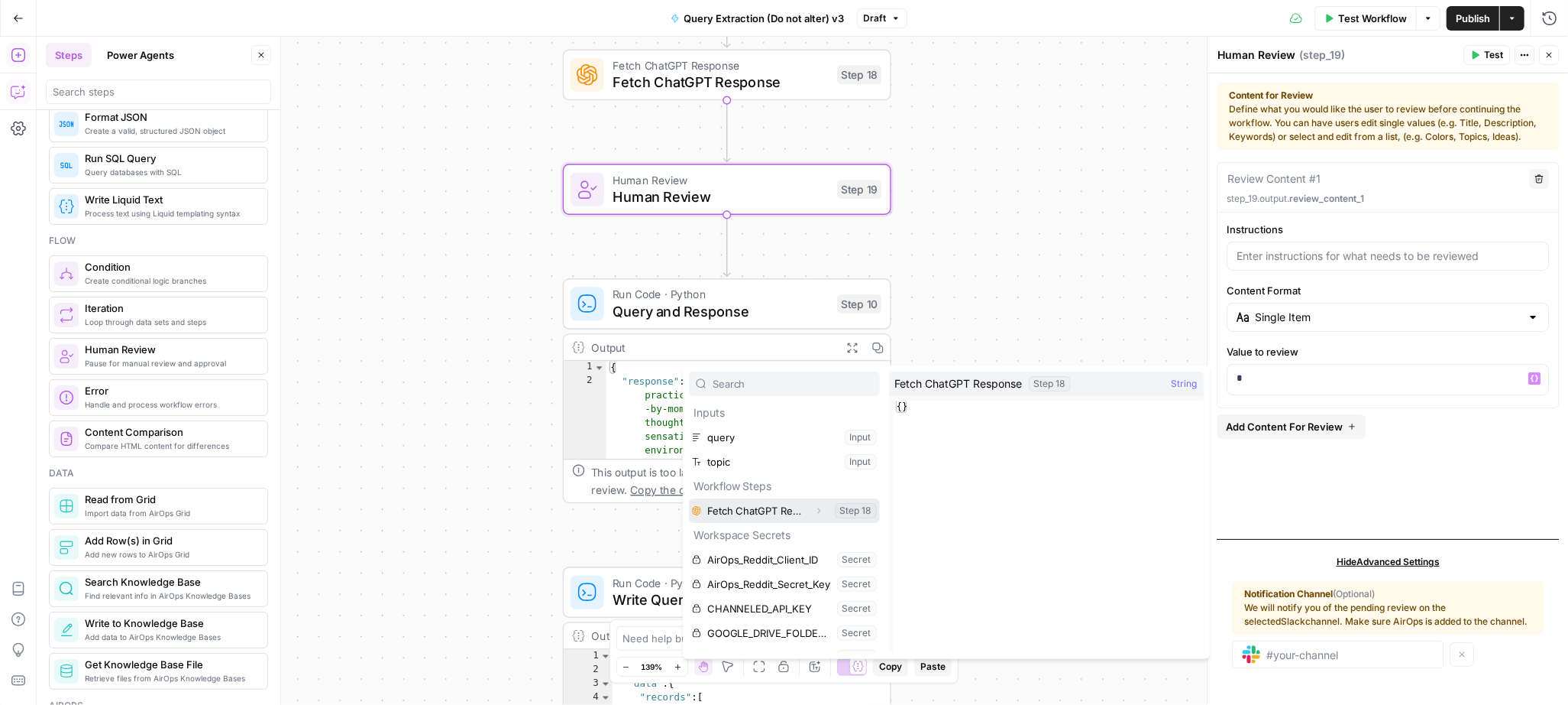
click at [815, 512] on icon "button" at bounding box center [819, 511] width 9 height 9
click at [752, 534] on button "Select variable Output" at bounding box center [792, 535] width 176 height 24
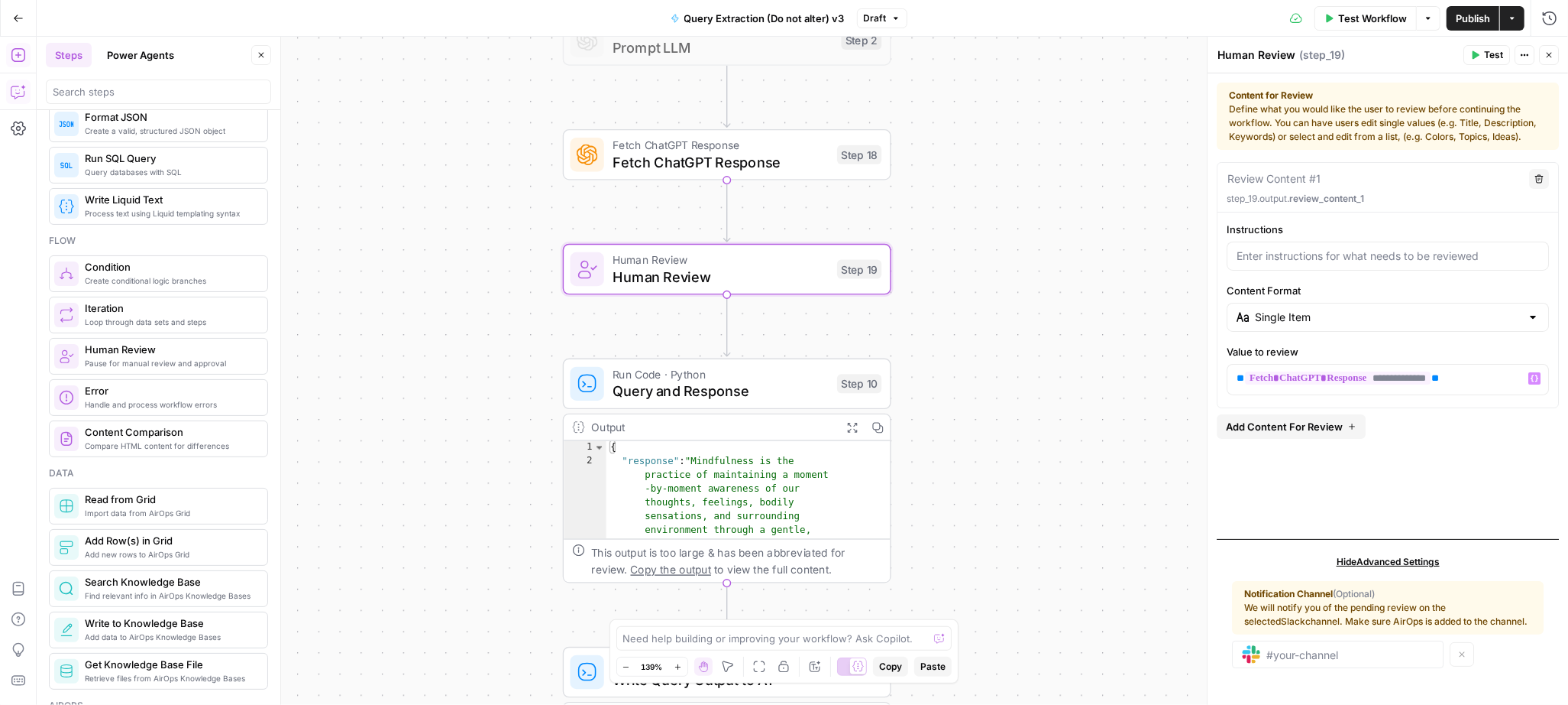
click at [1362, 17] on span "Test Workflow" at bounding box center [1373, 18] width 69 height 15
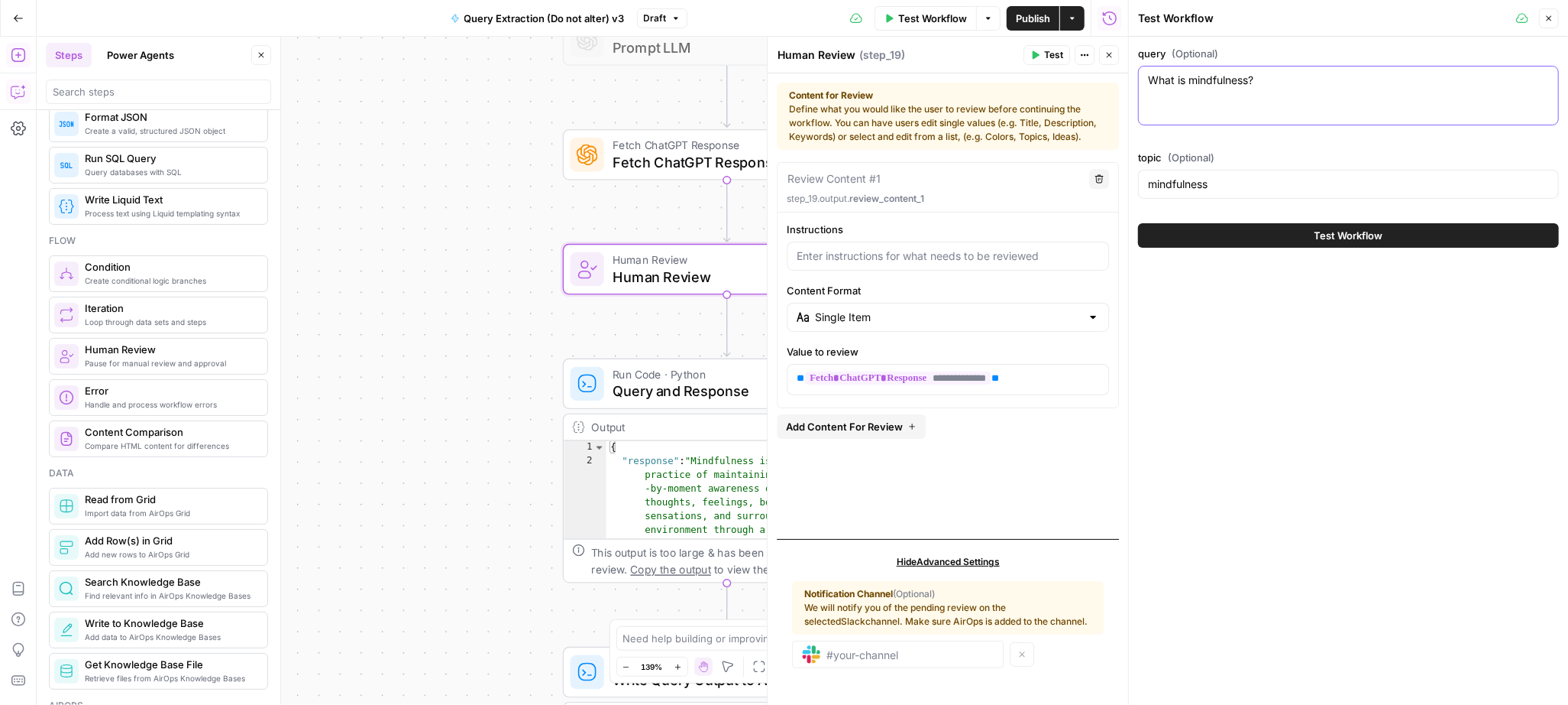
click at [1264, 85] on textarea "What is mindfulness?" at bounding box center [1349, 80] width 401 height 15
click at [1214, 183] on input "mindfulness" at bounding box center [1349, 183] width 401 height 15
click at [1245, 89] on div "What is mindfulness? What is mindfulness?" at bounding box center [1349, 96] width 421 height 60
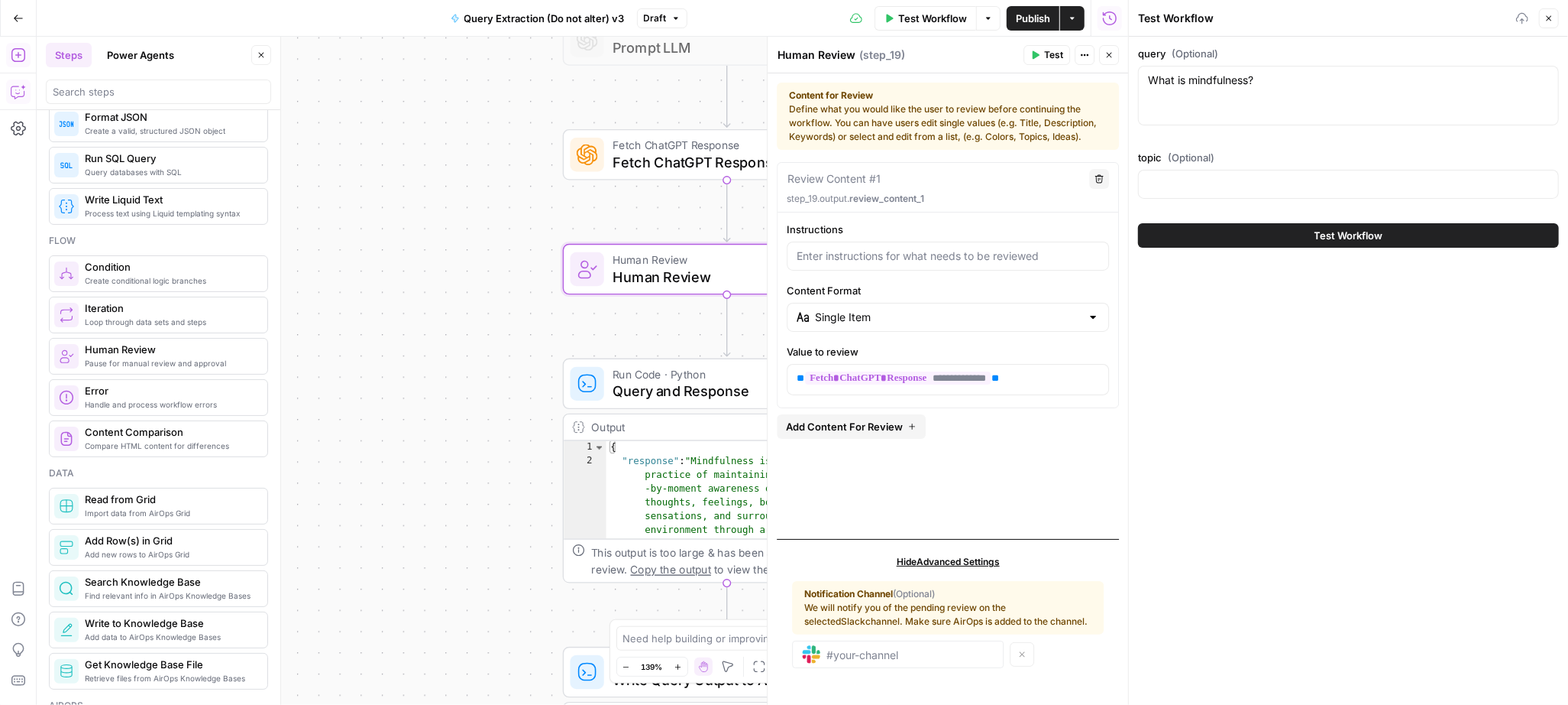
click at [1245, 89] on div "What is mindfulness? What is mindfulness?" at bounding box center [1349, 96] width 421 height 60
click at [1268, 83] on textarea "What is mindfulness?" at bounding box center [1349, 80] width 401 height 15
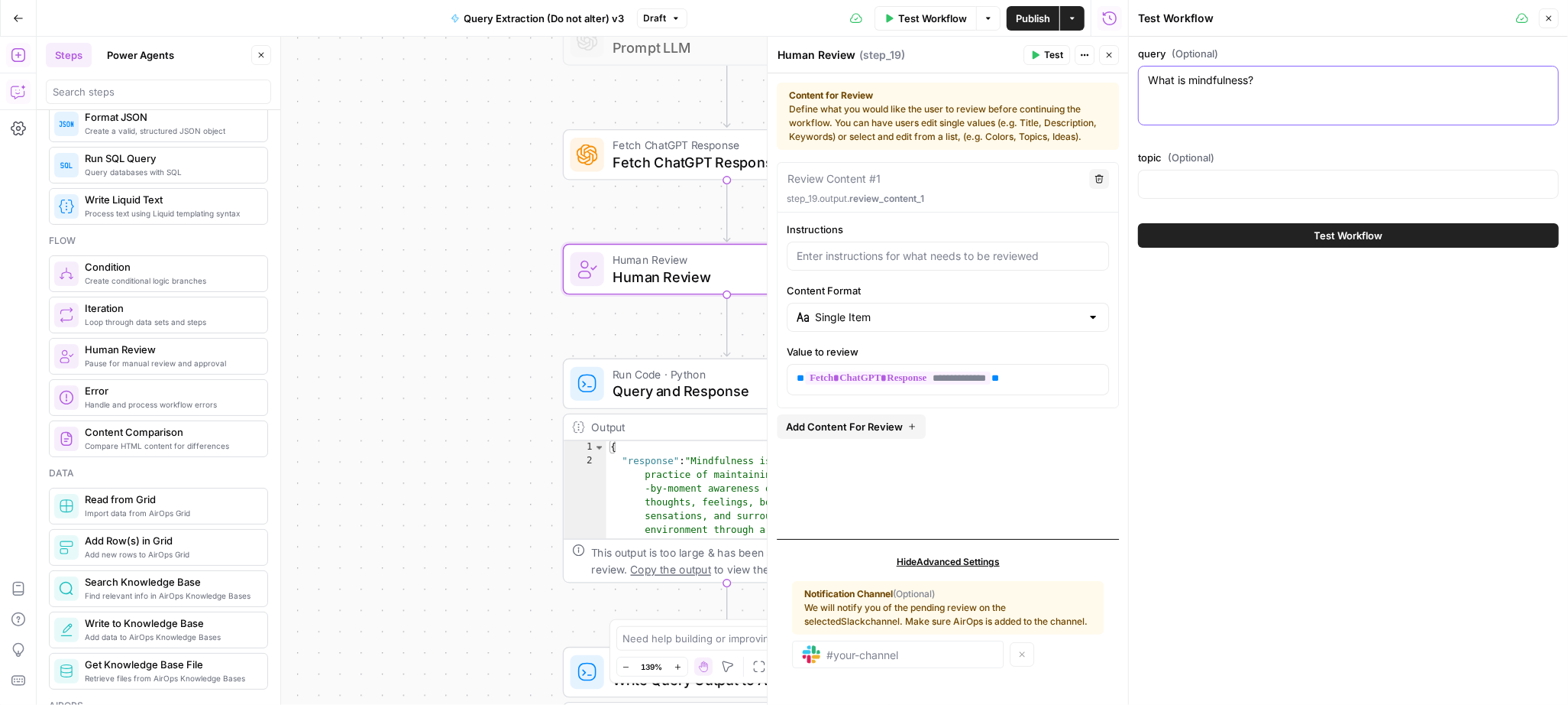
paste textarea "Are there AI platforms that auto-score leads based on firmographics and technog…"
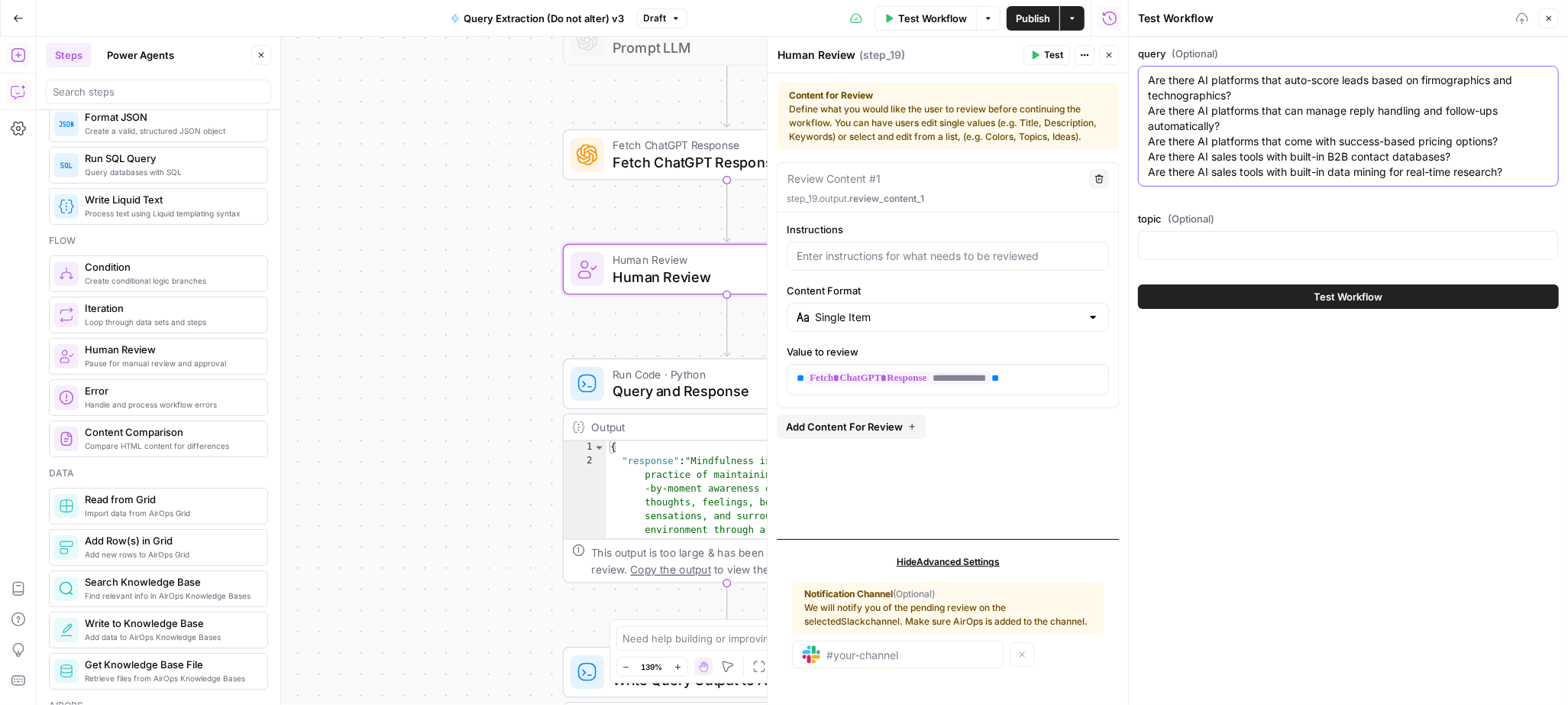
drag, startPoint x: 1509, startPoint y: 176, endPoint x: 1142, endPoint y: 118, distance: 371.6
click at [1143, 118] on div "Are there AI platforms that auto-score leads based on firmographics and technog…" at bounding box center [1349, 127] width 421 height 121
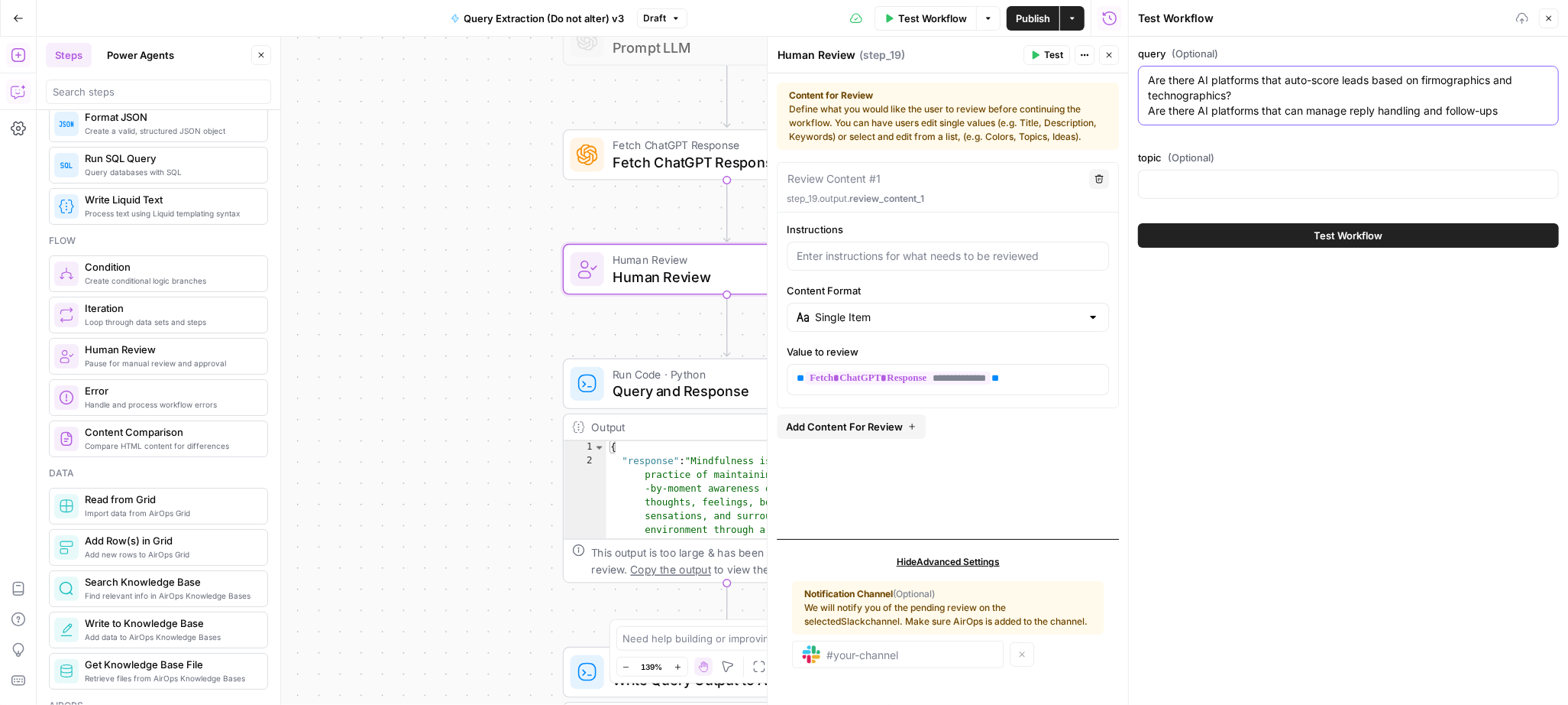
click at [1298, 110] on textarea "Are there AI platforms that auto-score leads based on firmographics and technog…" at bounding box center [1349, 95] width 401 height 46
type textarea "Are there AI platforms that auto-score leads based on firmographics and technog…"
click at [1273, 122] on div "Are there AI platforms that auto-score leads based on firmographics and technog…" at bounding box center [1349, 96] width 421 height 60
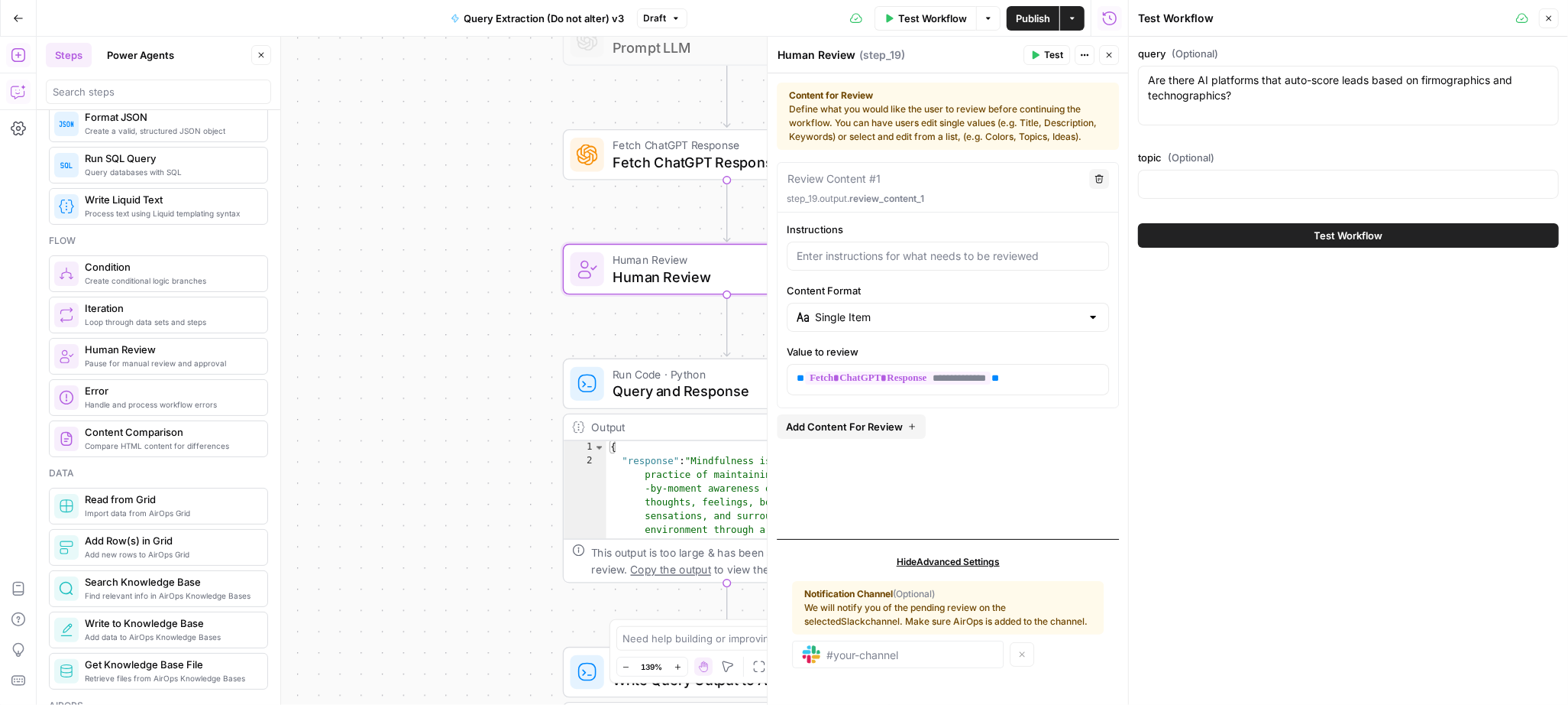
click at [1237, 241] on button "Test Workflow" at bounding box center [1349, 235] width 421 height 24
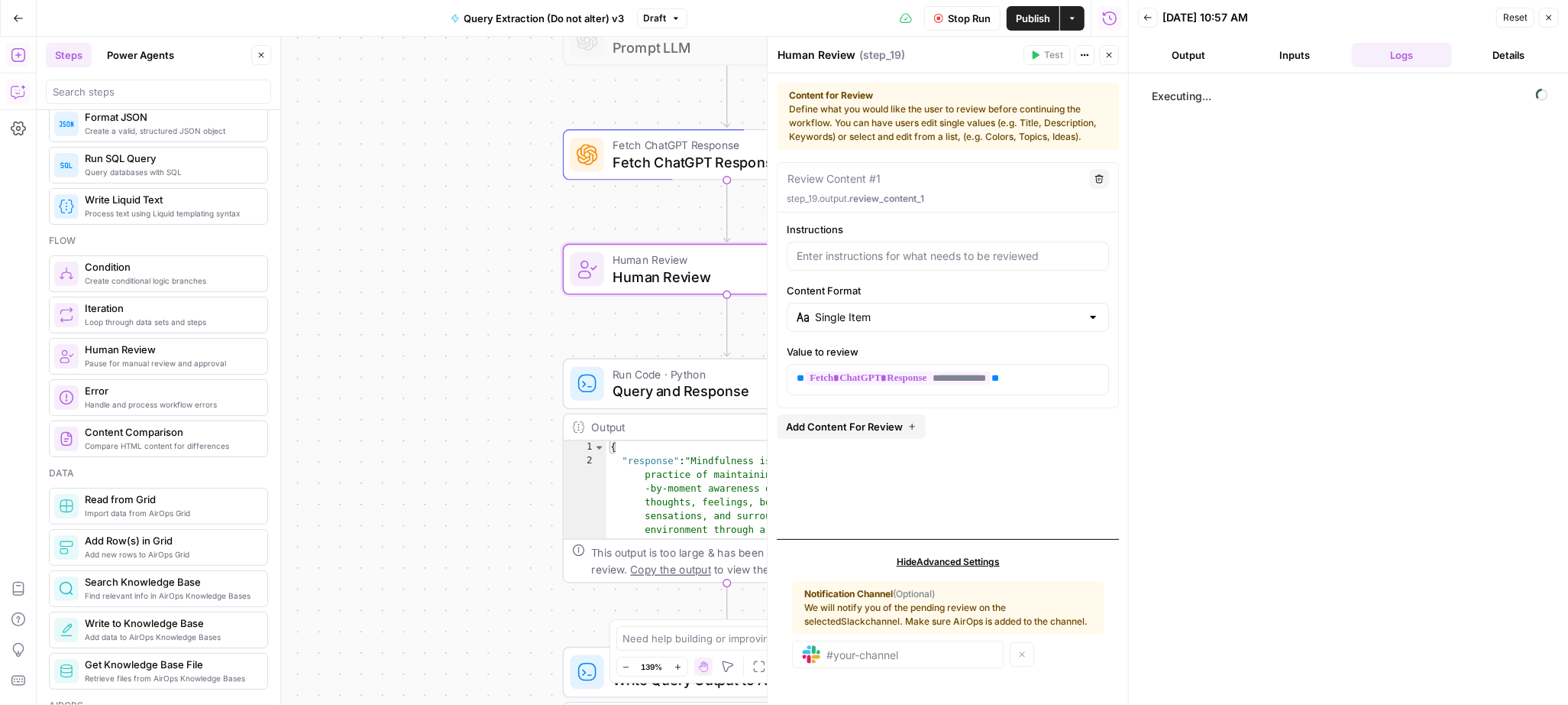
click at [1112, 58] on icon "button" at bounding box center [1109, 55] width 9 height 9
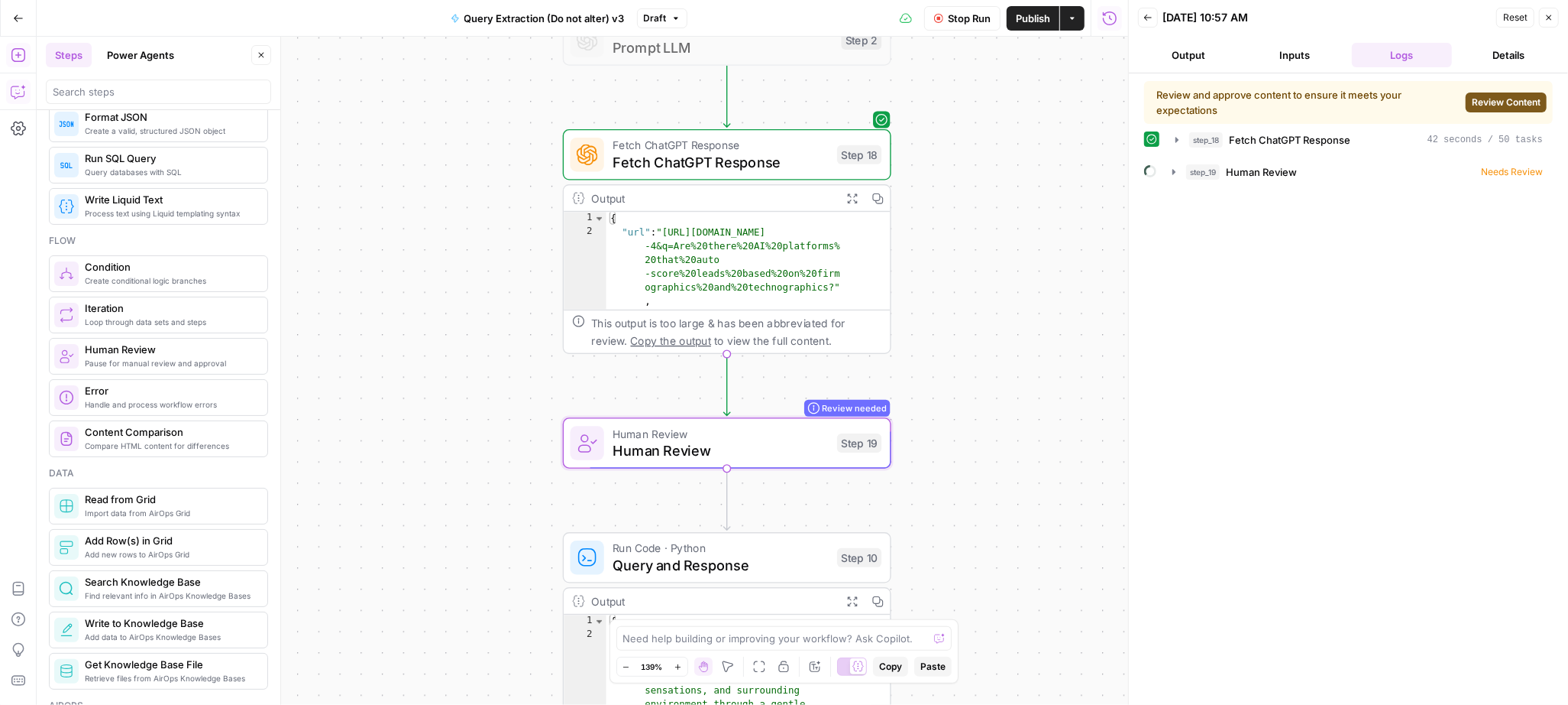
click at [852, 193] on icon "button" at bounding box center [852, 198] width 12 height 12
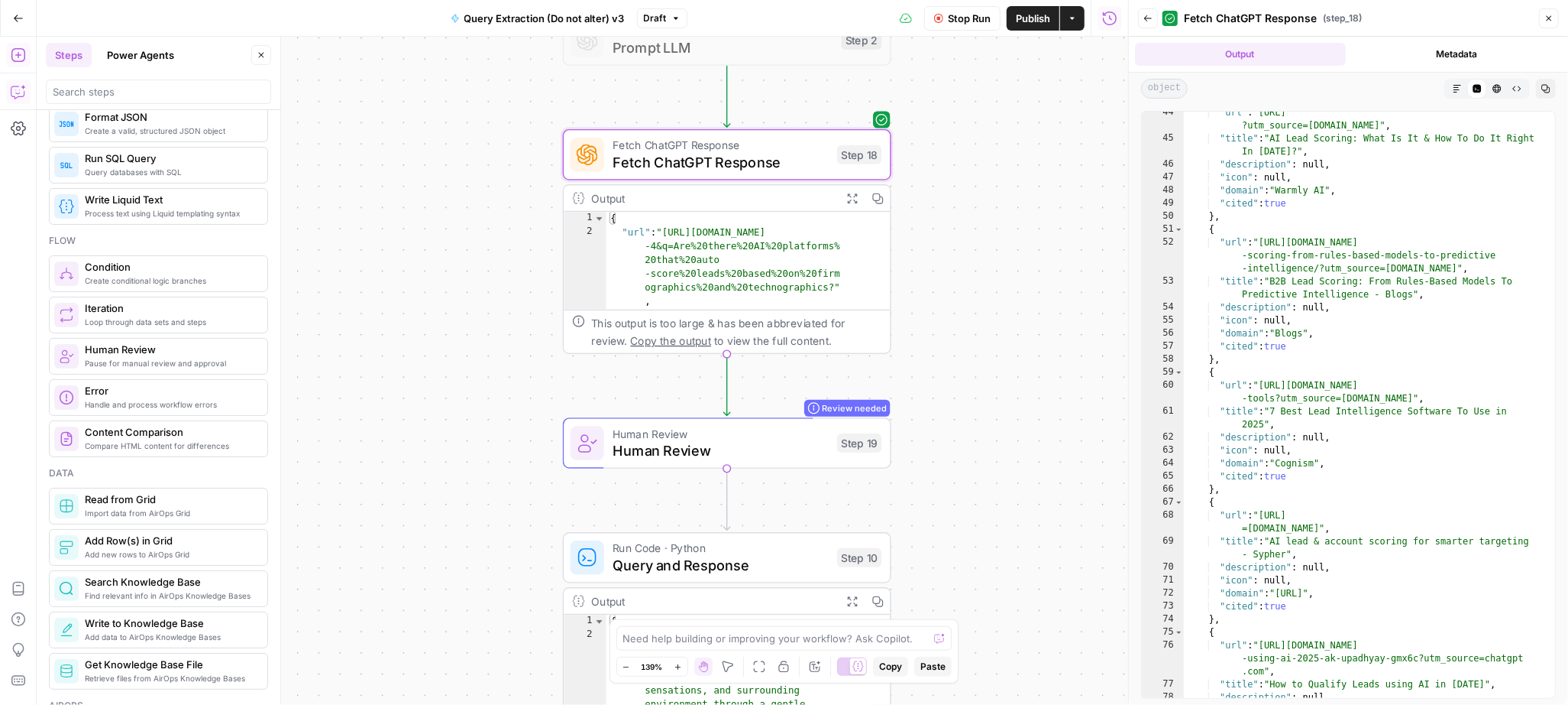
scroll to position [1055, 0]
